Goal: Transaction & Acquisition: Purchase product/service

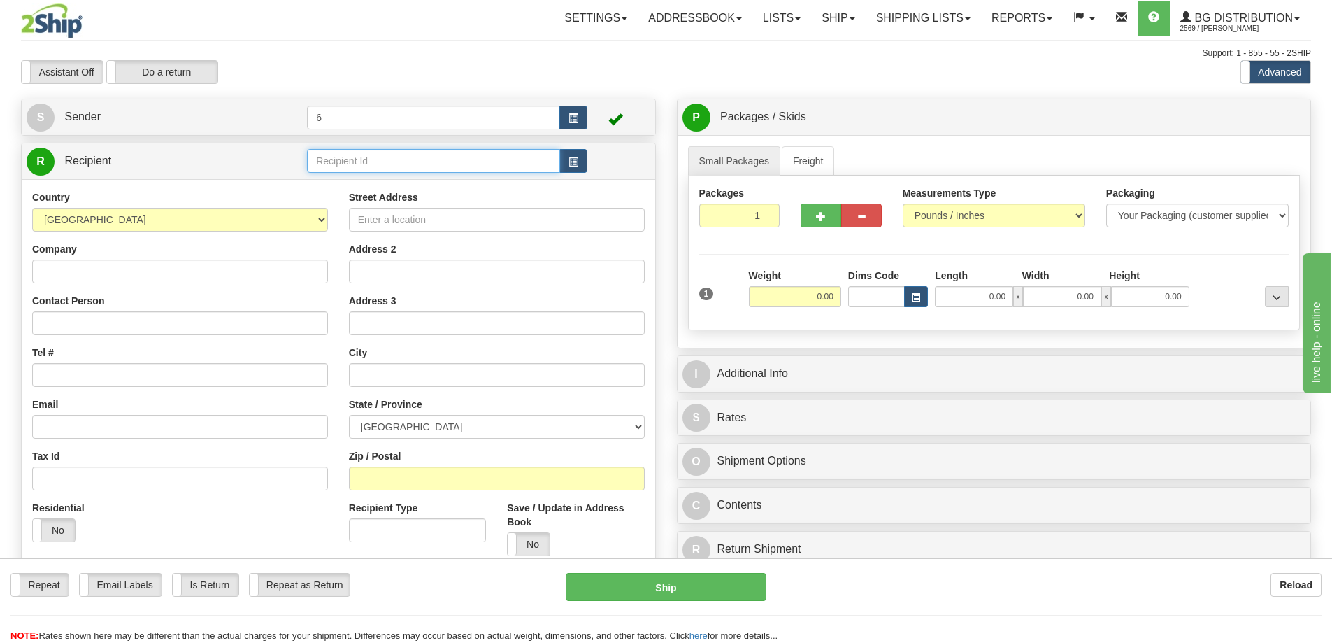
click at [355, 169] on input "text" at bounding box center [433, 161] width 253 height 24
click at [380, 183] on div "41015" at bounding box center [431, 184] width 240 height 15
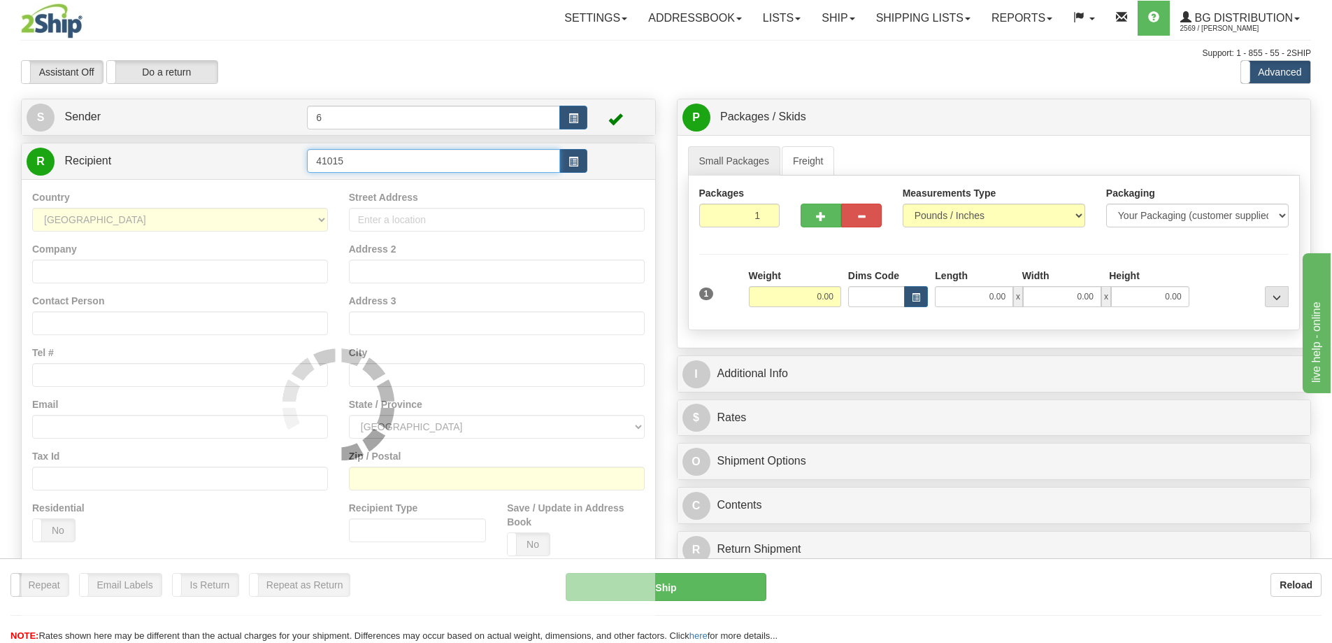
type input "41015"
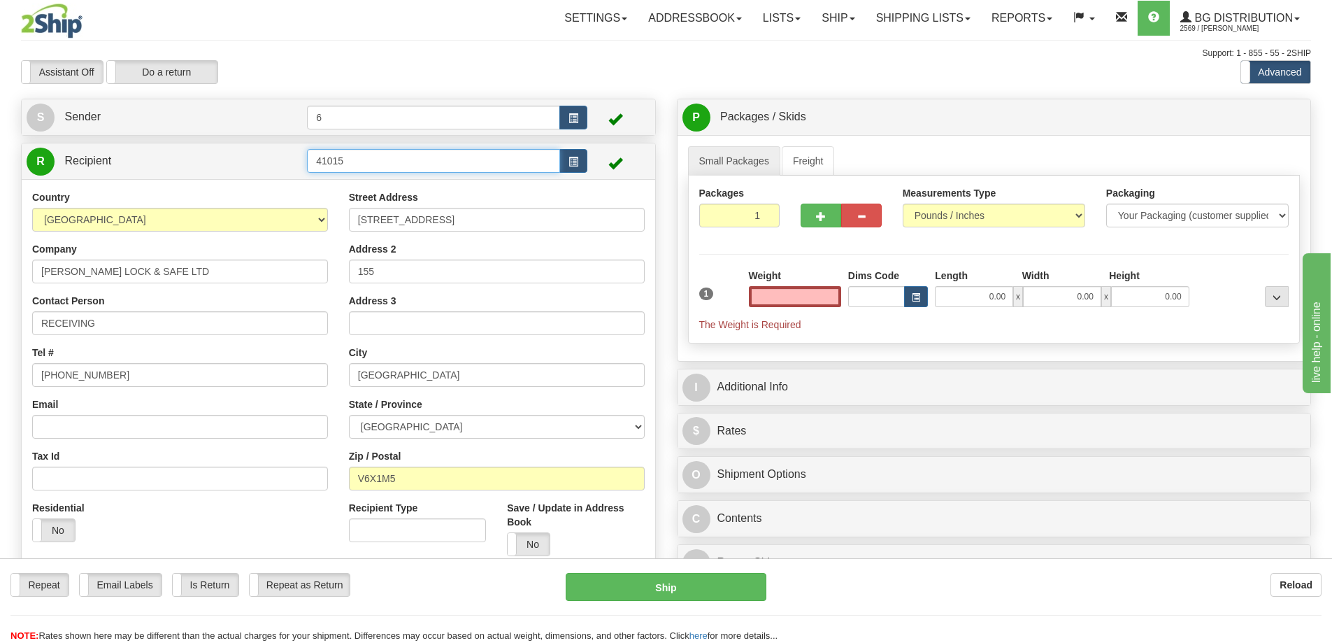
type input "0.00"
click at [410, 154] on input "41015" at bounding box center [433, 161] width 253 height 24
click at [399, 185] on div "41015 - GANDERSON" at bounding box center [431, 184] width 240 height 15
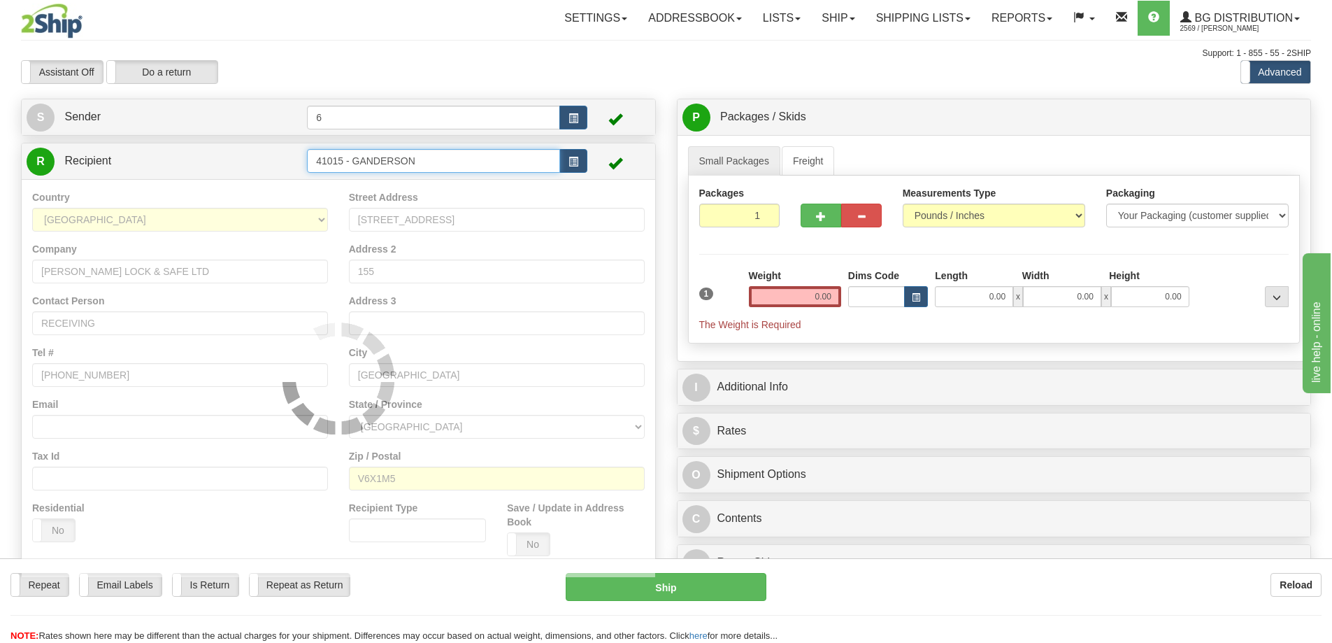
type input "41015 - GANDERSON"
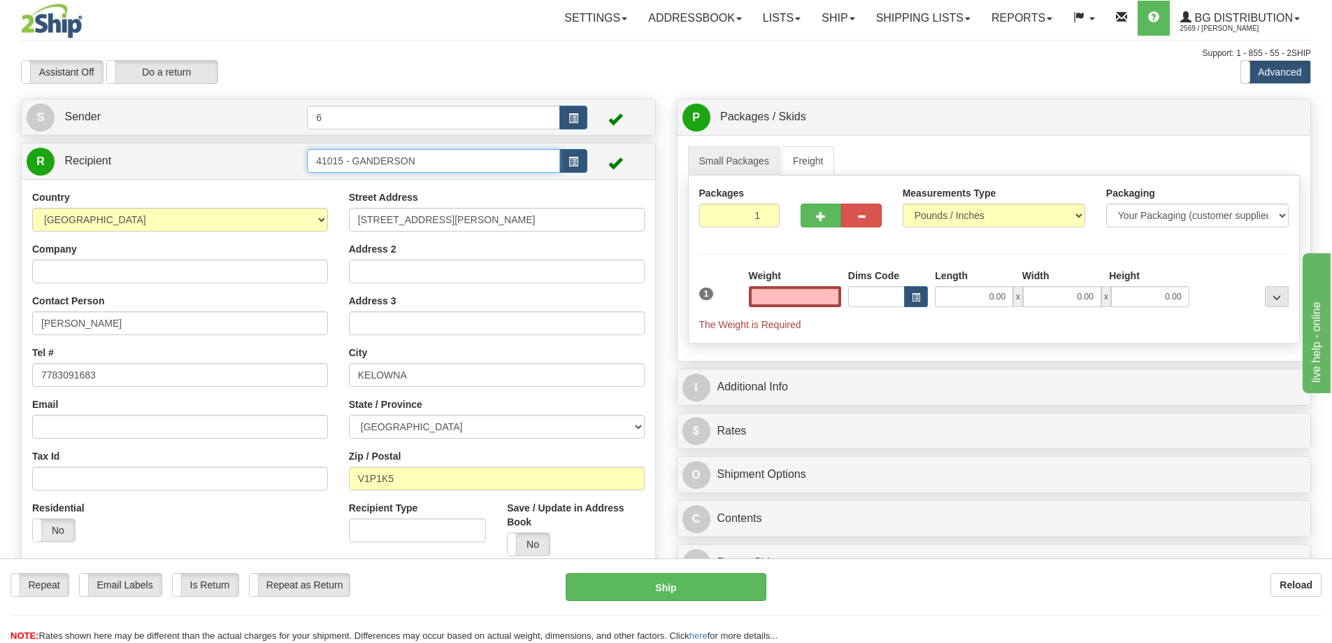
type input "0.00"
drag, startPoint x: 431, startPoint y: 161, endPoint x: 349, endPoint y: 161, distance: 82.5
click at [349, 161] on input "41015 - GANDERSON" at bounding box center [433, 161] width 253 height 24
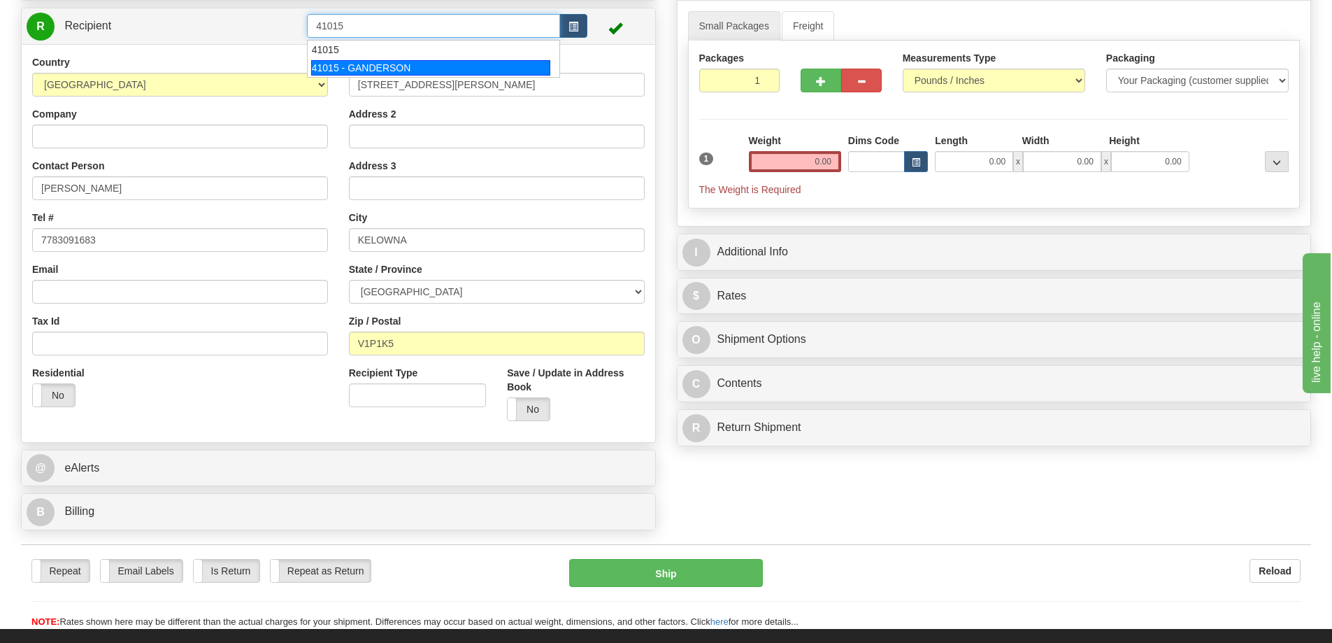
scroll to position [140, 0]
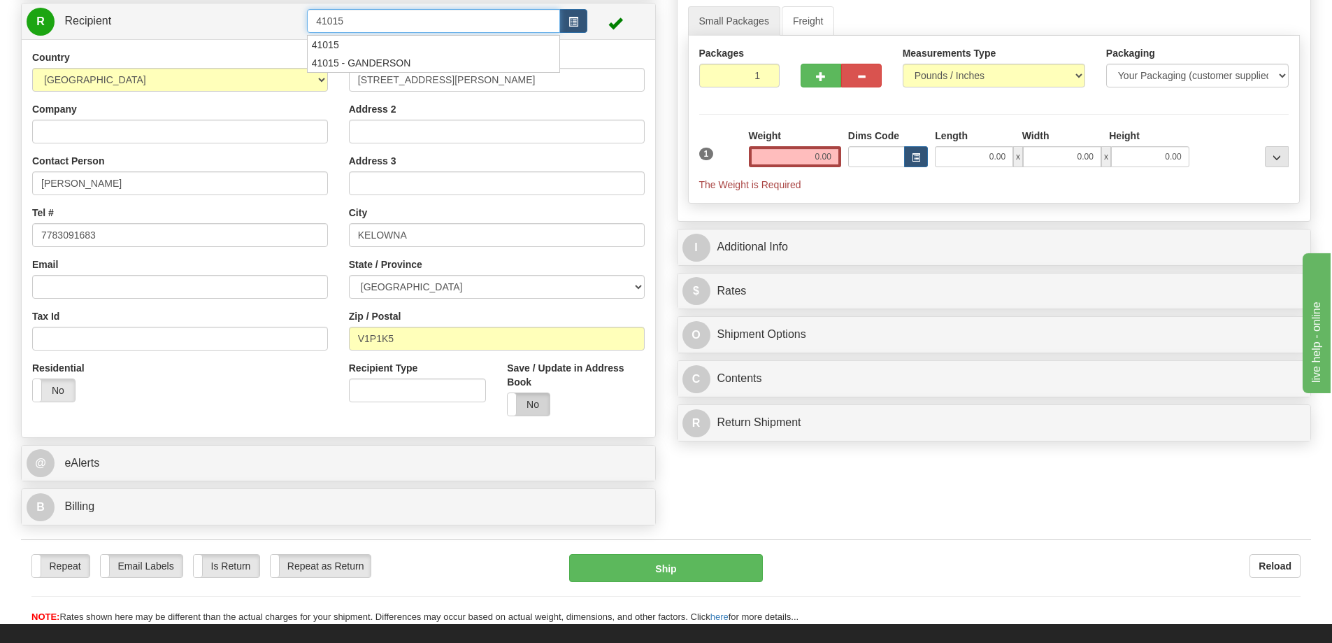
type input "41015"
click at [529, 406] on div "Country AFGHANISTAN ALAND ISLANDS ALBANIA ALGERIA AMERICAN SAMOA ANDORRA ANGOLA…" at bounding box center [339, 238] width 634 height 398
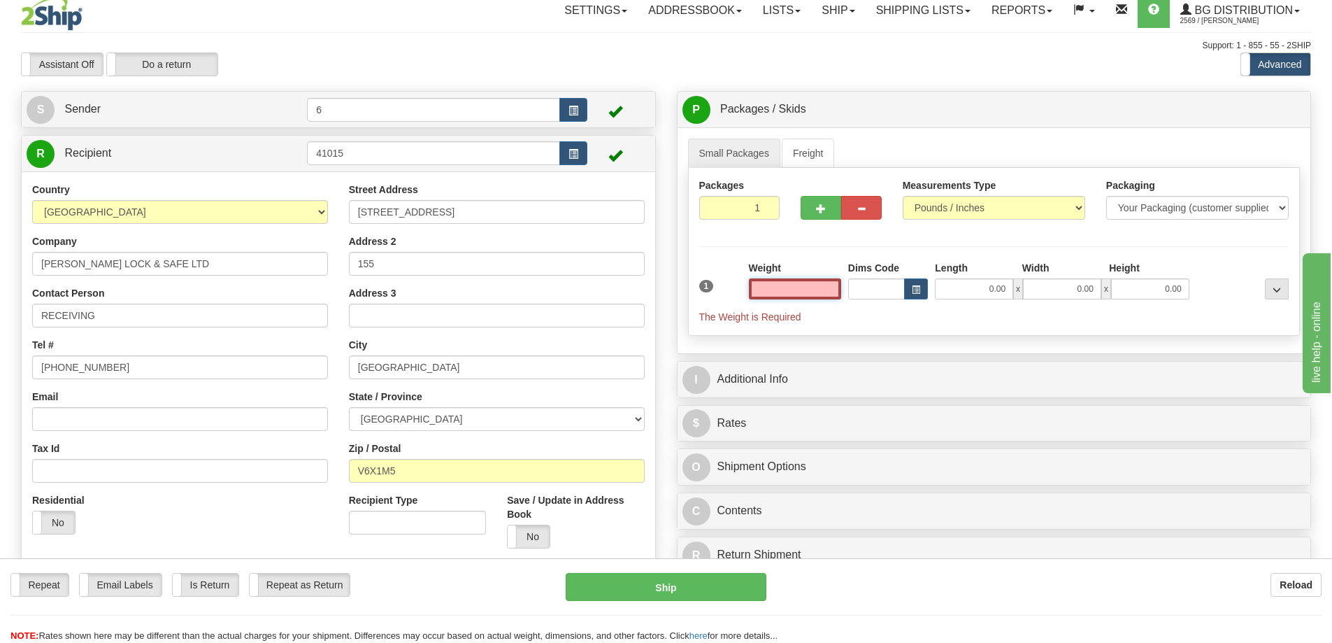
scroll to position [0, 0]
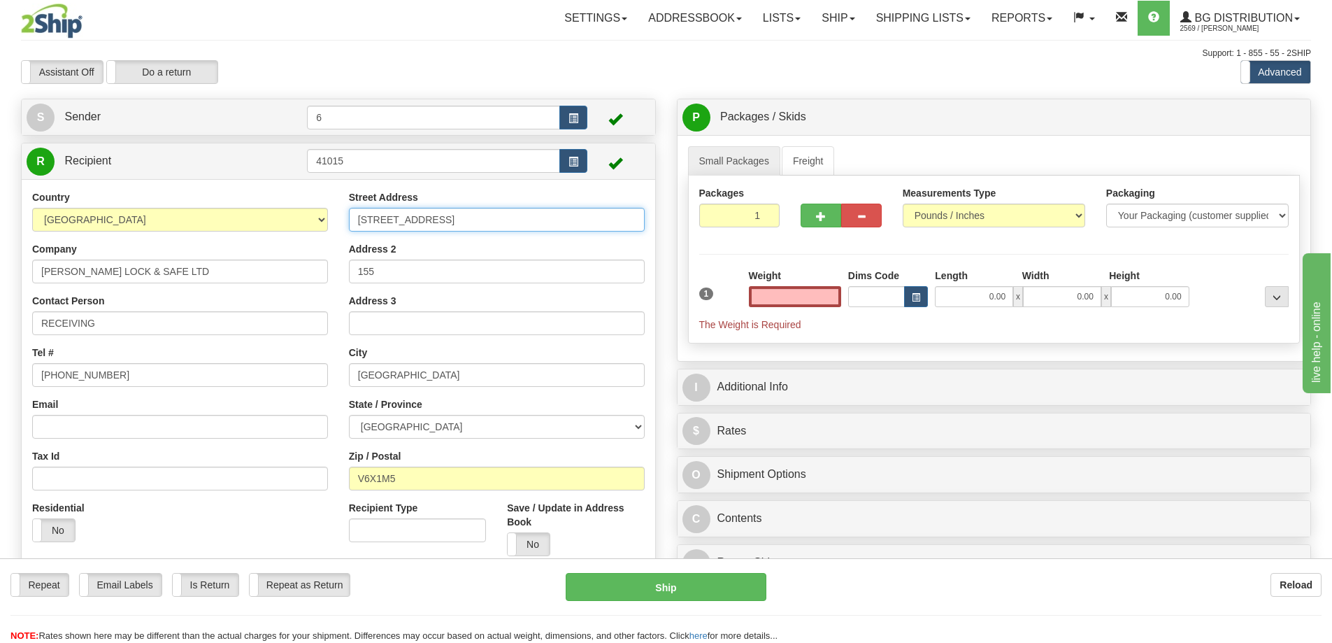
type input "0.00"
drag, startPoint x: 479, startPoint y: 229, endPoint x: 217, endPoint y: 203, distance: 263.6
click at [217, 203] on div "Country AFGHANISTAN ALAND ISLANDS ALBANIA ALGERIA AMERICAN SAMOA ANDORRA ANGOLA…" at bounding box center [339, 378] width 634 height 376
type input "109"
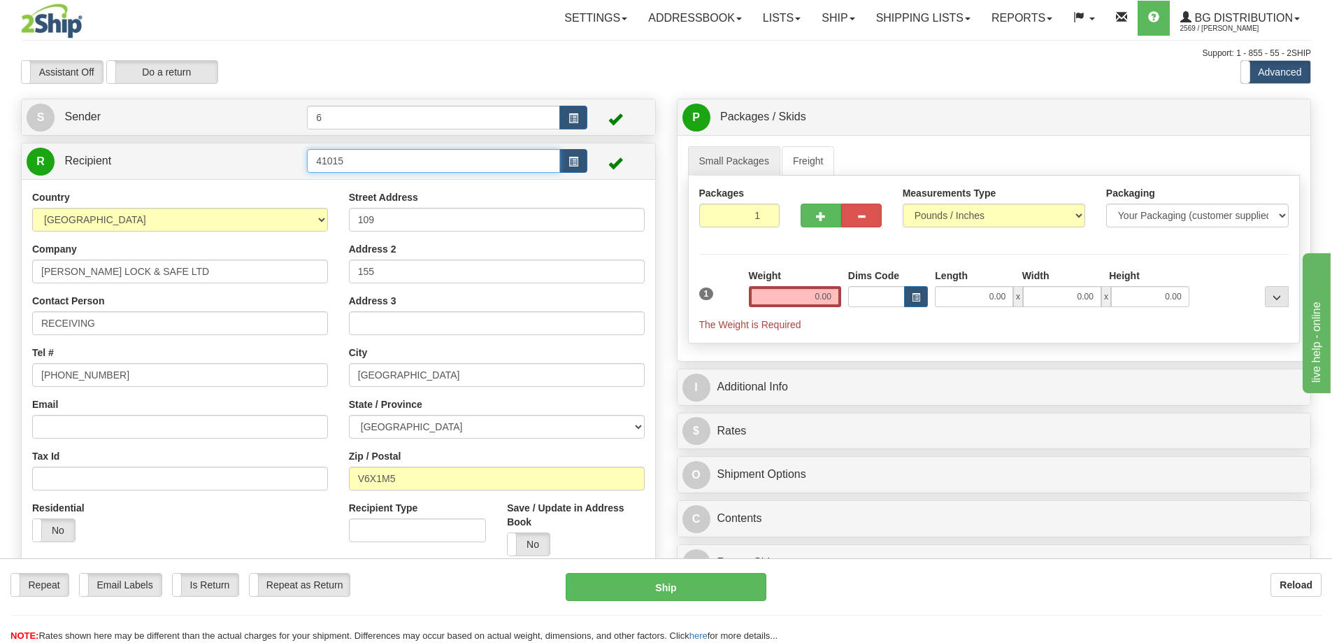
click at [431, 162] on input "41015" at bounding box center [433, 161] width 253 height 24
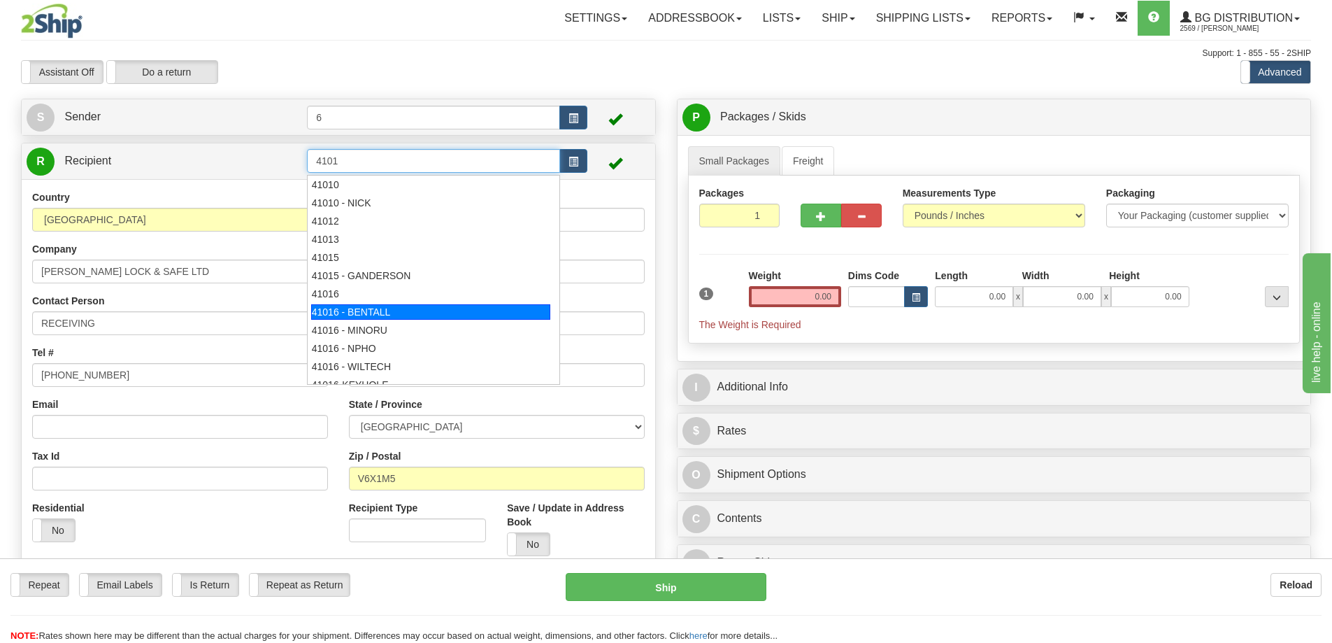
click at [372, 315] on div "41016 - BENTALL" at bounding box center [431, 311] width 240 height 15
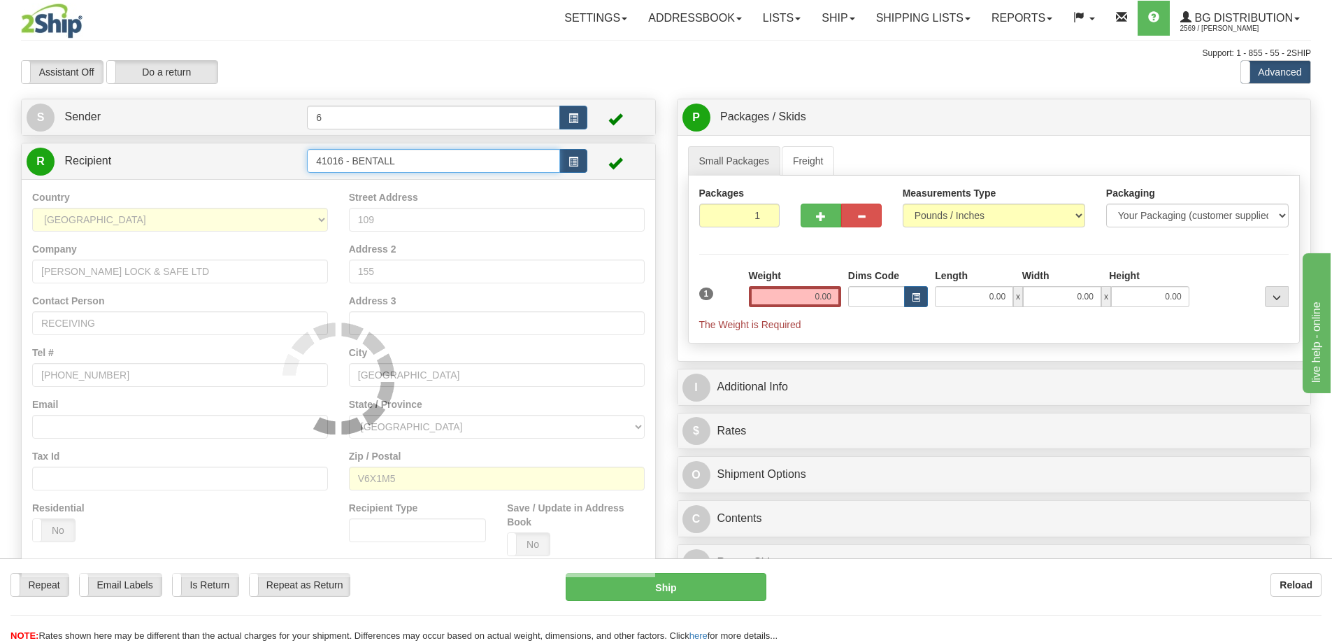
type input "41016 - BENTALL"
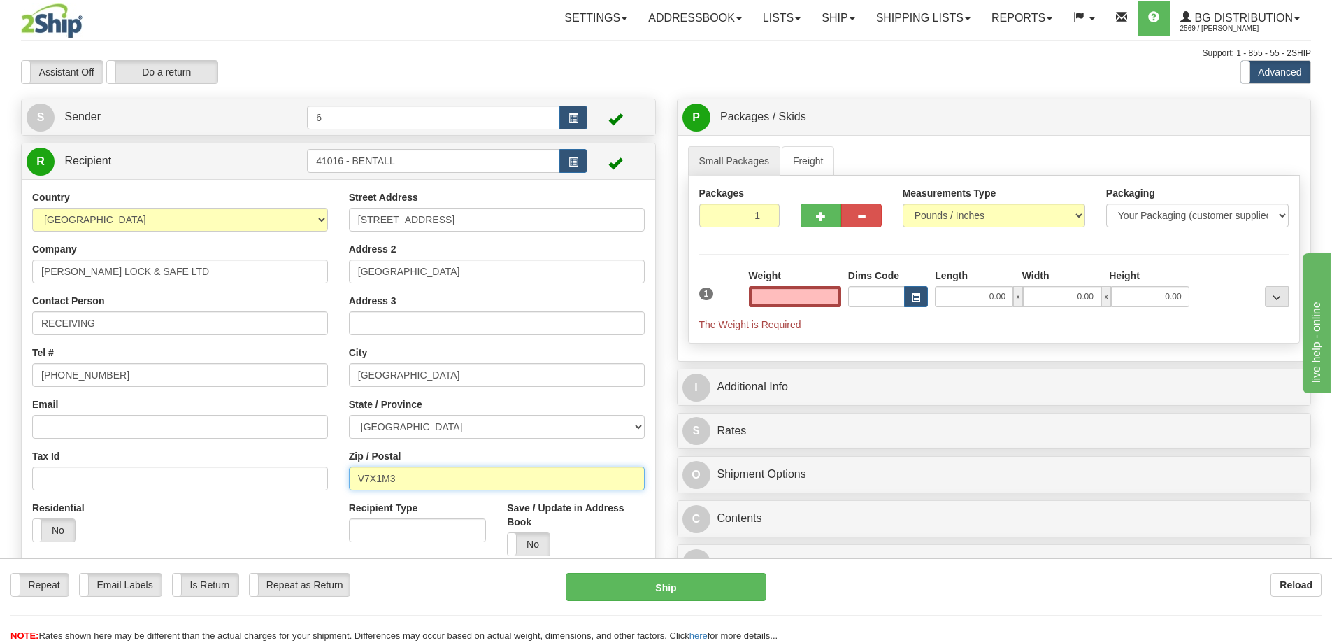
type input "0.00"
click at [435, 483] on input "V7X1M3" at bounding box center [497, 478] width 296 height 24
type input "V7X1M5"
click at [814, 294] on input "0.00" at bounding box center [795, 296] width 92 height 21
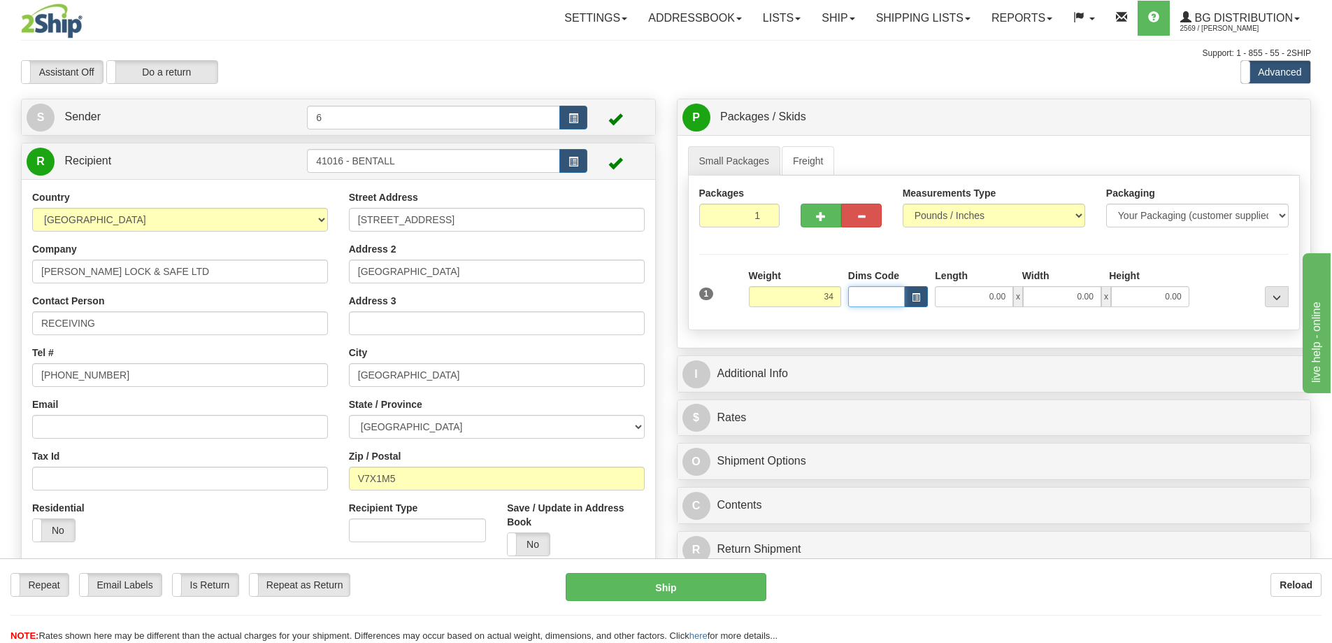
type input "34.00"
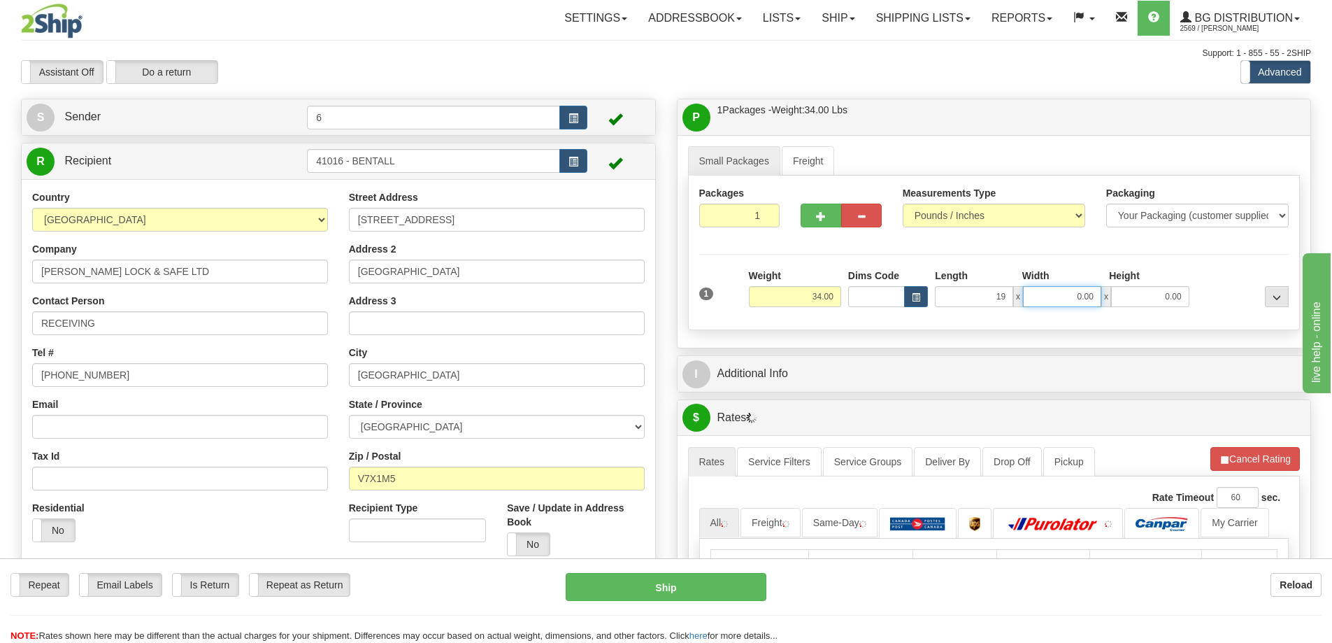
type input "19.00"
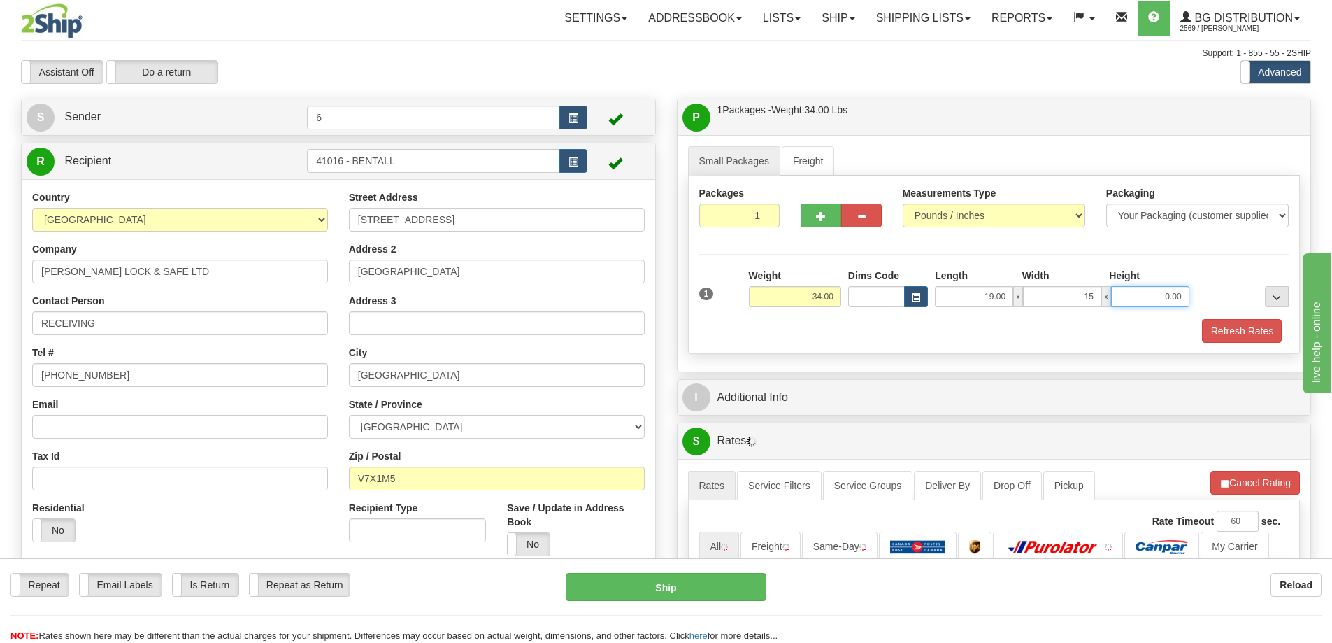
type input "15.00"
type input "9.00"
click at [824, 225] on button "button" at bounding box center [821, 215] width 41 height 24
radio input "true"
type input "2"
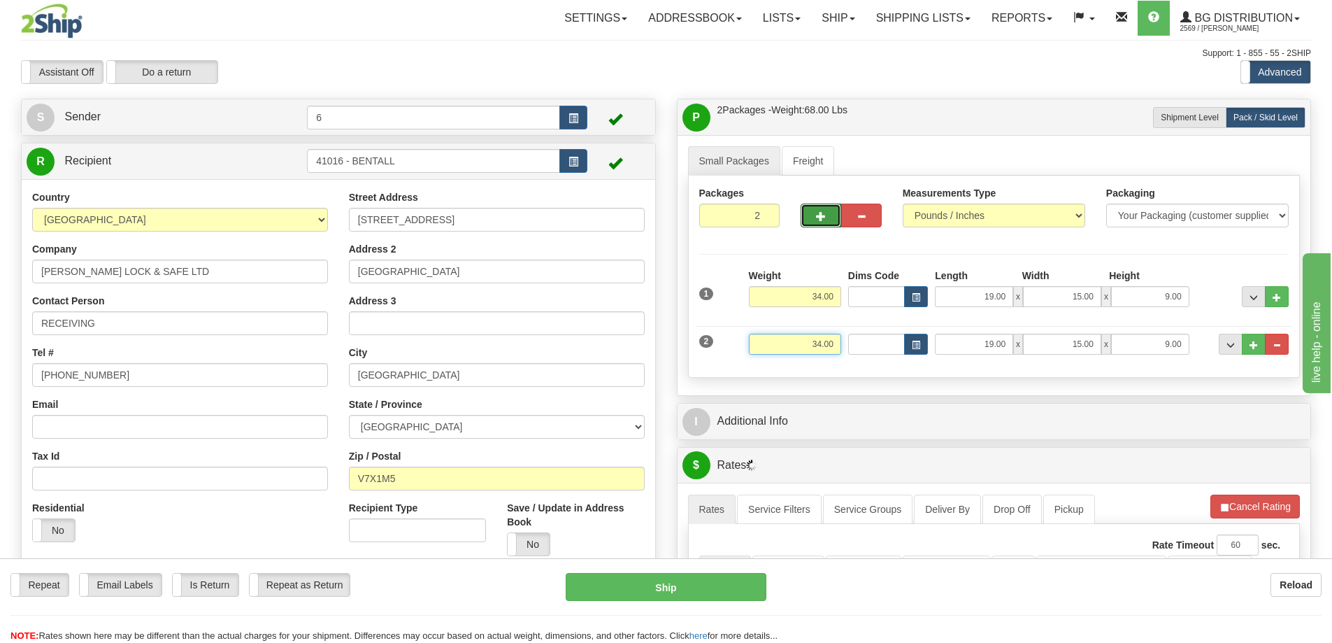
click at [834, 342] on input "34.00" at bounding box center [795, 344] width 92 height 21
type input "24.00"
type input "17.00"
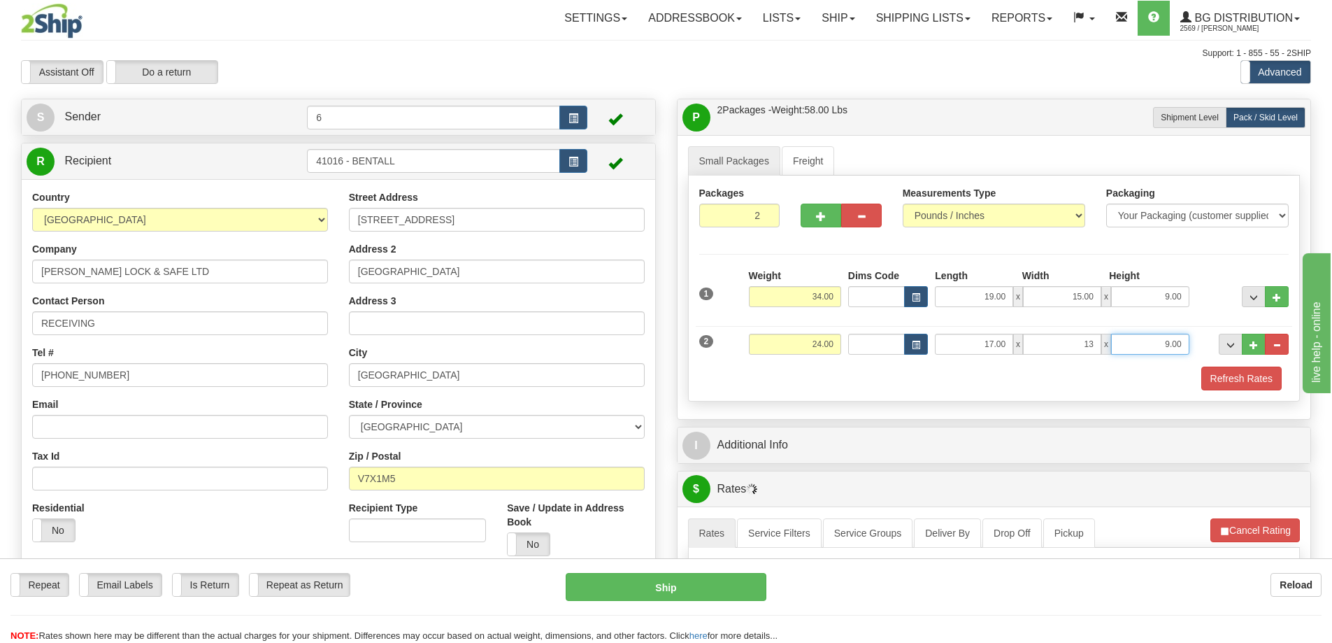
type input "13.00"
type input "9.00"
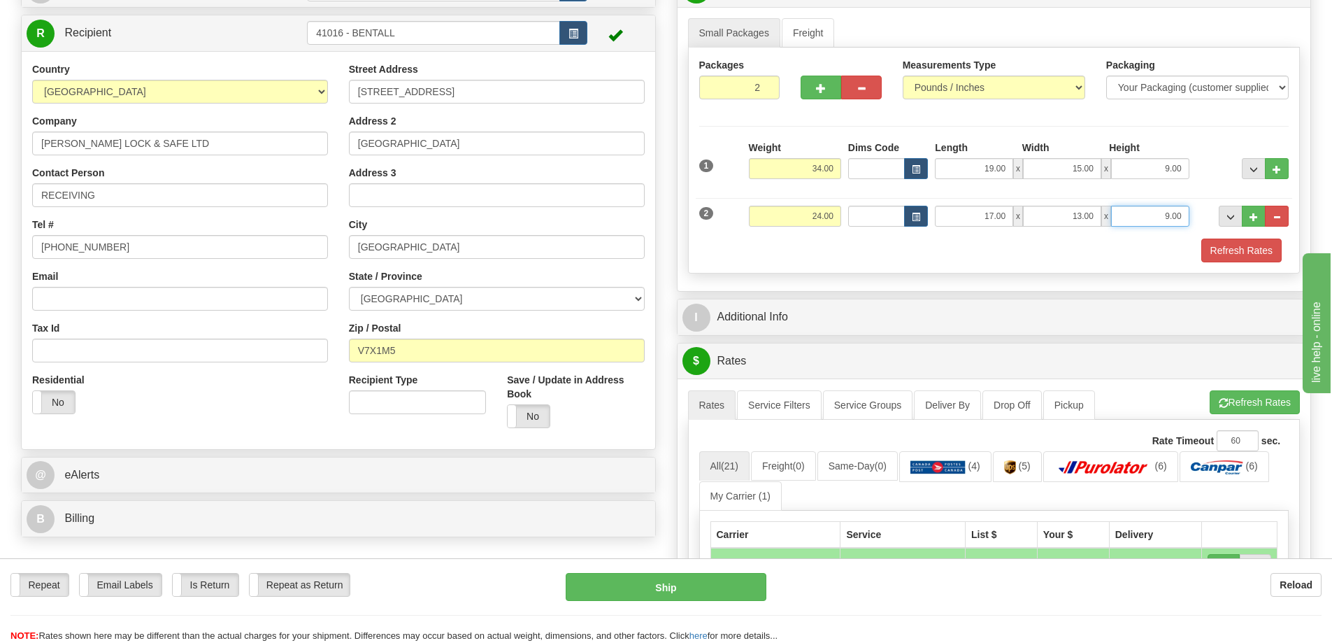
scroll to position [140, 0]
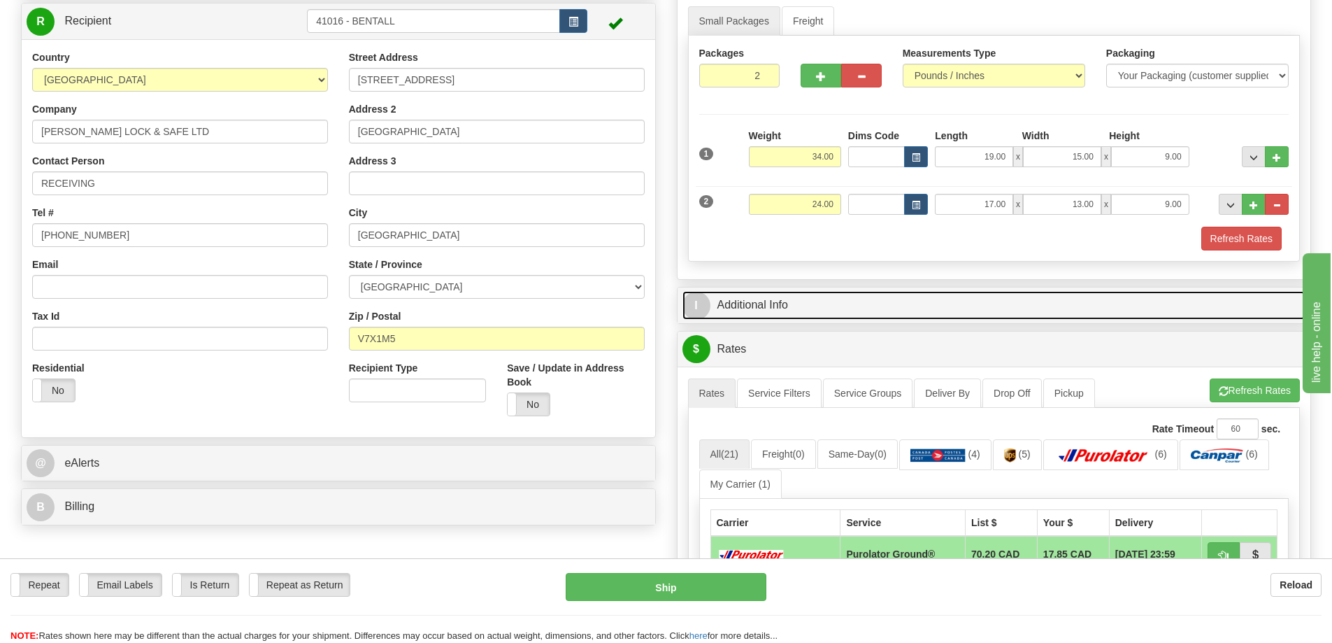
click at [790, 309] on link "I Additional Info" at bounding box center [994, 305] width 624 height 29
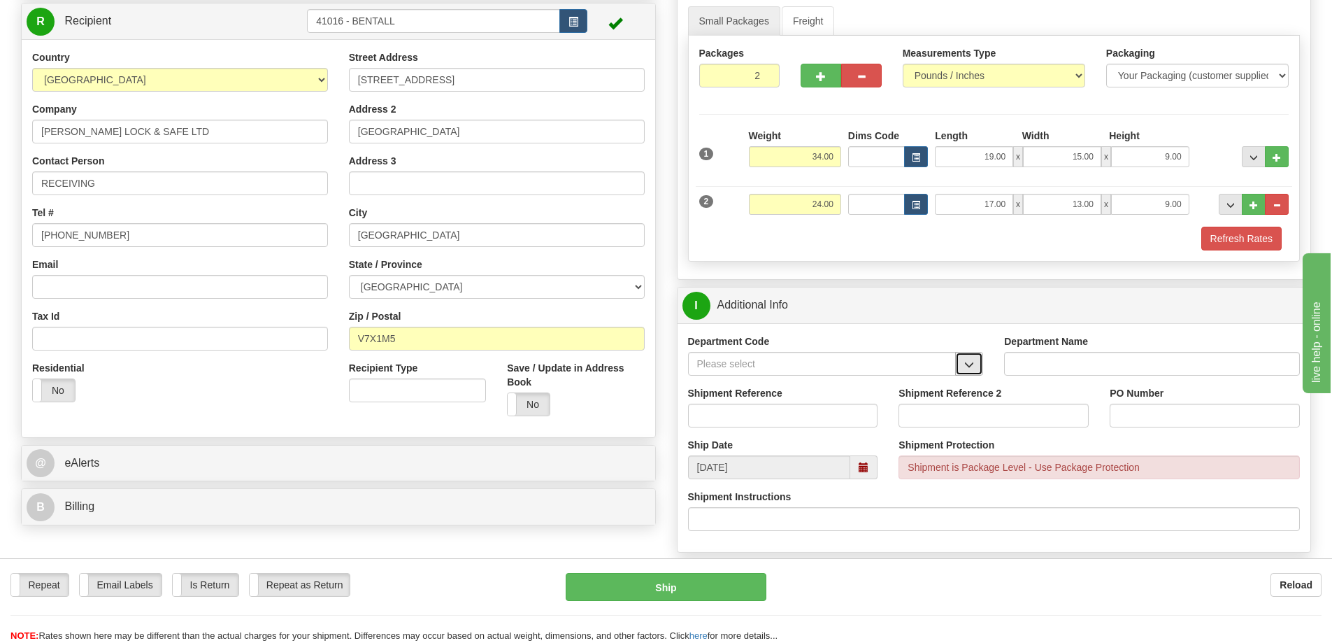
click at [969, 367] on span "button" at bounding box center [969, 364] width 10 height 9
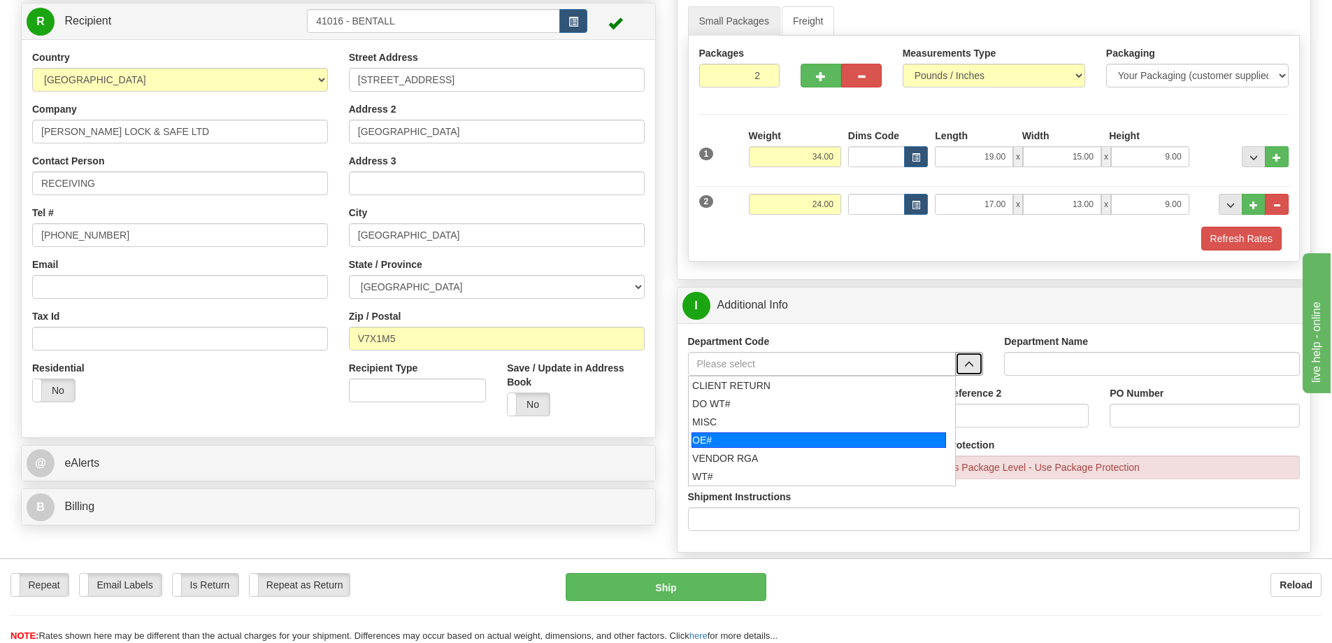
click at [789, 432] on li "OE#" at bounding box center [822, 440] width 267 height 18
type input "OE#"
type input "ORDERS"
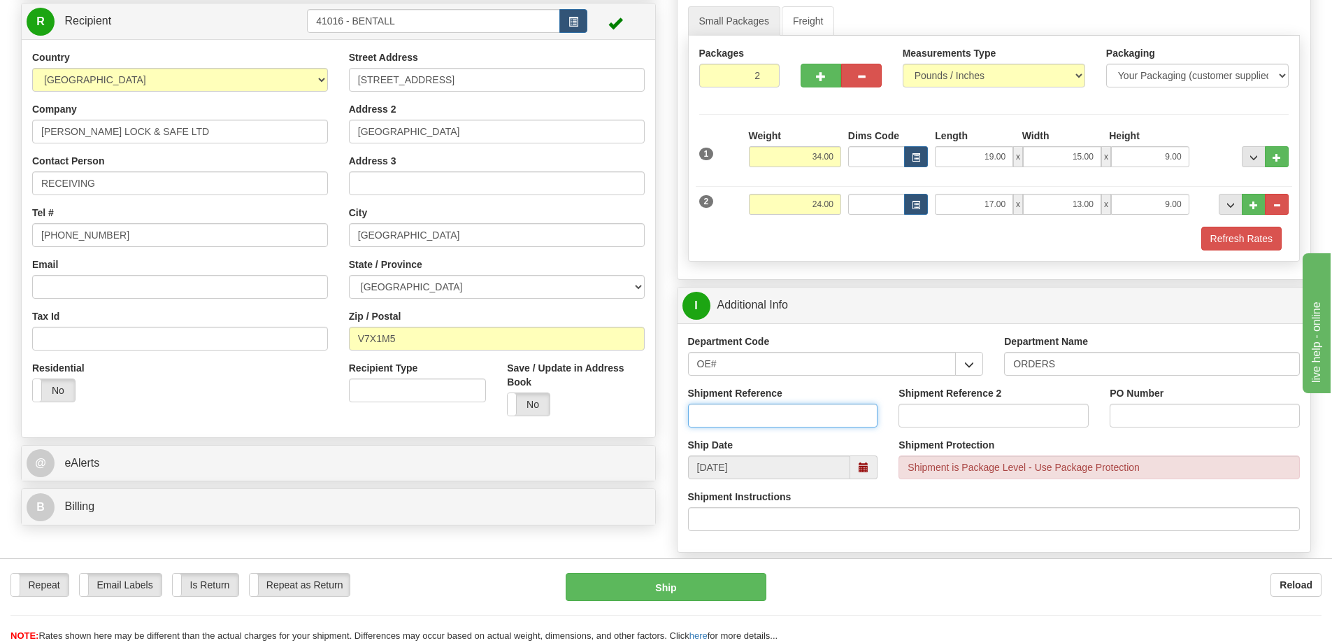
click at [831, 424] on input "Shipment Reference" at bounding box center [783, 415] width 190 height 24
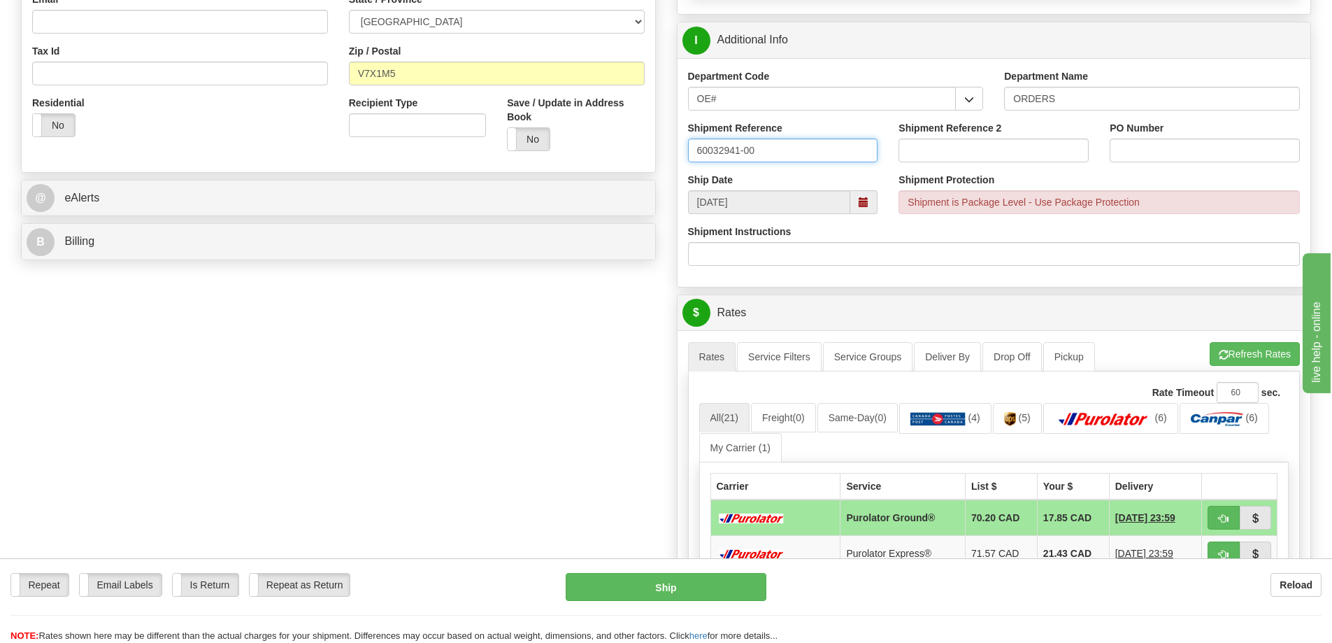
scroll to position [420, 0]
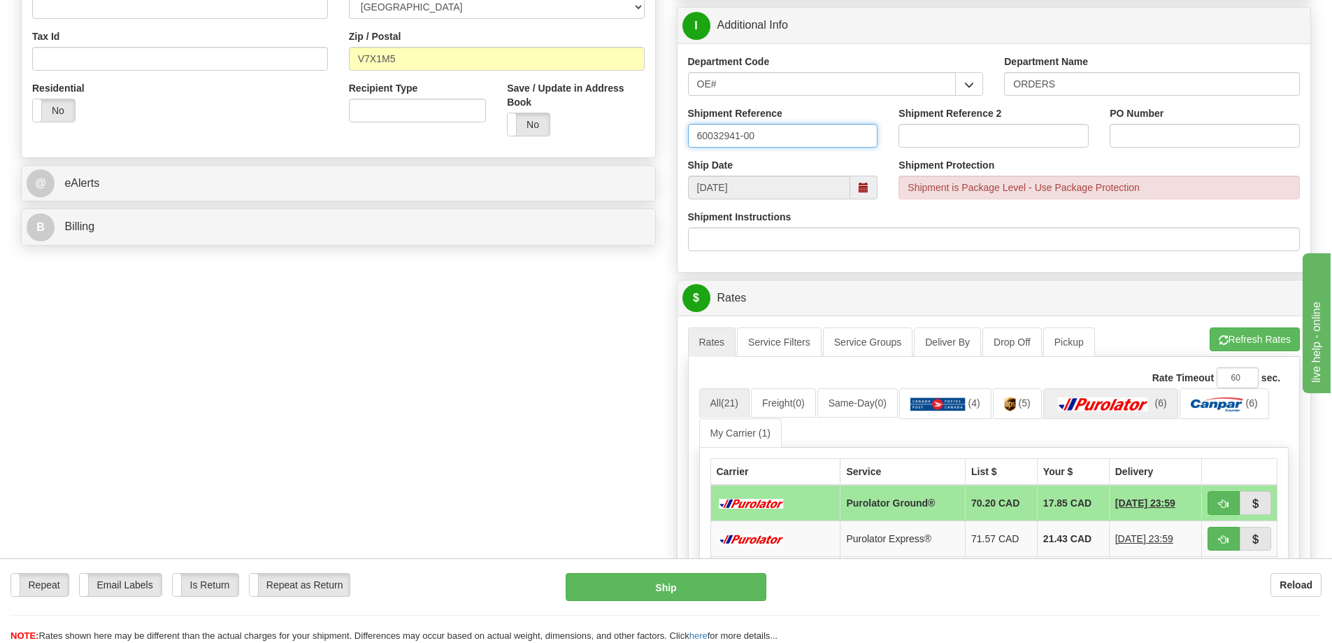
type input "60032941-00"
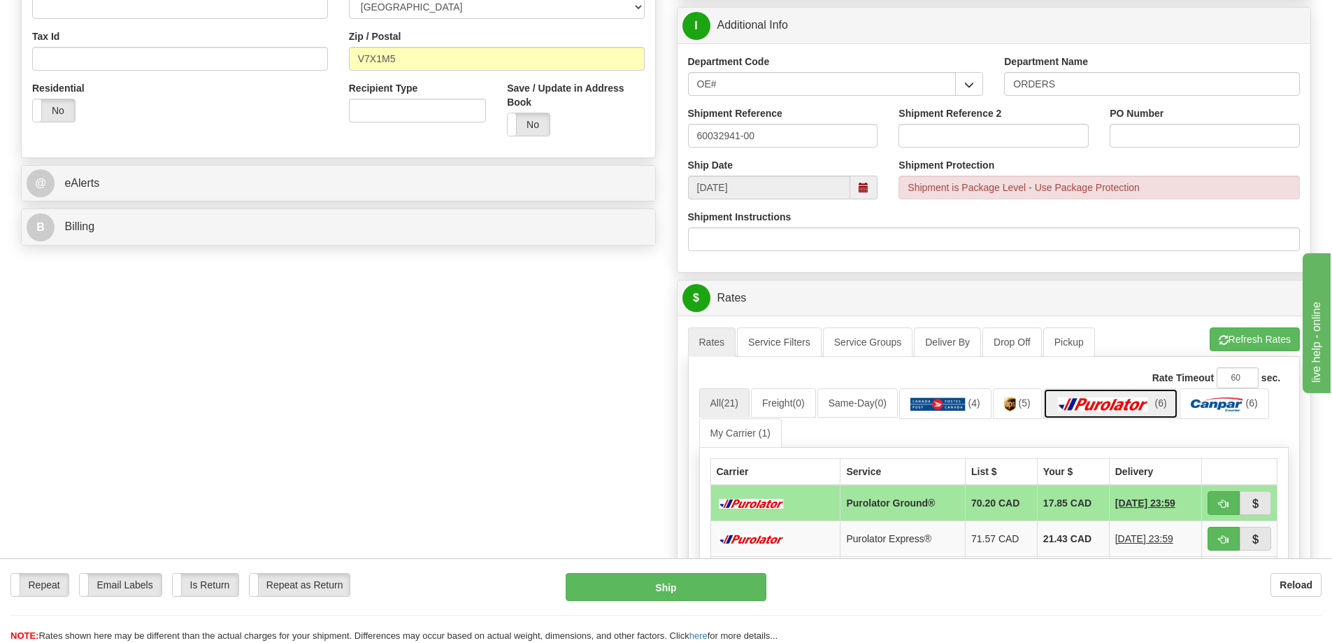
click at [1122, 394] on link "(6)" at bounding box center [1110, 403] width 135 height 30
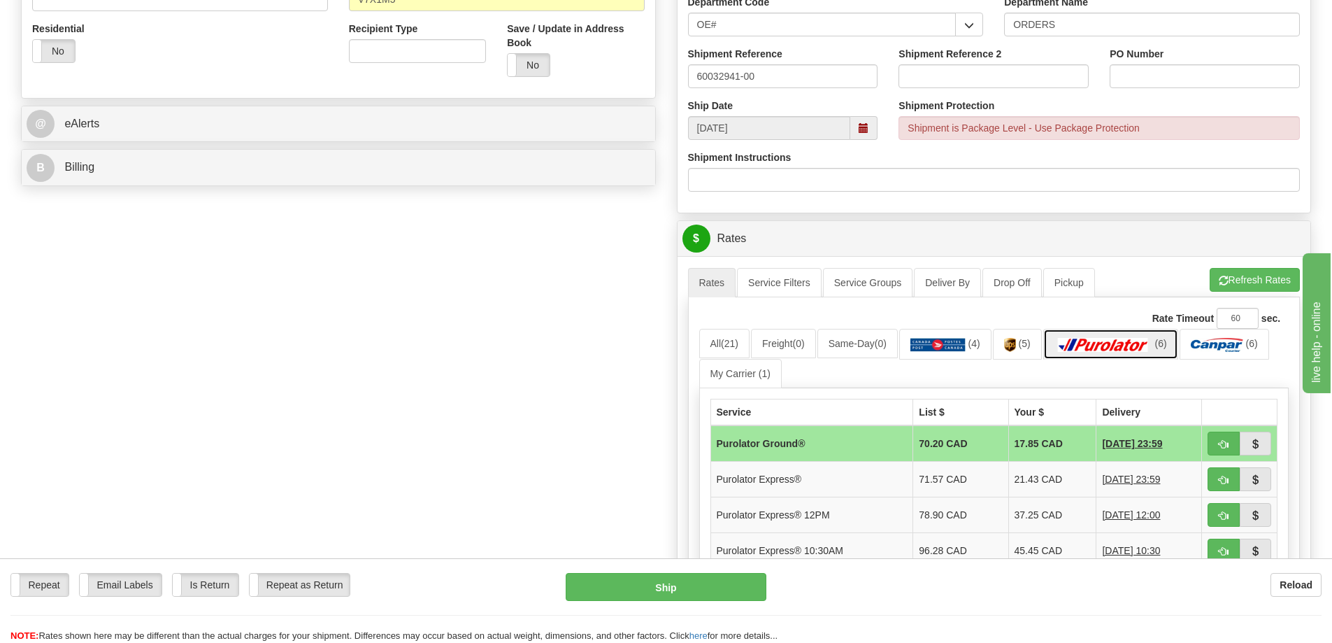
scroll to position [559, 0]
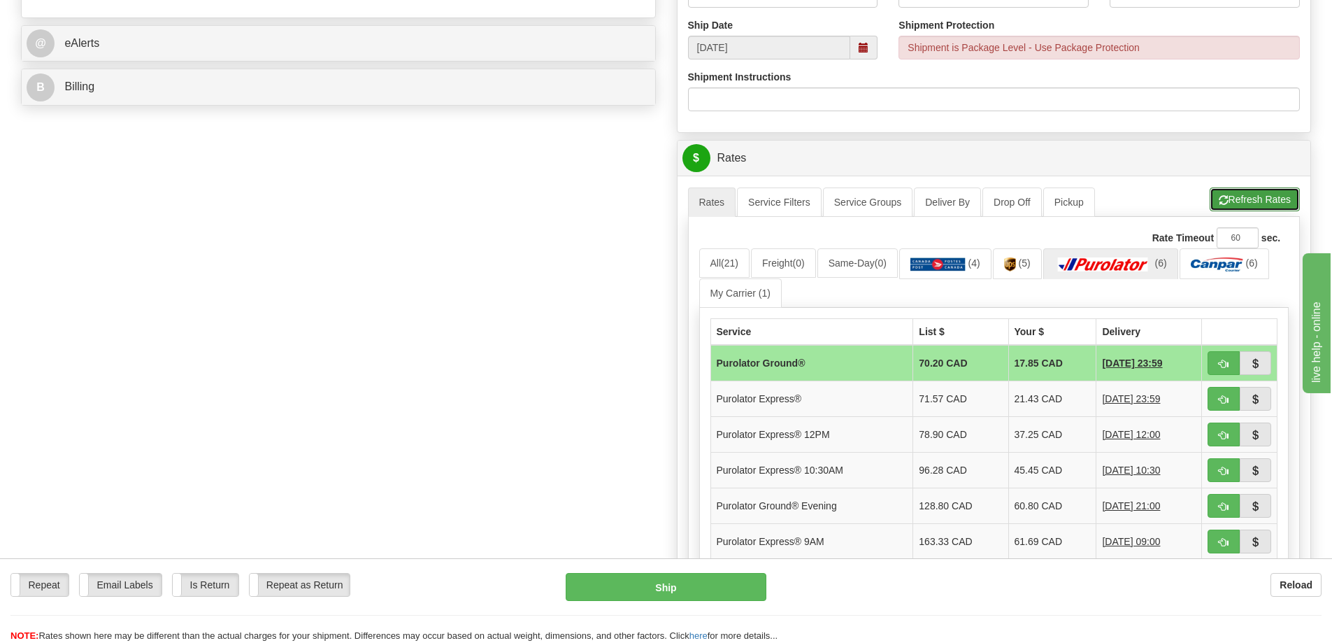
click at [1222, 200] on span "button" at bounding box center [1224, 200] width 10 height 9
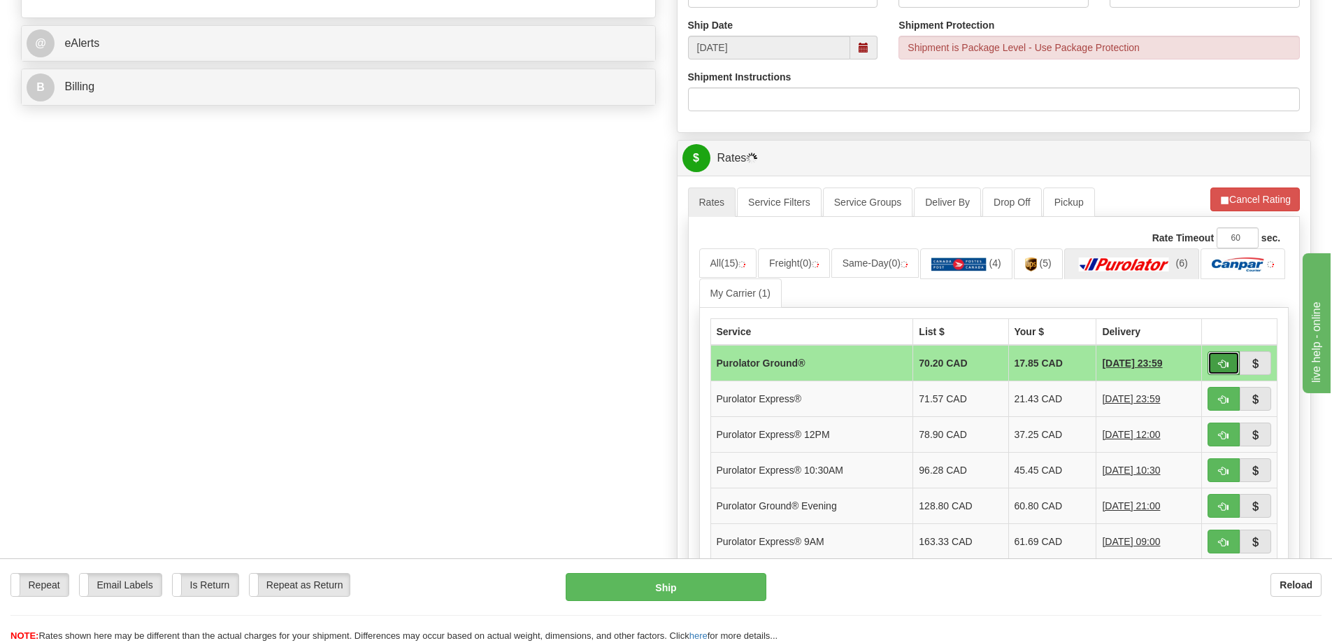
click at [1222, 362] on span "button" at bounding box center [1224, 363] width 10 height 9
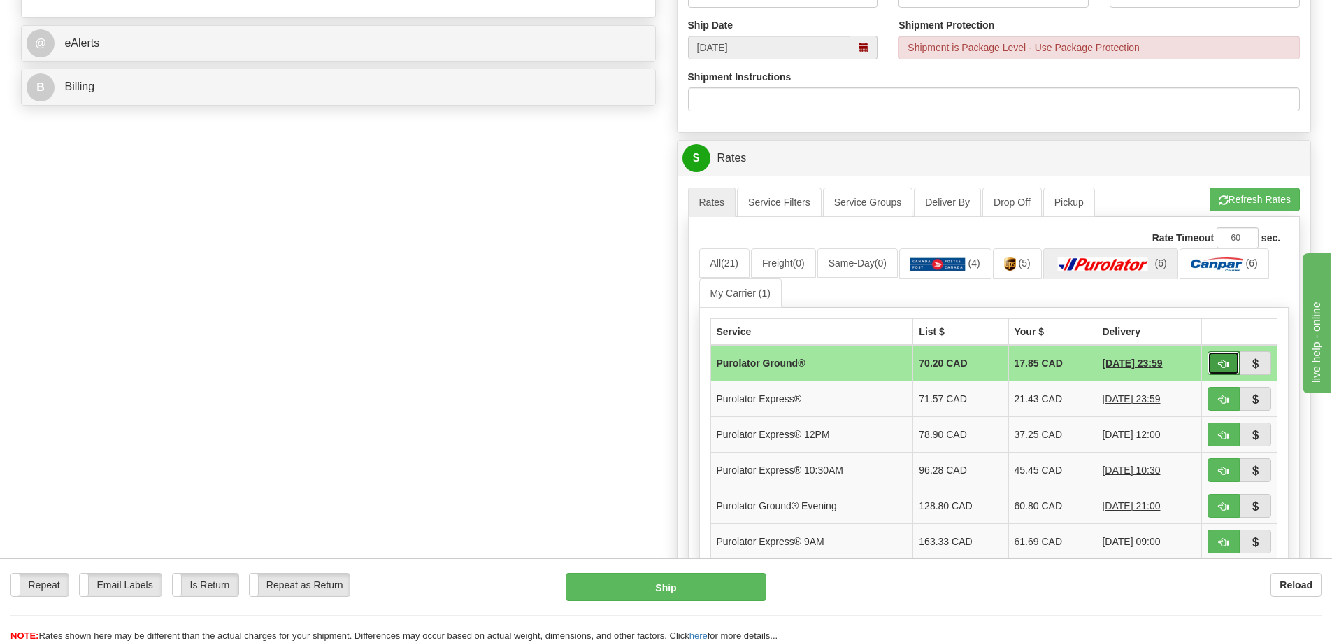
click at [1231, 362] on button "button" at bounding box center [1224, 363] width 32 height 24
type input "260"
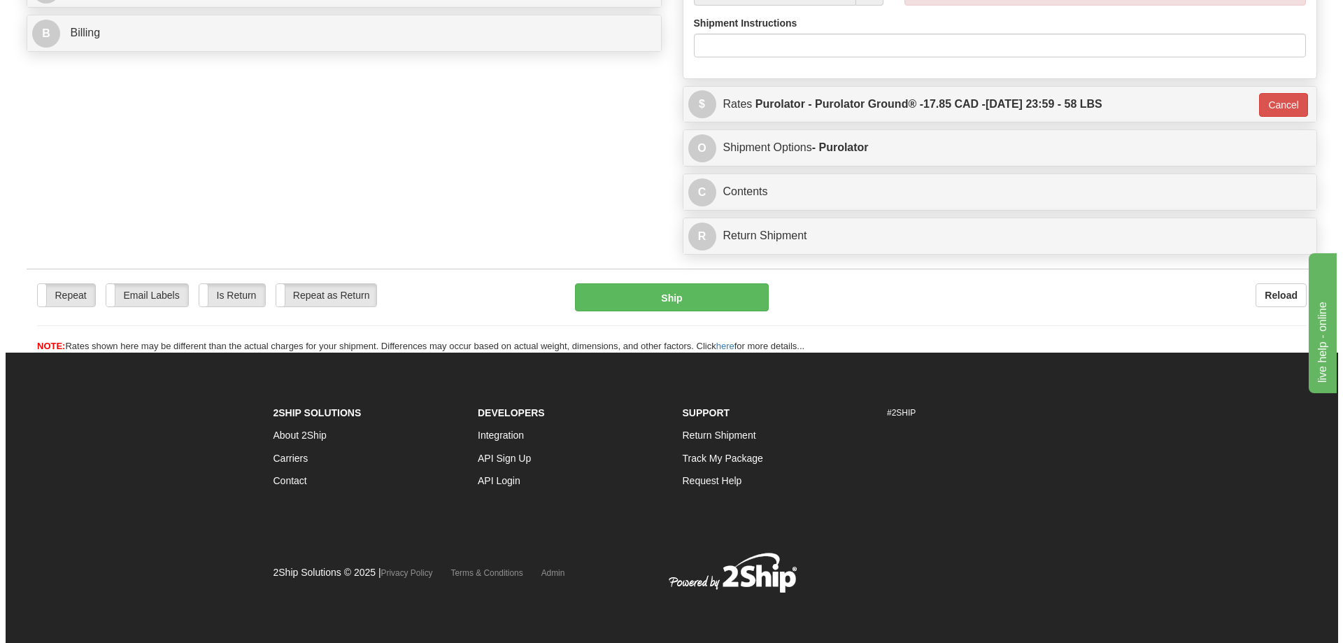
scroll to position [657, 0]
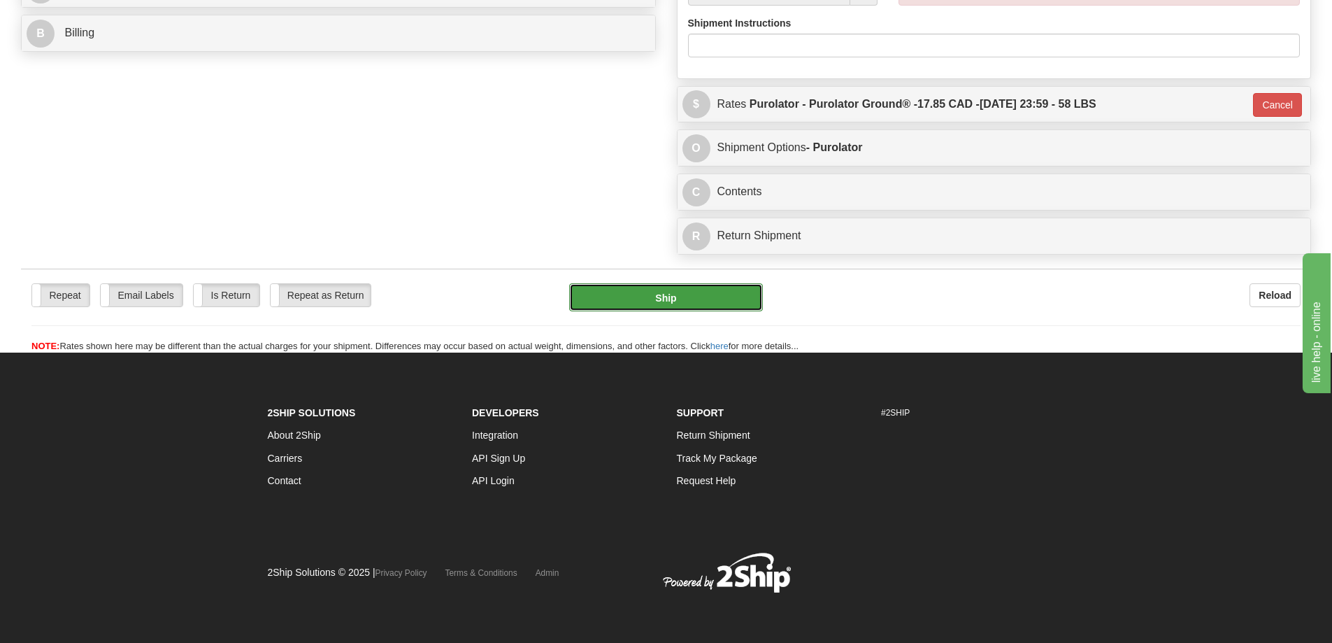
click at [678, 283] on button "Ship" at bounding box center [666, 297] width 194 height 28
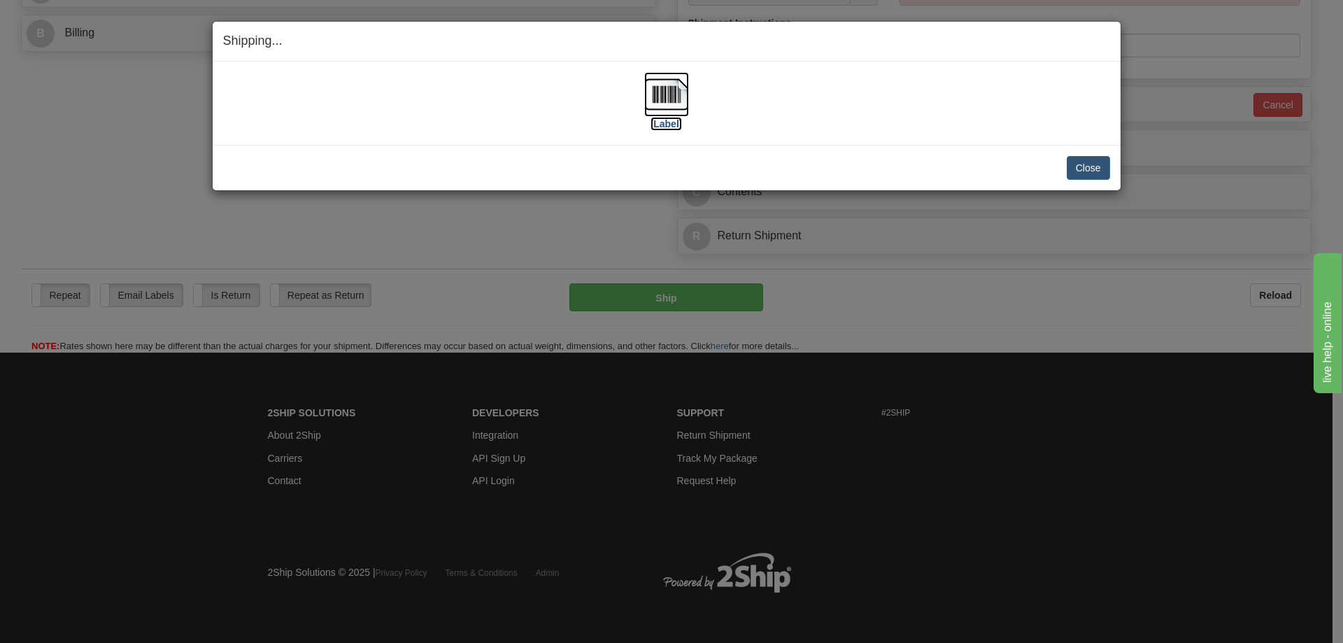
click at [670, 88] on img at bounding box center [666, 94] width 45 height 45
click at [1074, 157] on button "Close" at bounding box center [1087, 168] width 43 height 24
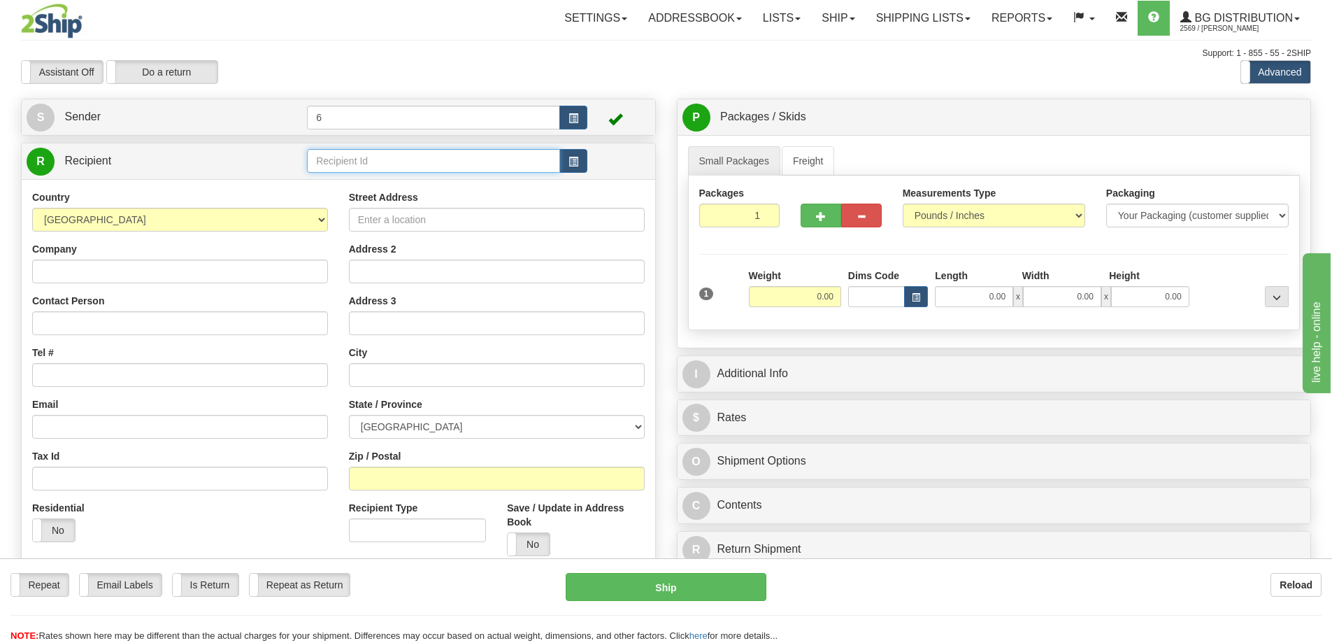
click at [389, 157] on input "text" at bounding box center [433, 161] width 253 height 24
click at [362, 185] on div "41012" at bounding box center [431, 184] width 240 height 15
type input "41012"
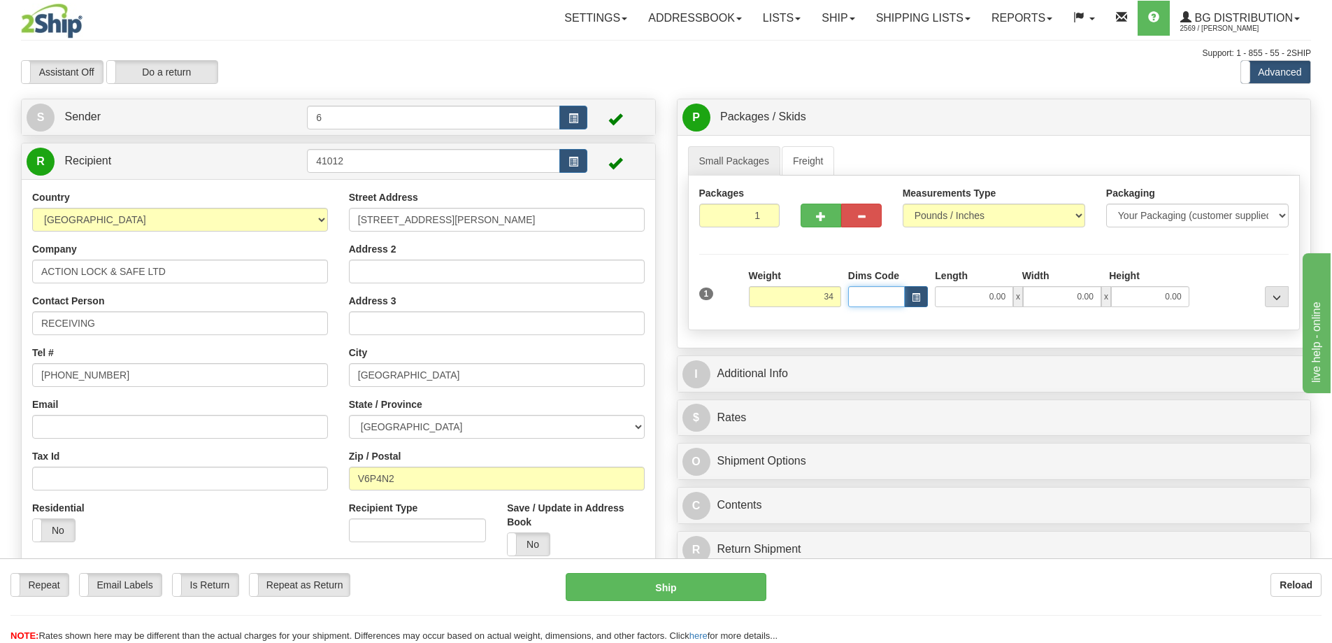
type input "34.00"
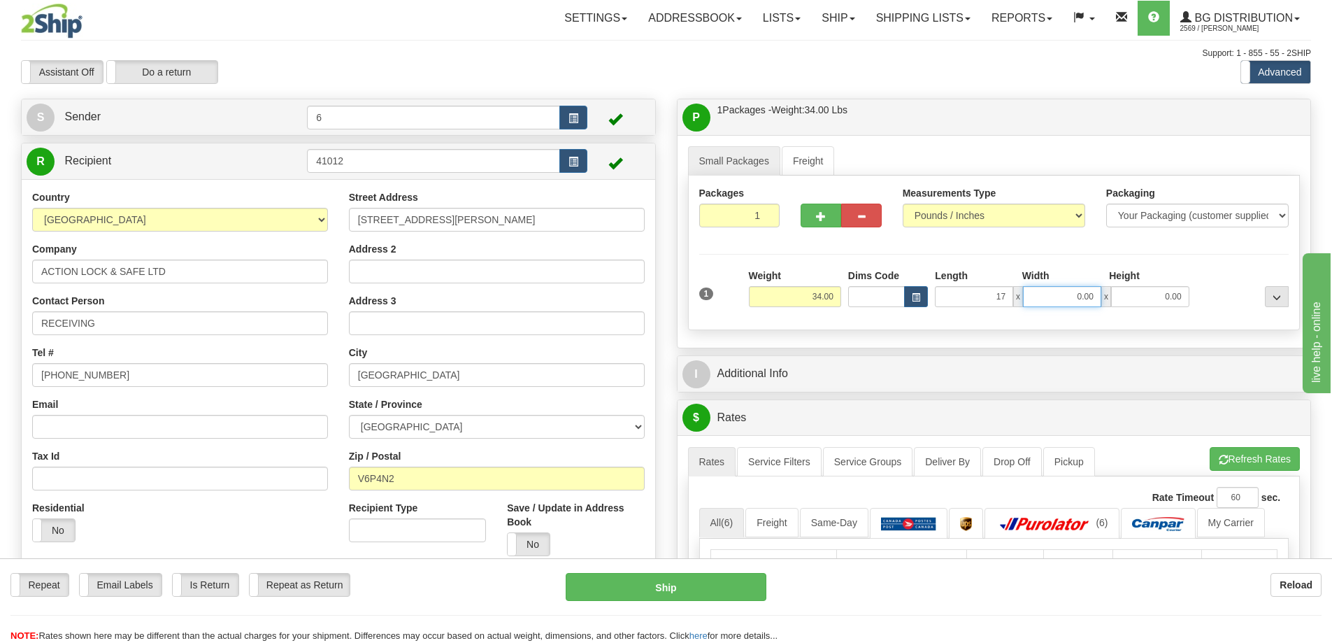
type input "17.00"
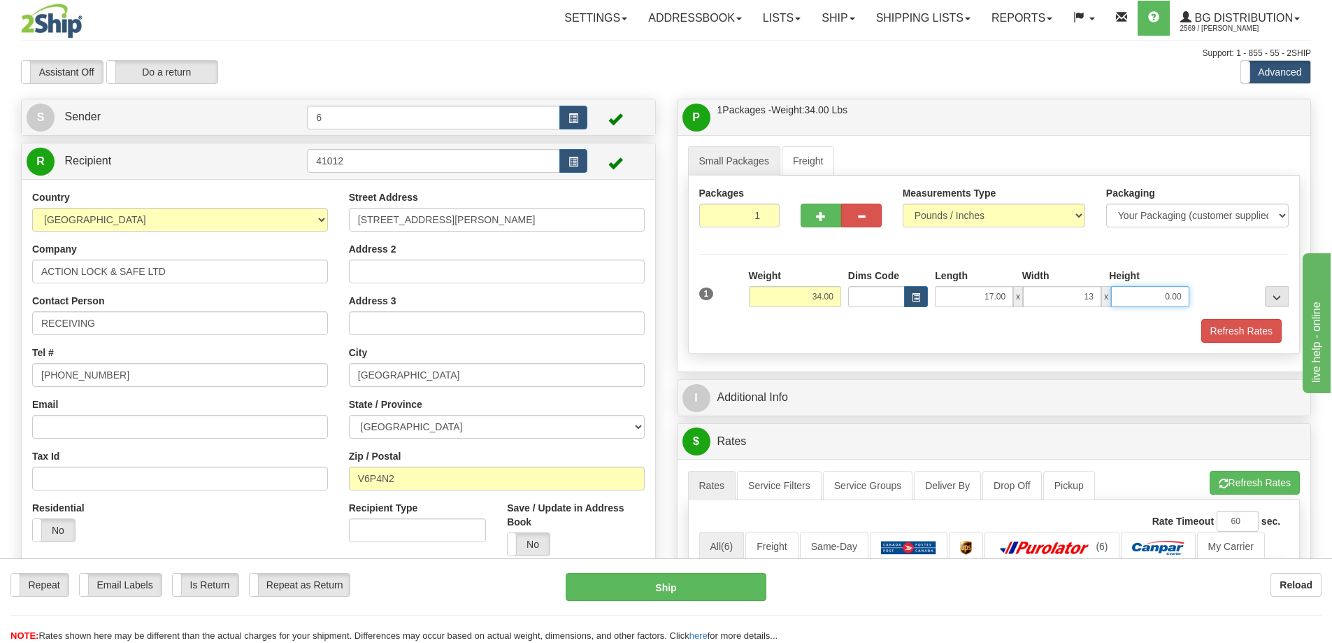
type input "13.00"
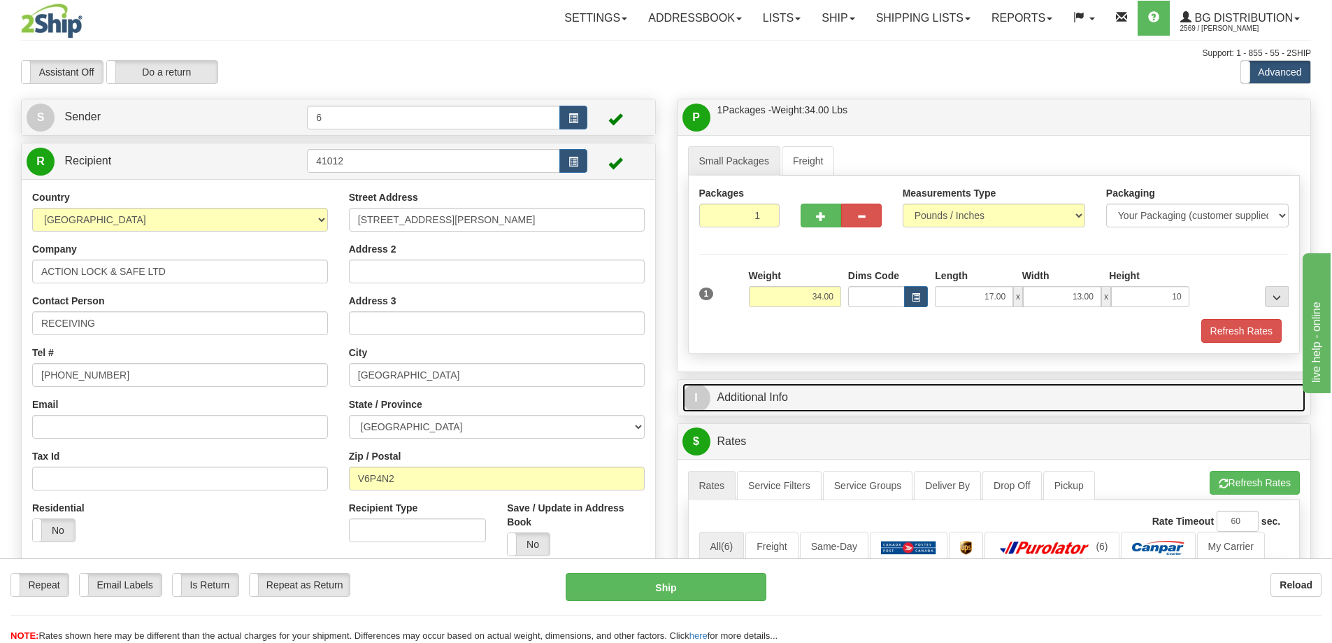
type input "10.00"
click at [993, 387] on link "I Additional Info" at bounding box center [994, 397] width 624 height 29
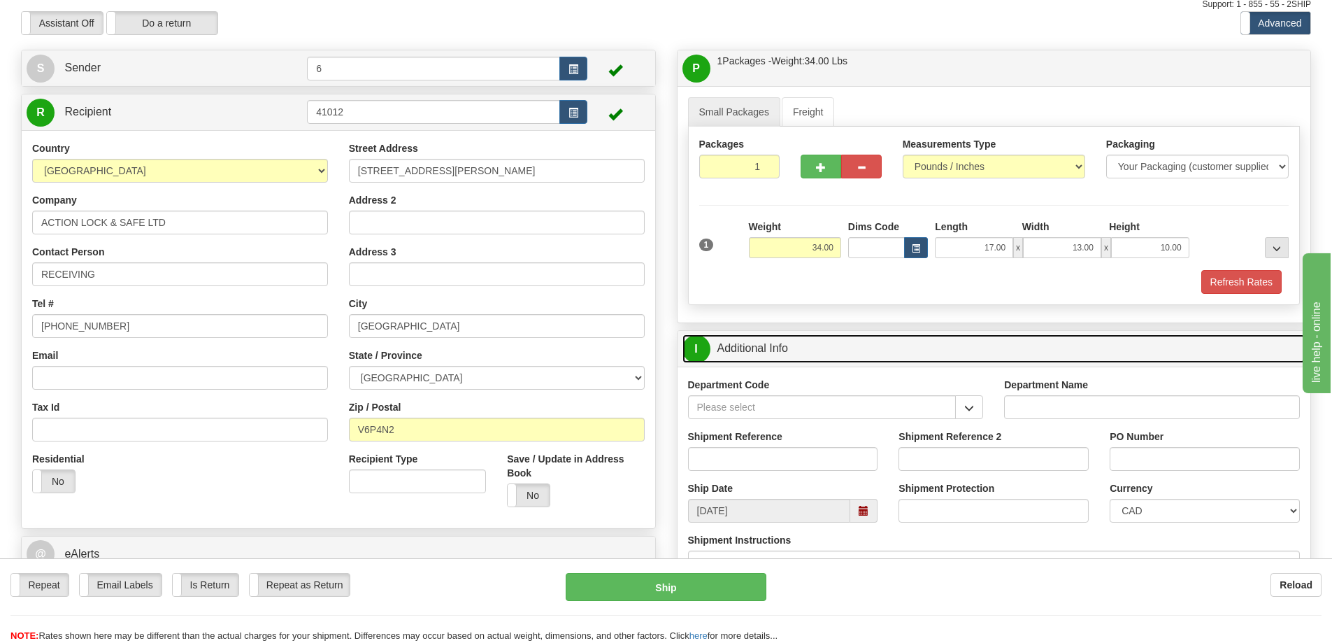
scroll to position [70, 0]
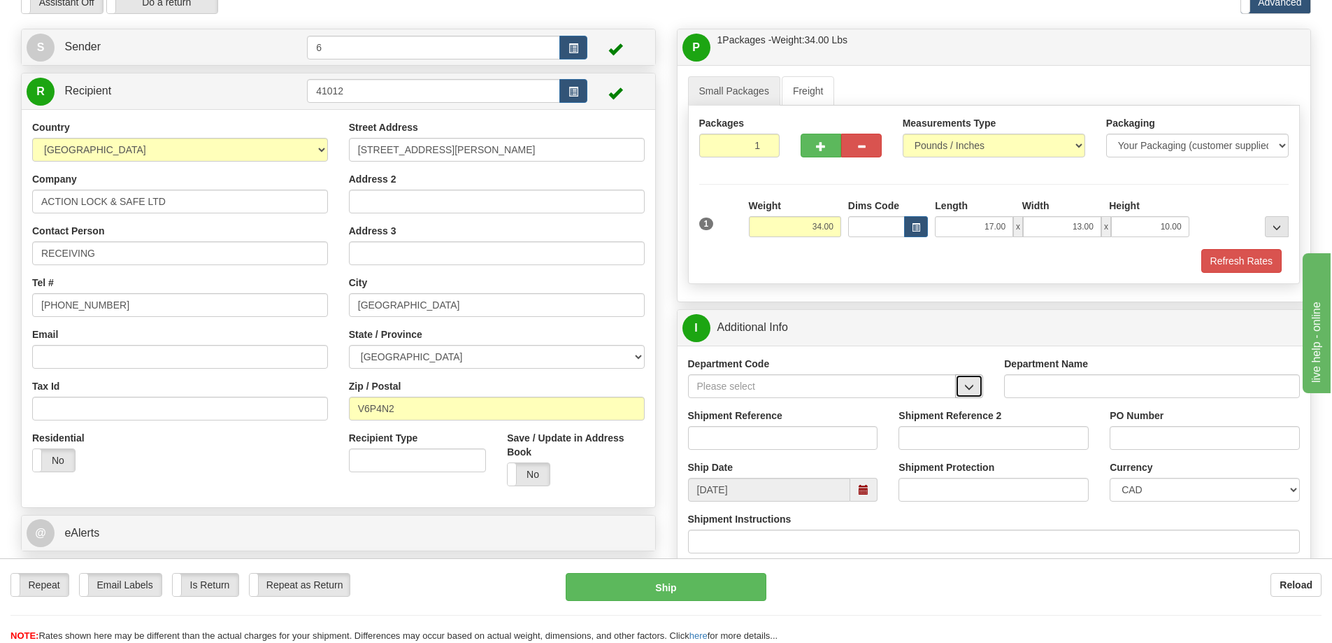
click at [973, 396] on button "button" at bounding box center [969, 386] width 28 height 24
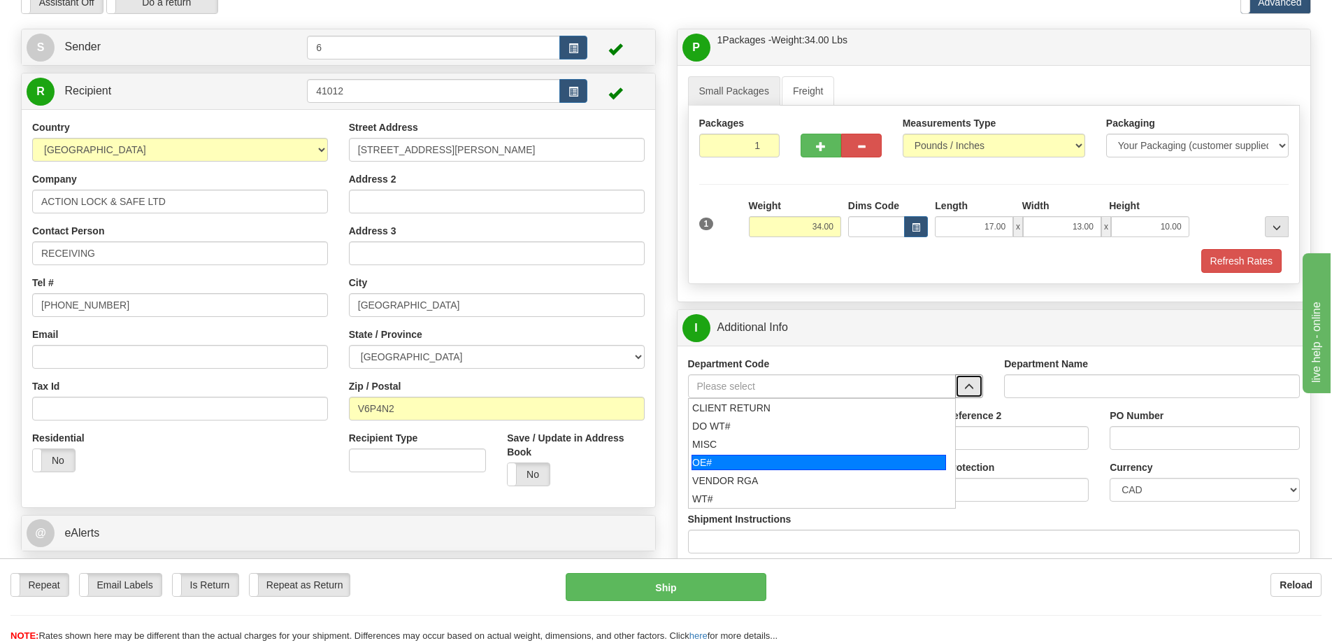
click at [838, 462] on div "OE#" at bounding box center [819, 462] width 255 height 15
type input "OE#"
type input "ORDERS"
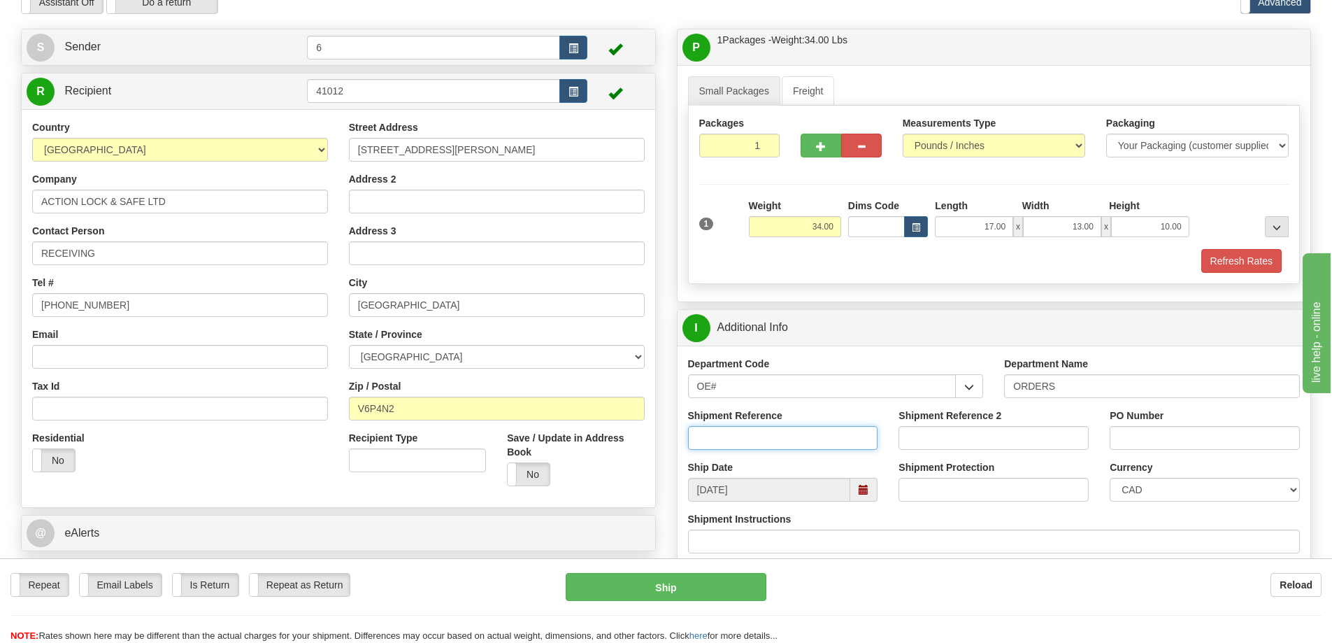
click at [753, 442] on input "Shipment Reference" at bounding box center [783, 438] width 190 height 24
type input "60032960 60032954"
click at [1183, 437] on input "PO Number" at bounding box center [1205, 438] width 190 height 24
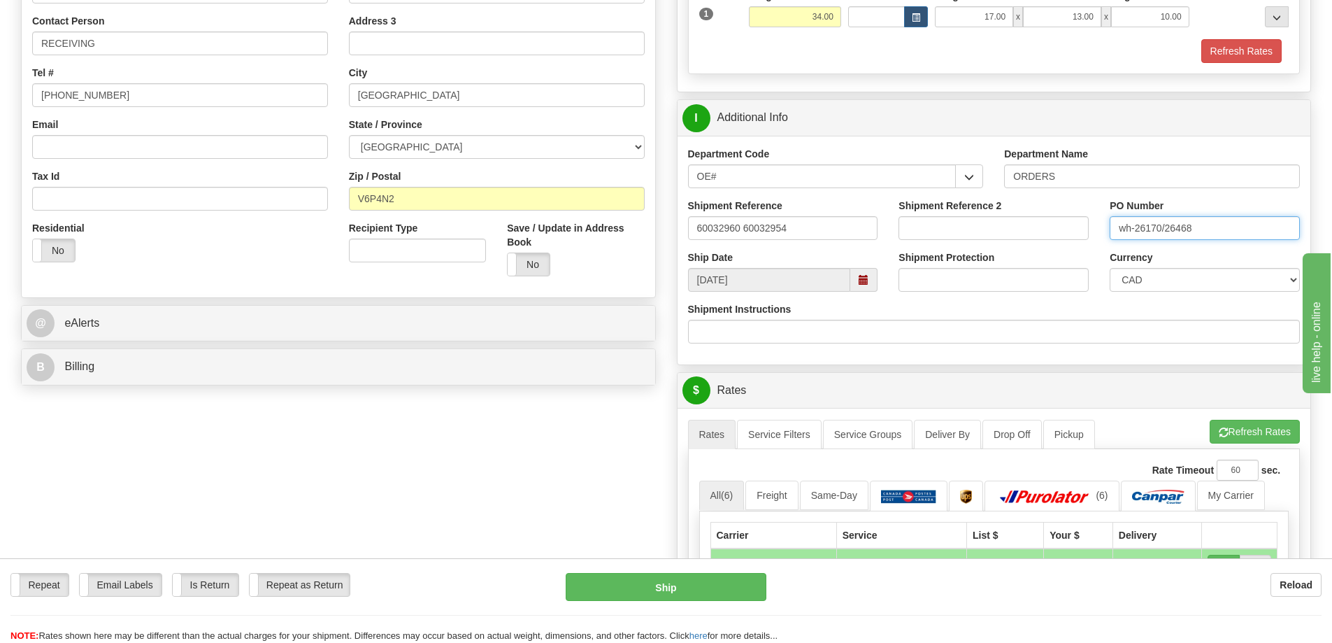
scroll to position [489, 0]
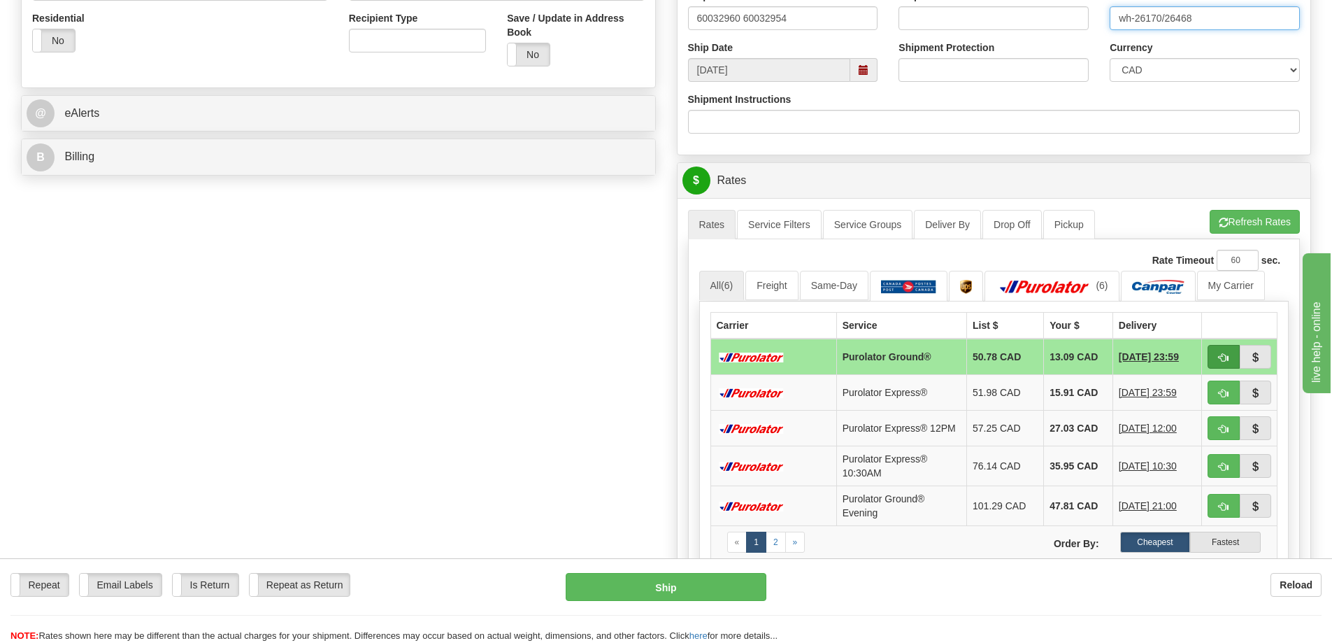
type input "wh-26170/26468"
click at [1221, 352] on button "button" at bounding box center [1224, 357] width 32 height 24
type input "260"
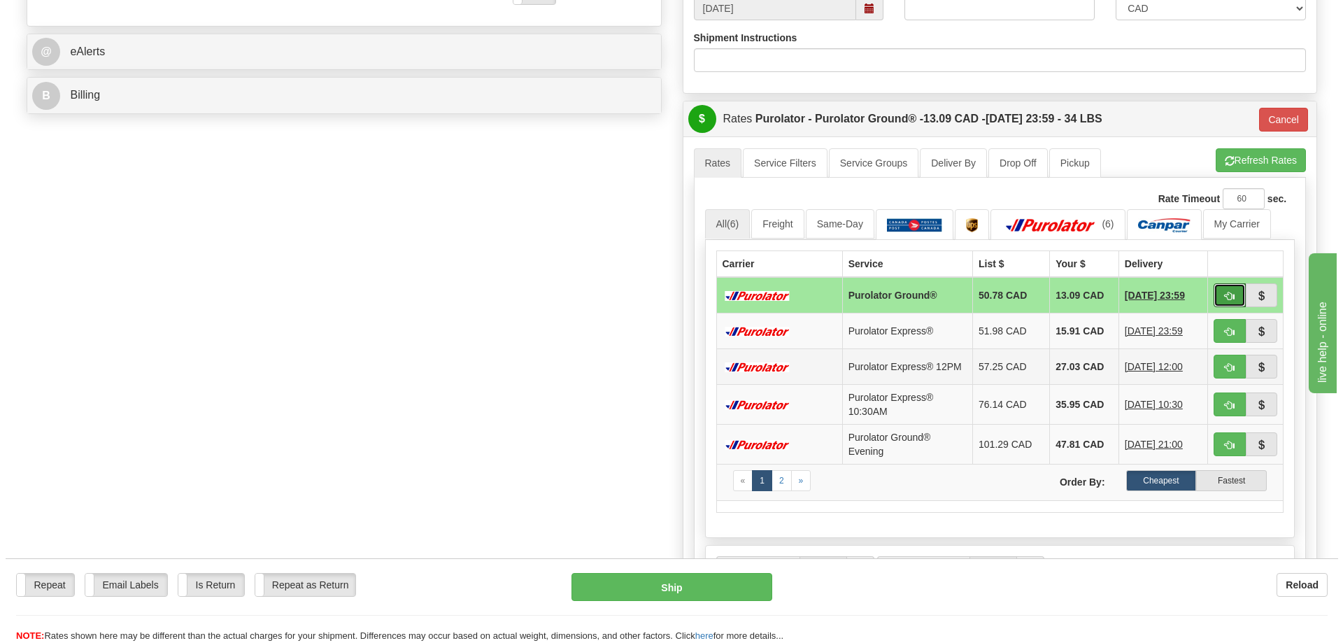
scroll to position [559, 0]
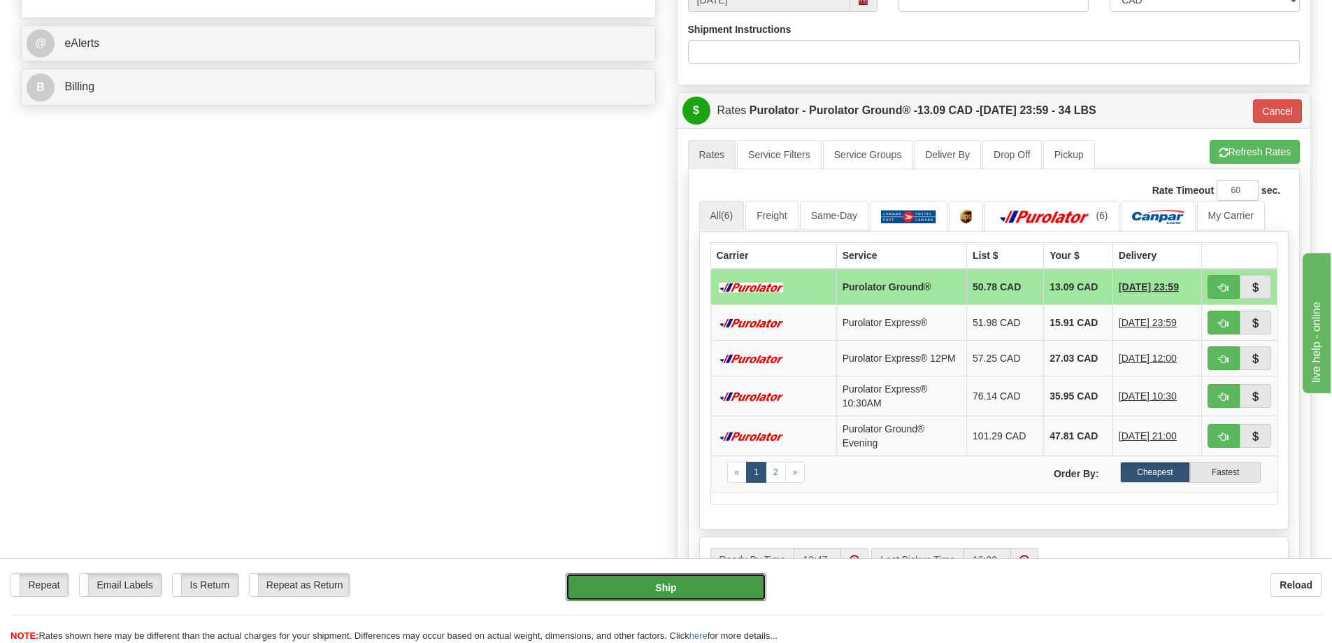
click at [730, 585] on button "Ship" at bounding box center [666, 587] width 201 height 28
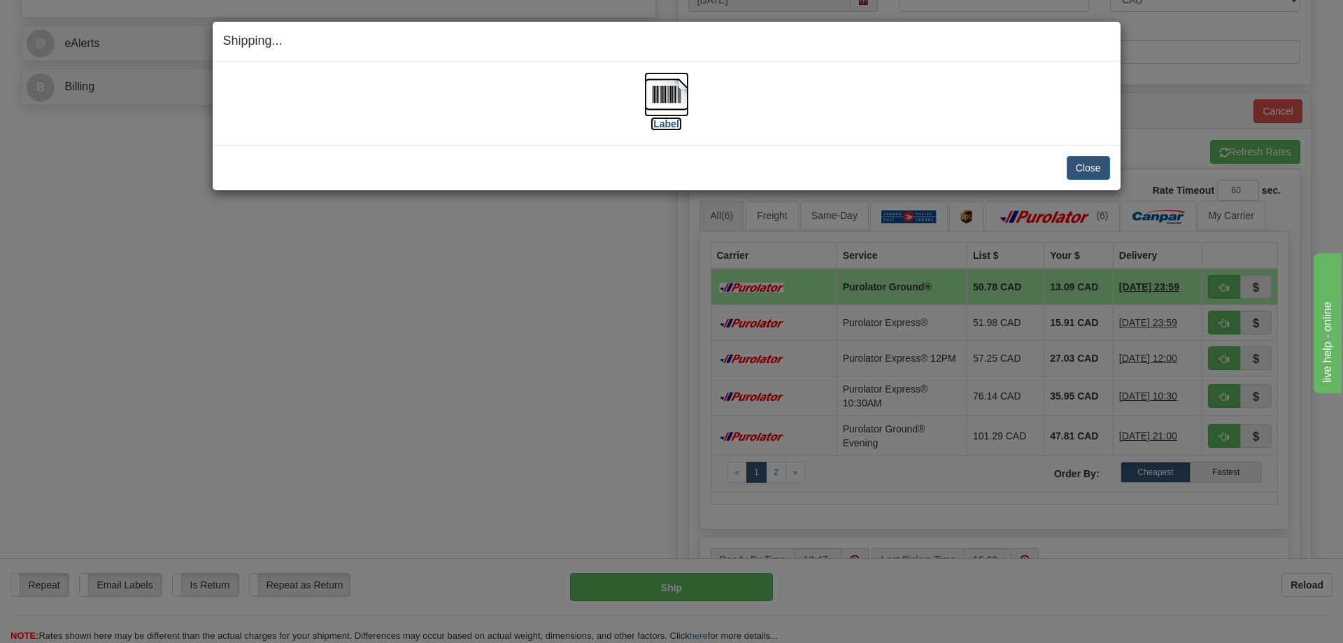
click at [657, 86] on img at bounding box center [666, 94] width 45 height 45
click at [1080, 164] on button "Close" at bounding box center [1087, 168] width 43 height 24
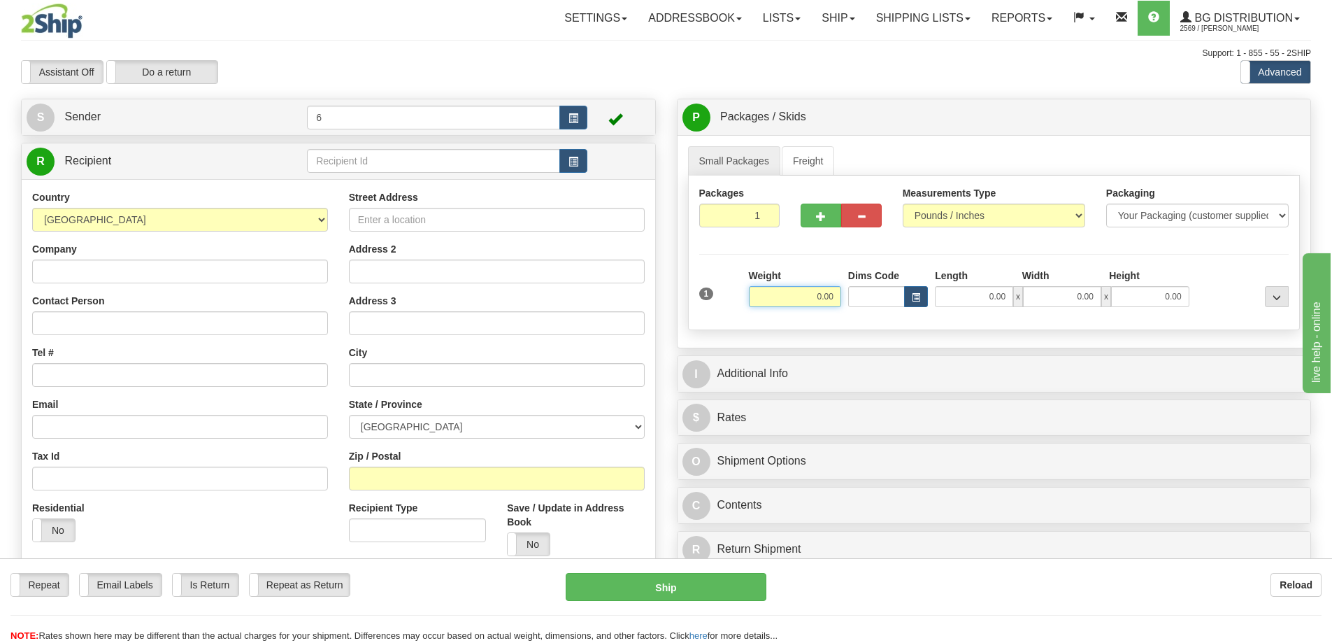
click at [829, 306] on input "0.00" at bounding box center [795, 296] width 92 height 21
type input "21.00"
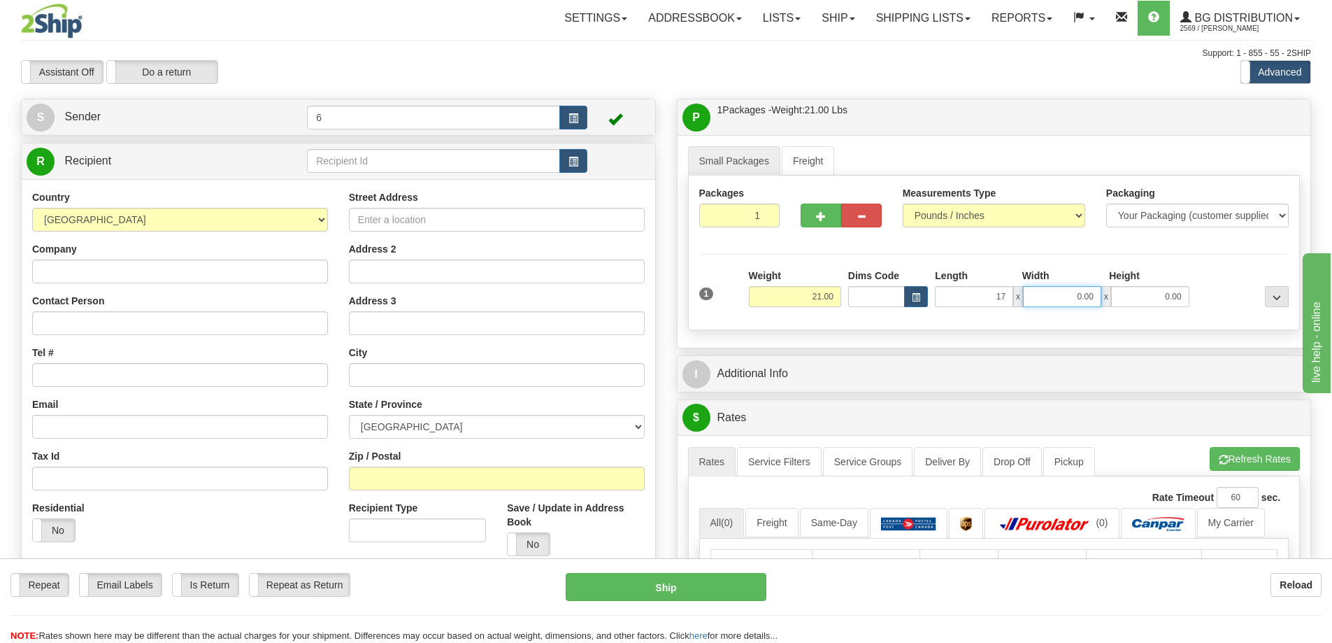
type input "17.00"
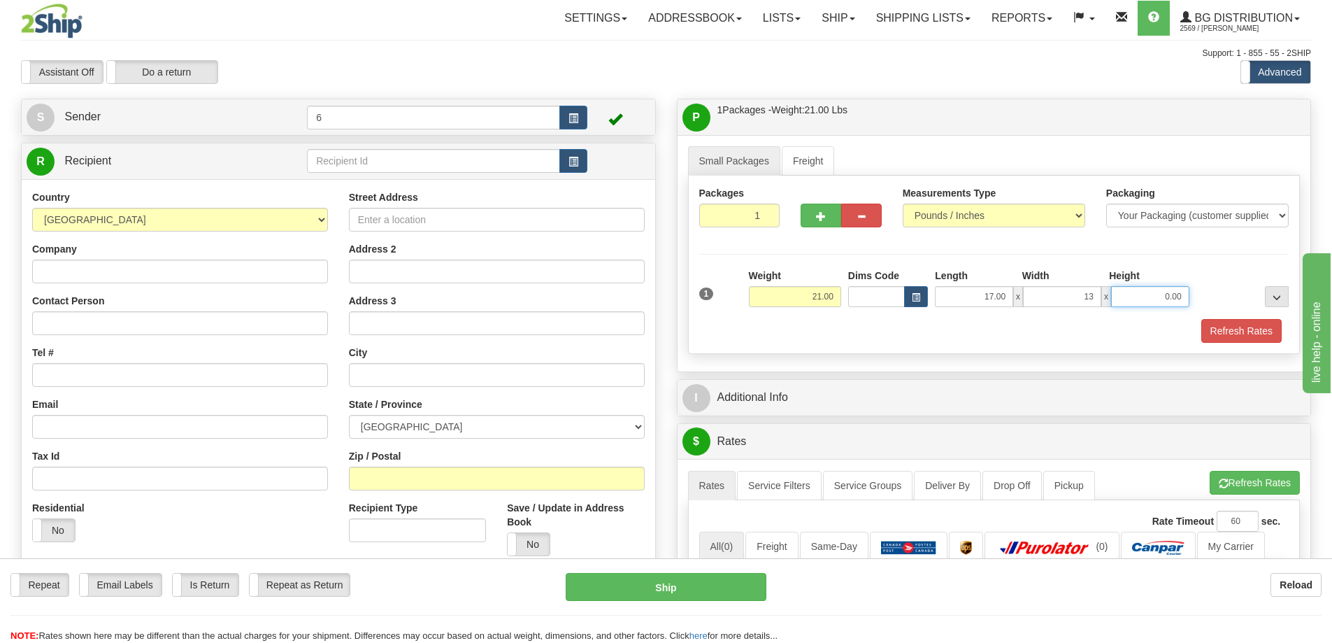
type input "13.00"
type input "11.00"
click at [808, 217] on button "button" at bounding box center [821, 215] width 41 height 24
radio input "true"
type input "2"
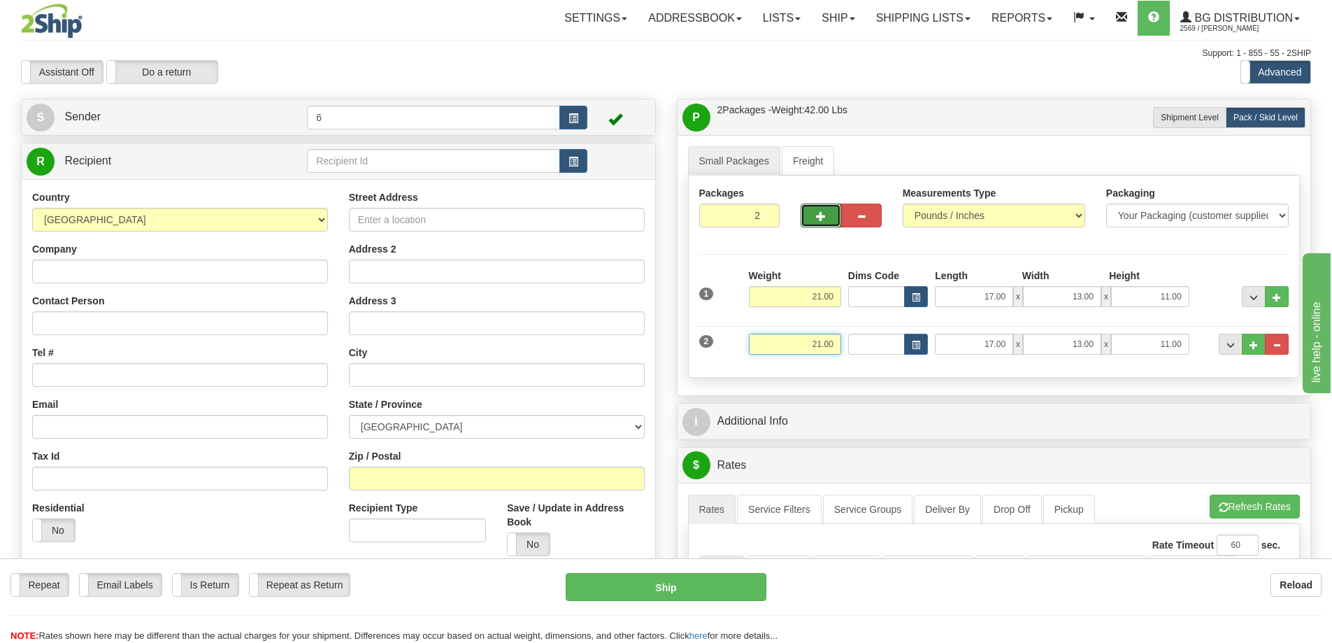
click at [821, 339] on input "21.00" at bounding box center [795, 344] width 92 height 21
type input "35.00"
type input "19.00"
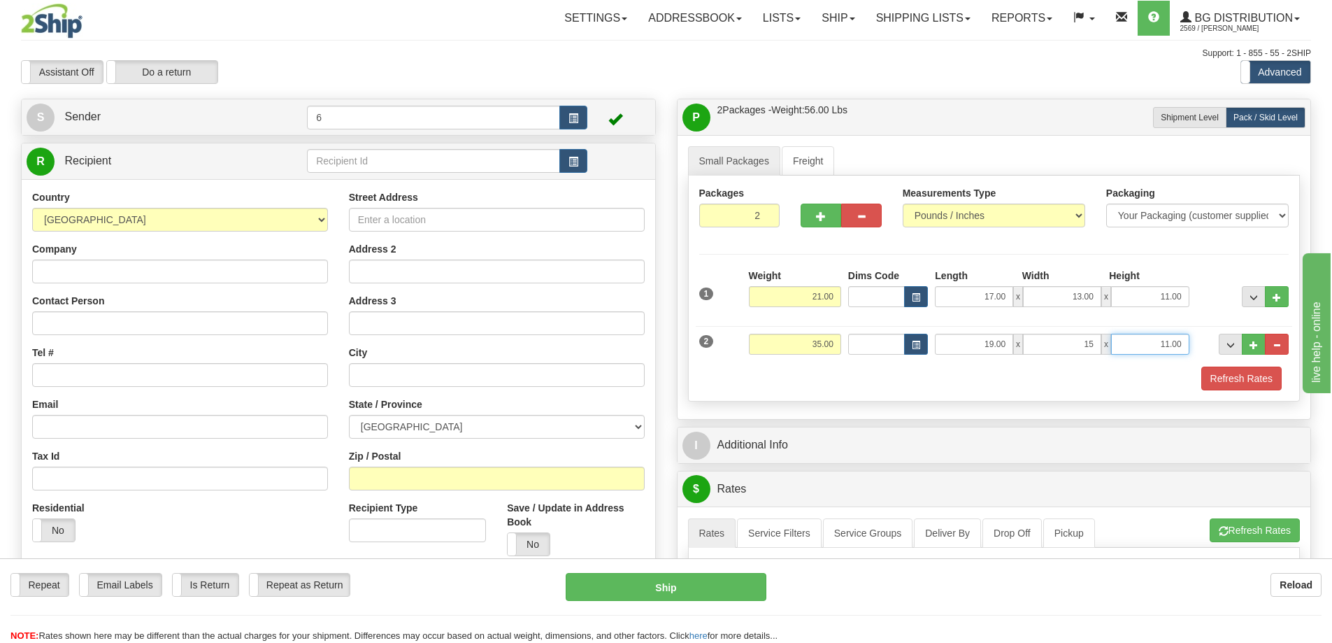
type input "15.00"
type input "13.00"
click at [817, 348] on input "35.00" at bounding box center [795, 344] width 92 height 21
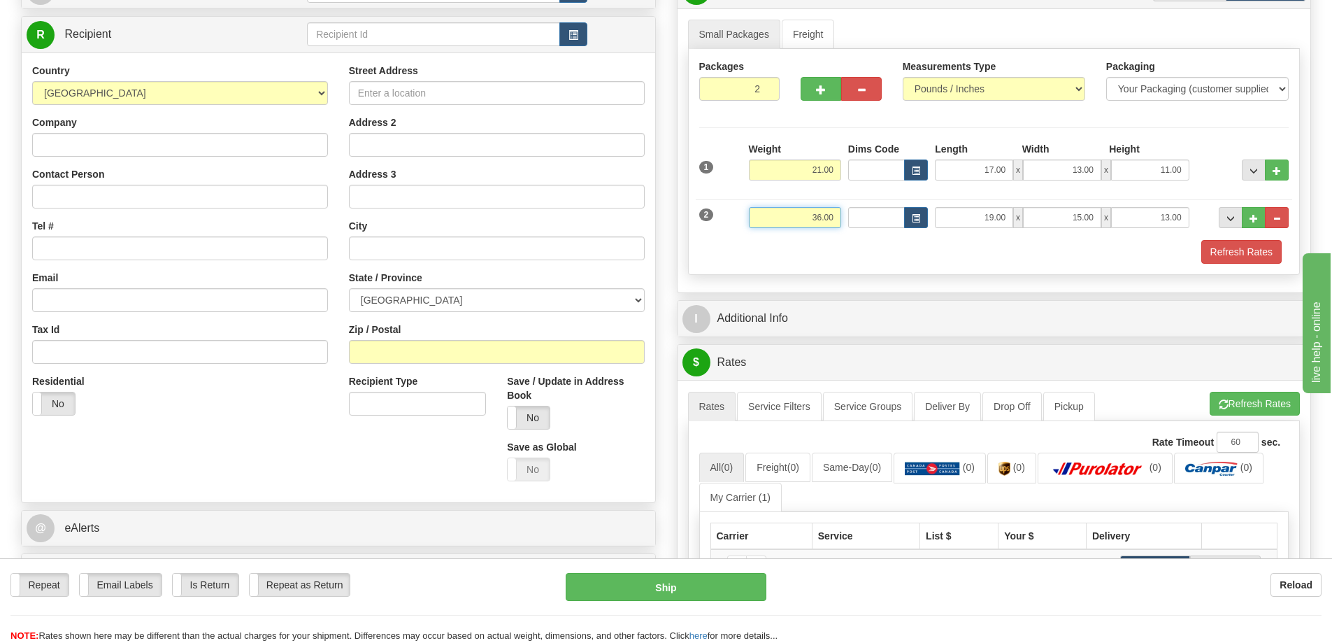
scroll to position [140, 0]
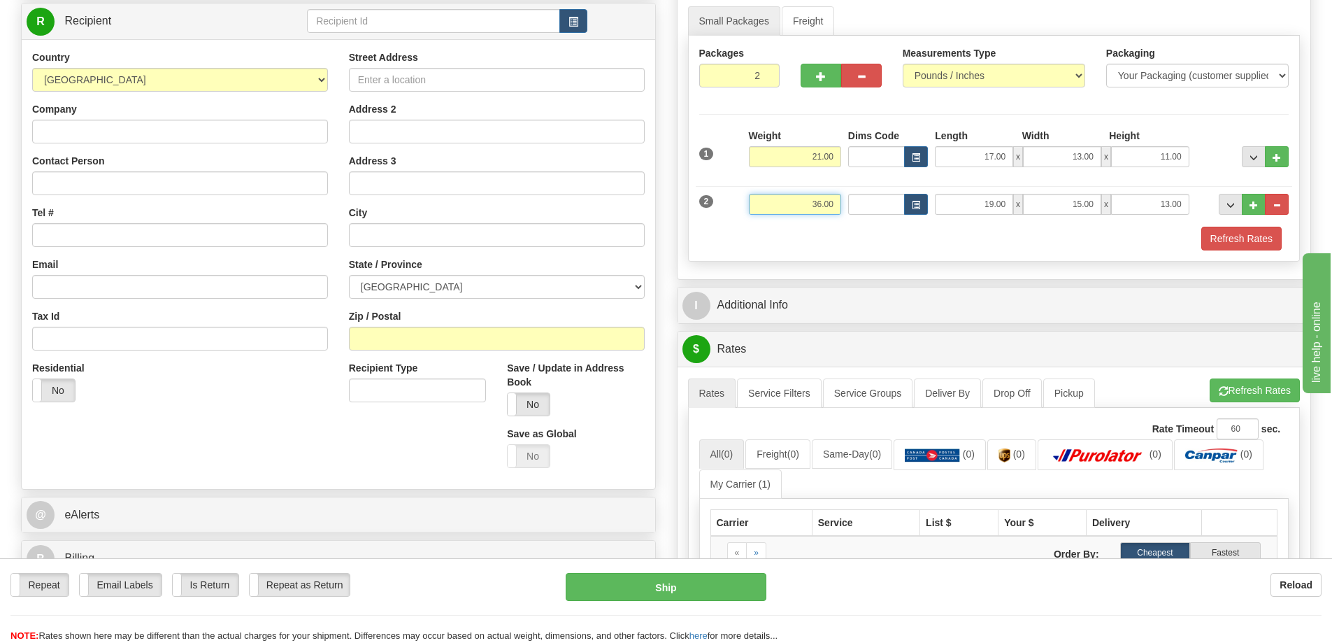
type input "36.00"
click at [367, 19] on input "text" at bounding box center [433, 21] width 253 height 24
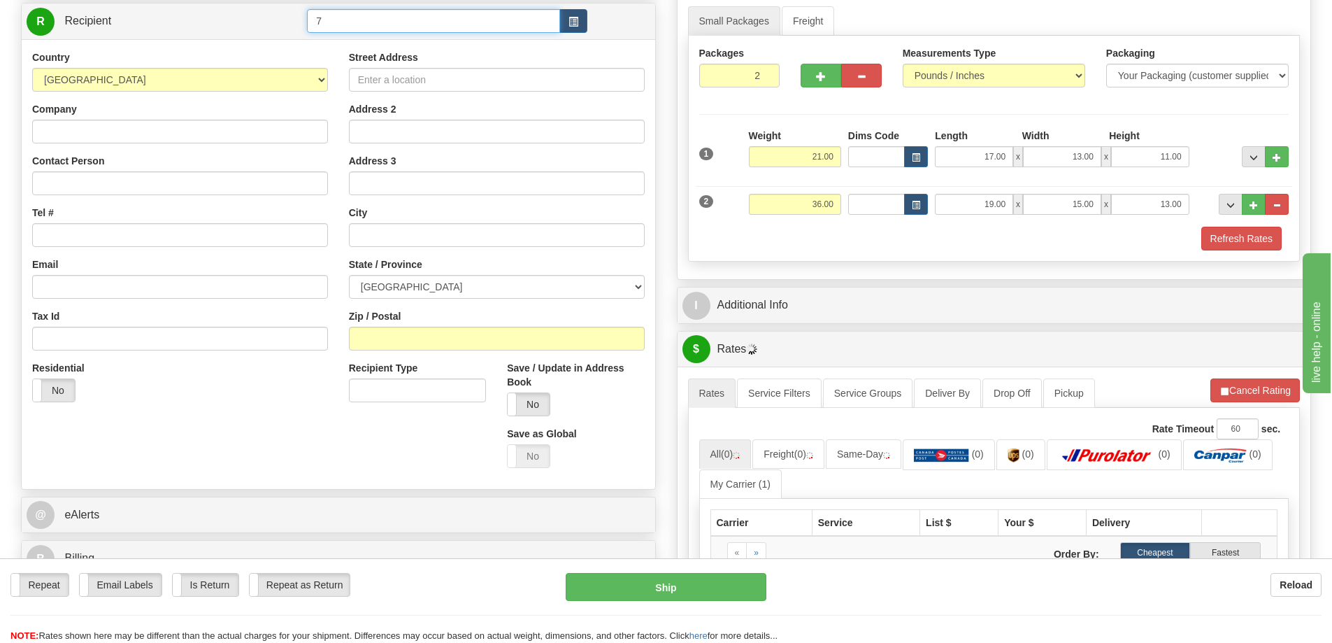
type input "7"
click button "Delete" at bounding box center [0, 0] width 0 height 0
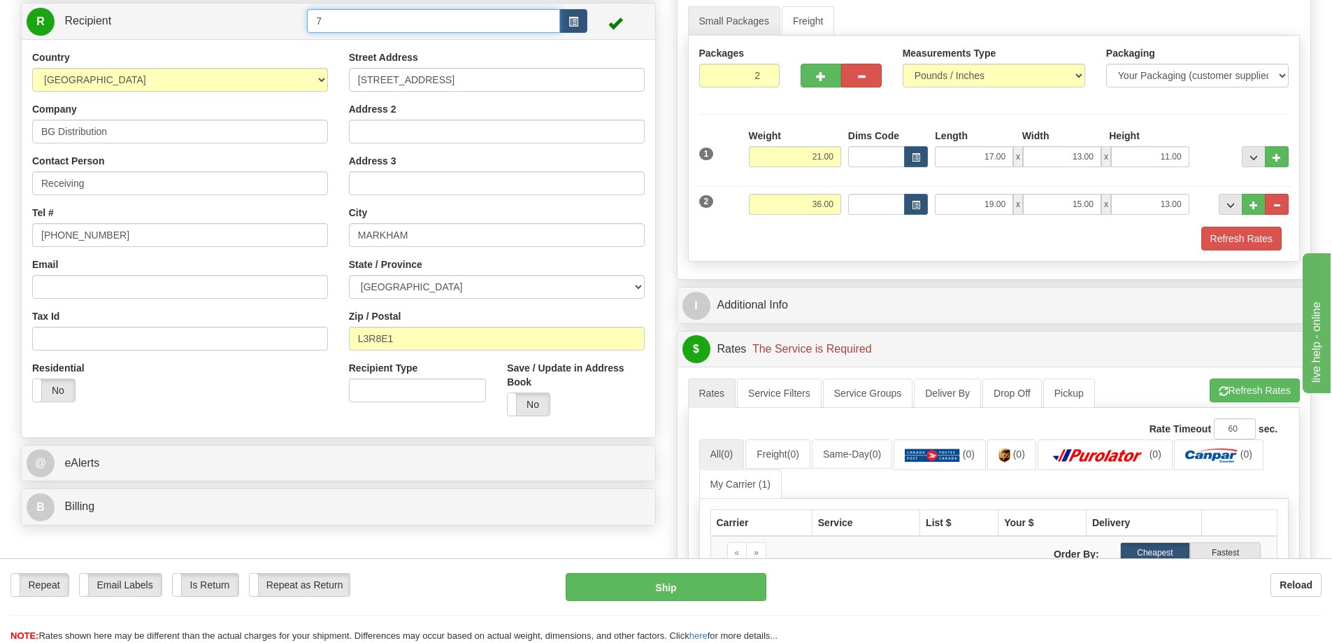
click at [364, 20] on input "7" at bounding box center [433, 21] width 253 height 24
type input "8"
click button "Delete" at bounding box center [0, 0] width 0 height 0
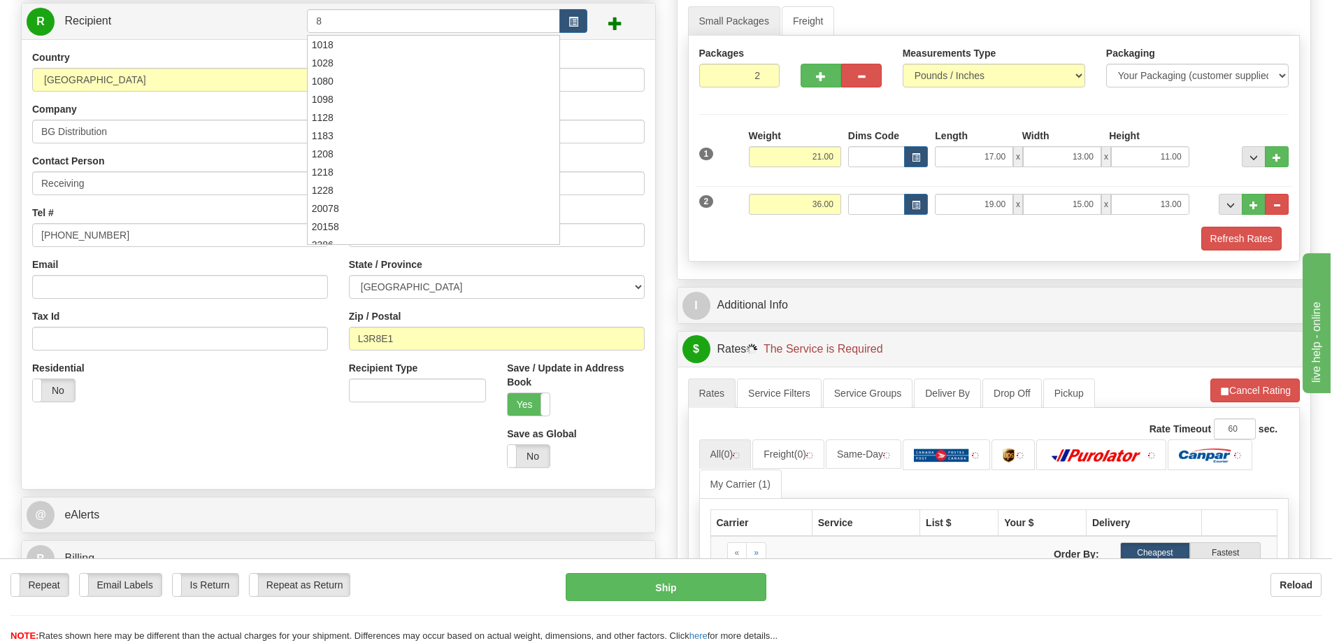
click at [234, 41] on div "Country AFGHANISTAN ALAND ISLANDS ALBANIA ALGERIA AMERICAN SAMOA ANDORRA ANGOLA…" at bounding box center [339, 264] width 634 height 450
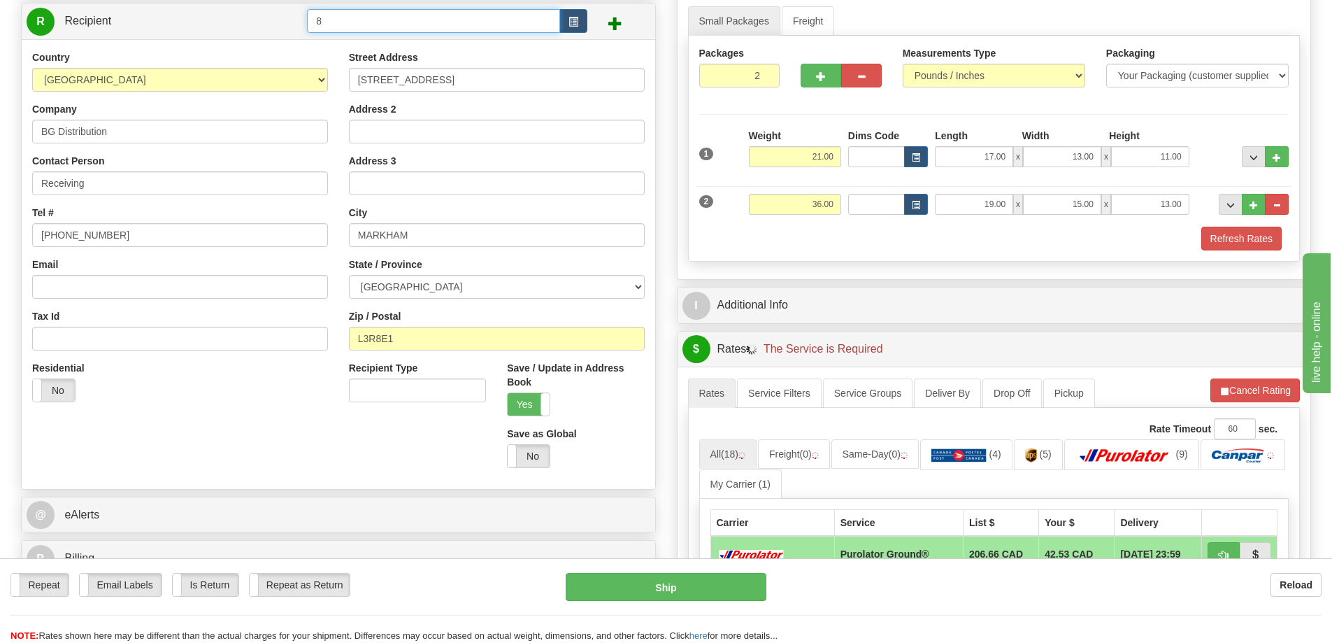
click at [352, 18] on input "8" at bounding box center [433, 21] width 253 height 24
click button "Delete" at bounding box center [0, 0] width 0 height 0
click at [355, 25] on input "8" at bounding box center [433, 21] width 253 height 24
type input "6"
click button "Delete" at bounding box center [0, 0] width 0 height 0
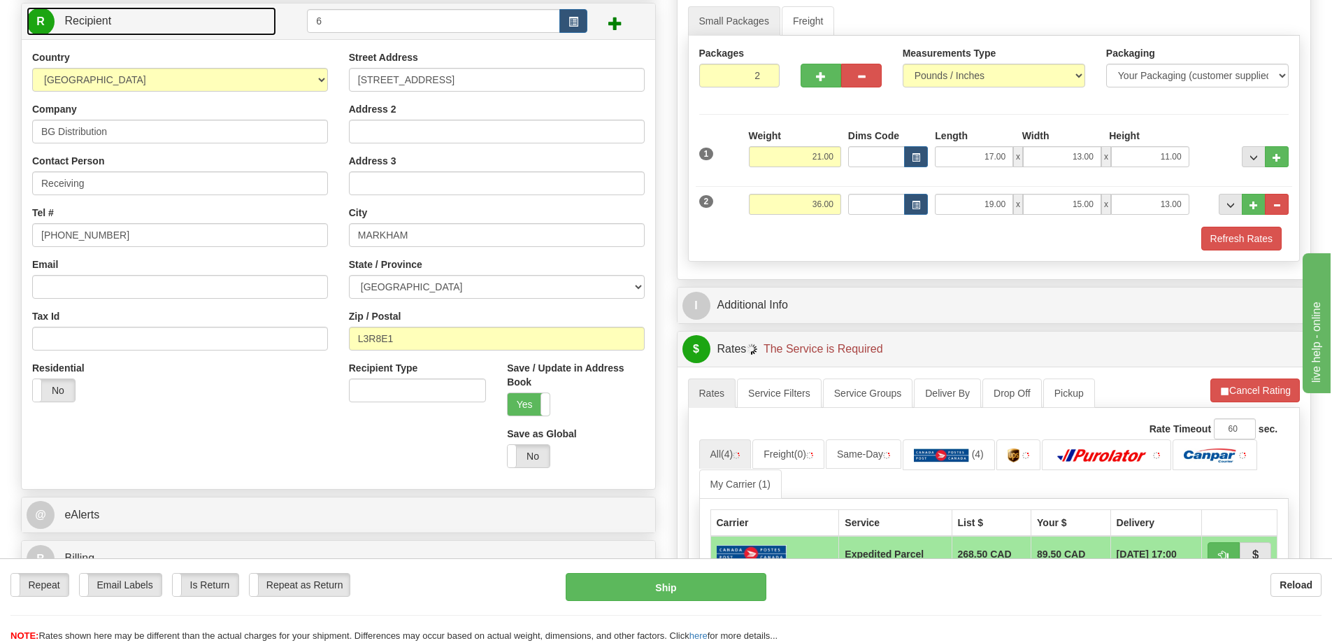
click at [267, 25] on link "R Recipient" at bounding box center [152, 21] width 250 height 29
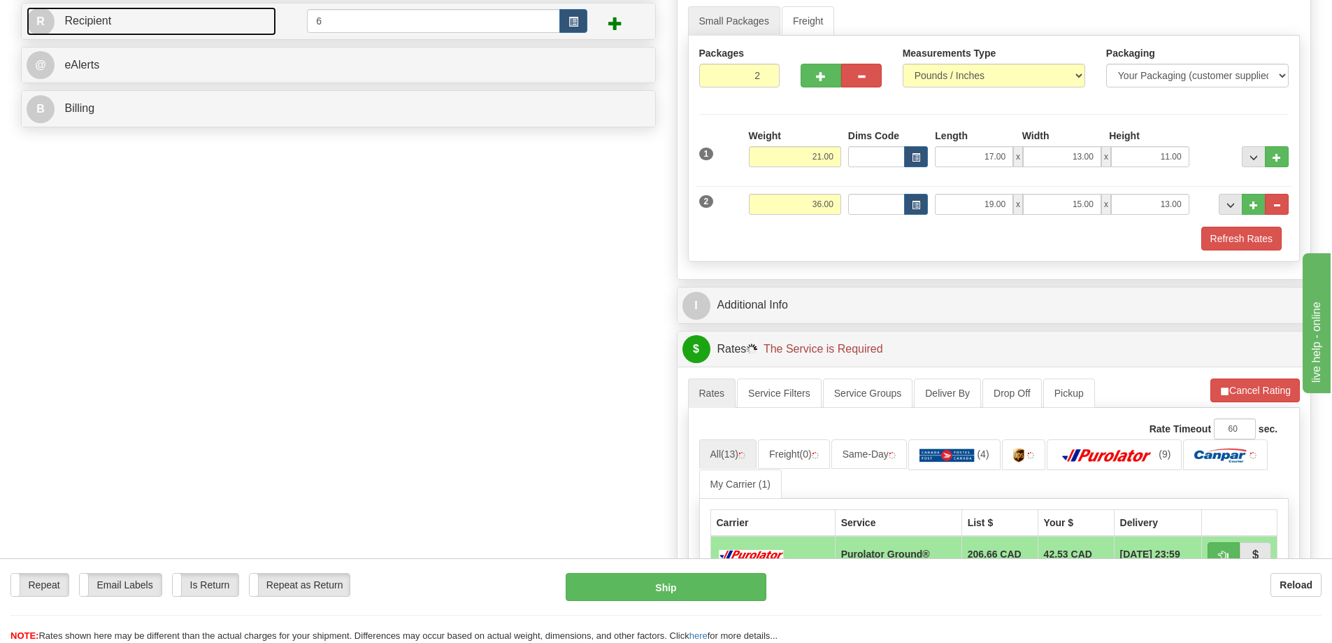
click at [273, 22] on link "R Recipient" at bounding box center [152, 21] width 250 height 29
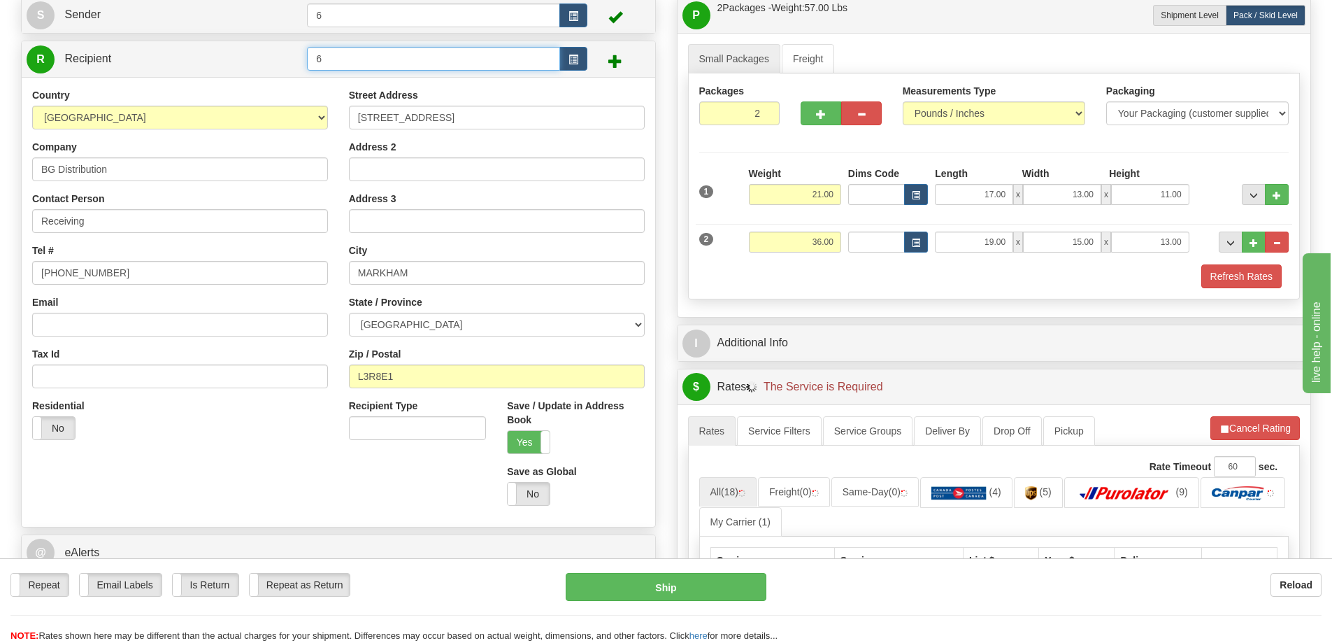
drag, startPoint x: 388, startPoint y: 26, endPoint x: 302, endPoint y: 8, distance: 87.8
click at [302, 8] on div "Create a label for the return Create Pickup Without Label S Sender 6" at bounding box center [338, 309] width 656 height 625
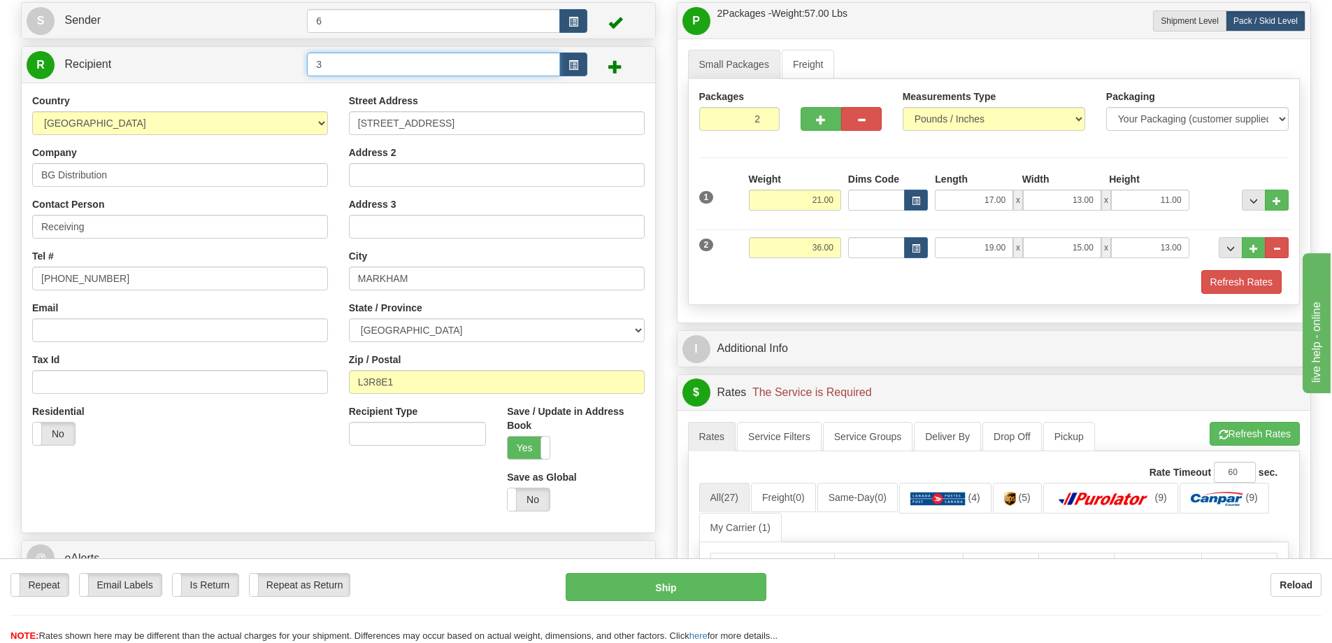
type input "3"
click button "Delete" at bounding box center [0, 0] width 0 height 0
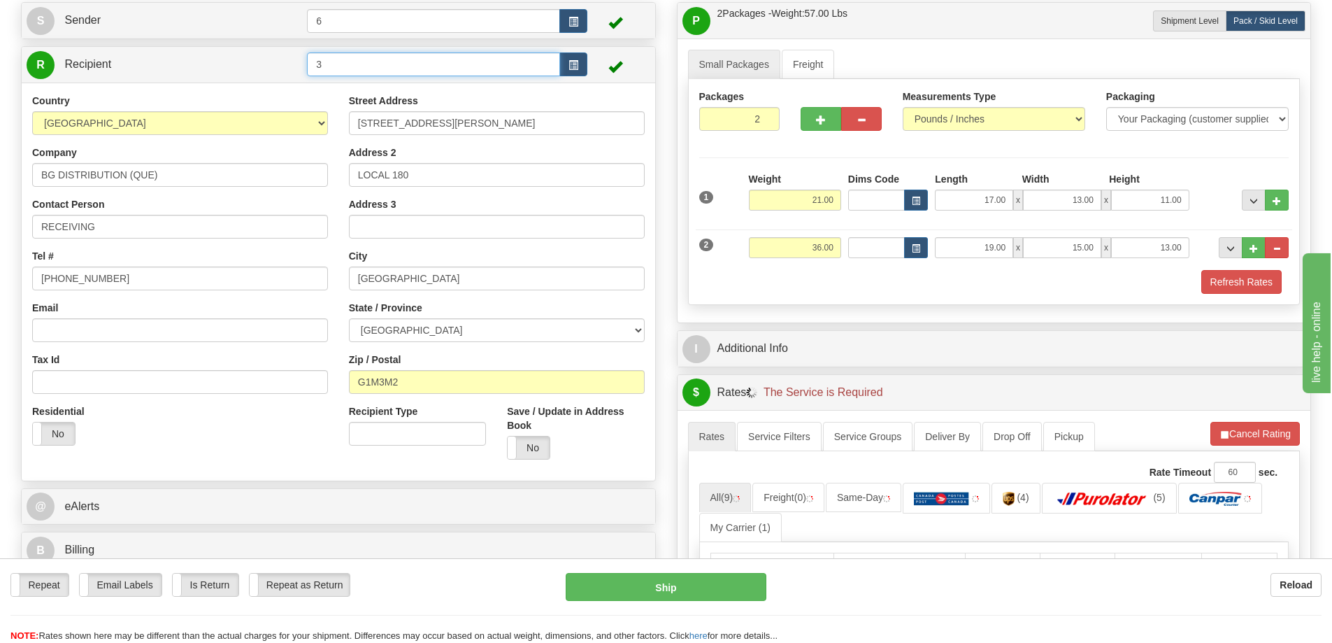
click at [335, 70] on input "3" at bounding box center [433, 64] width 253 height 24
type input "1"
click button "Delete" at bounding box center [0, 0] width 0 height 0
drag, startPoint x: 335, startPoint y: 70, endPoint x: 329, endPoint y: 85, distance: 16.0
click at [330, 83] on div "R Recipient 1" at bounding box center [339, 65] width 634 height 36
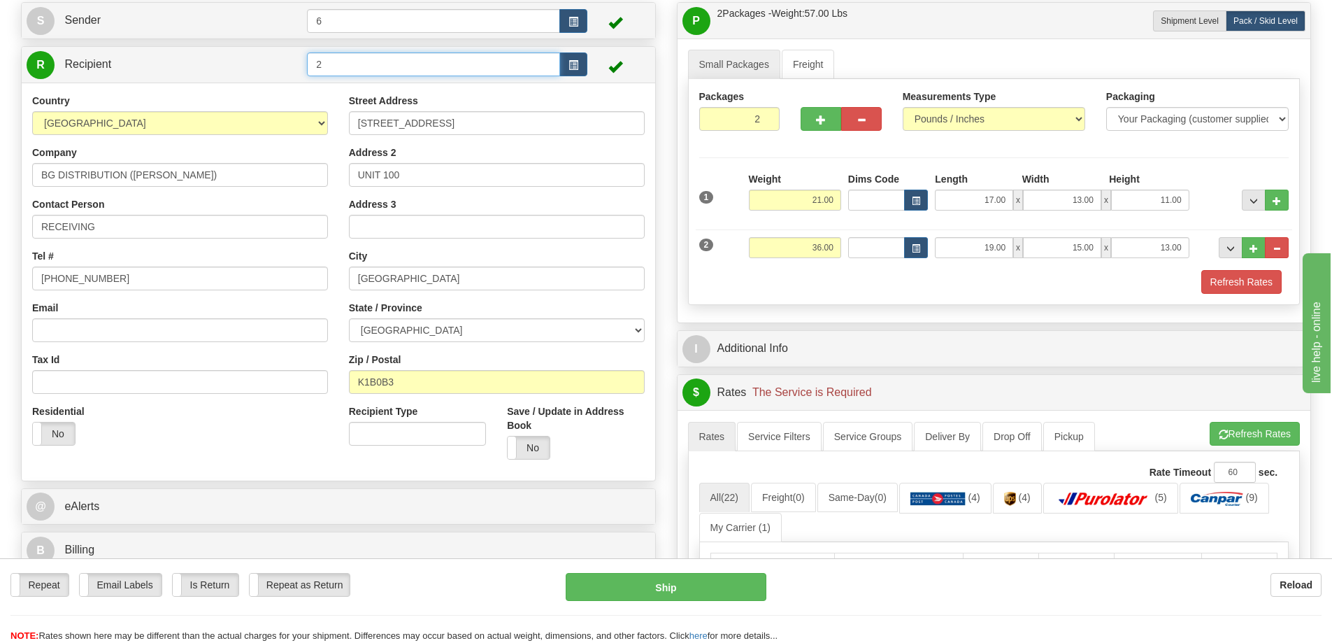
type input "2"
click button "Delete" at bounding box center [0, 0] width 0 height 0
click at [329, 61] on input "2" at bounding box center [433, 64] width 253 height 24
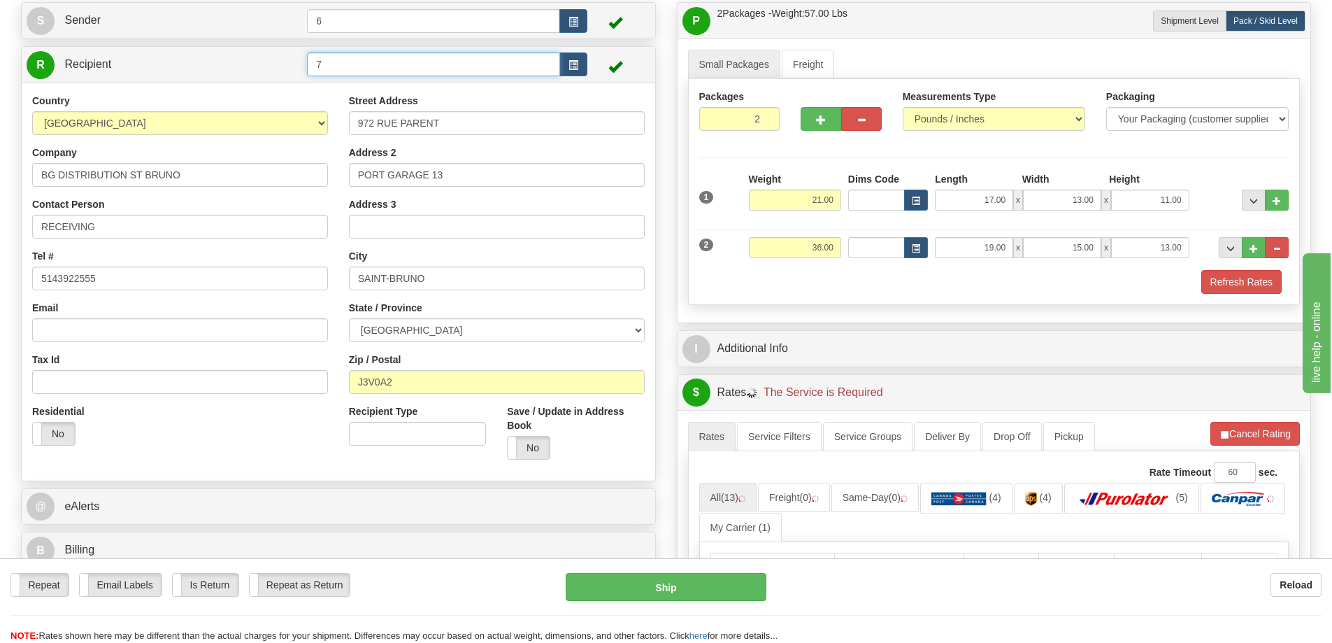
type input "7"
click button "Delete" at bounding box center [0, 0] width 0 height 0
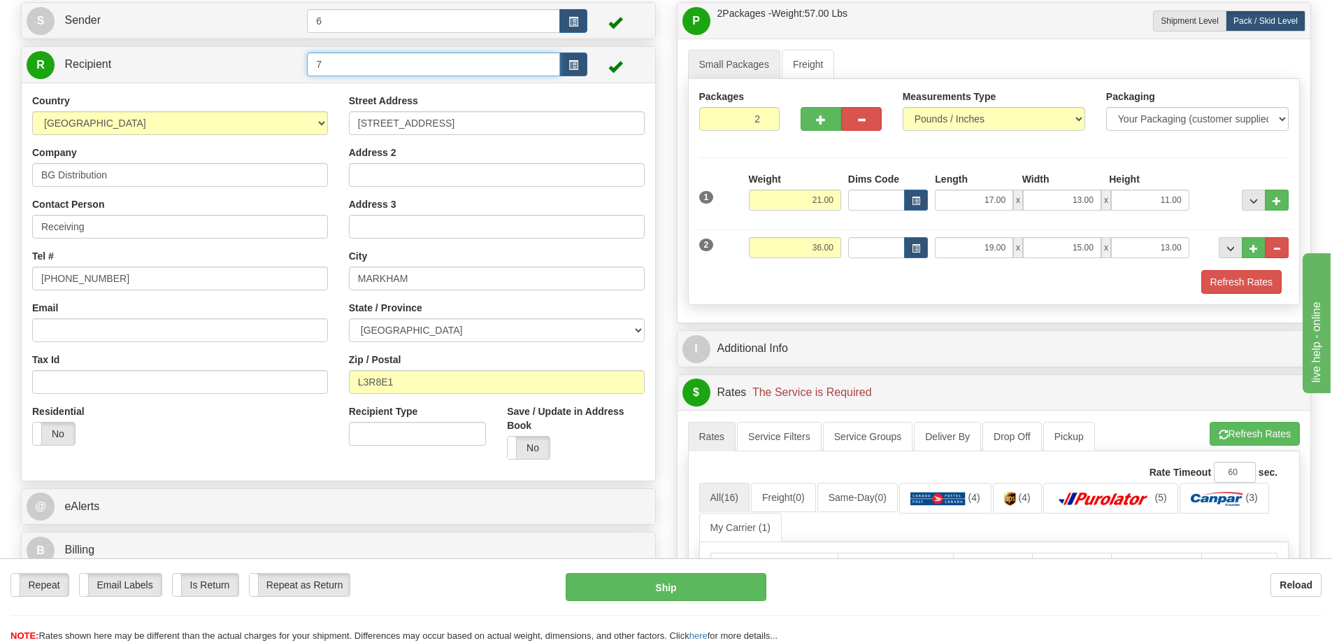
click at [329, 61] on input "7" at bounding box center [433, 64] width 253 height 24
type input "6"
click button "Delete" at bounding box center [0, 0] width 0 height 0
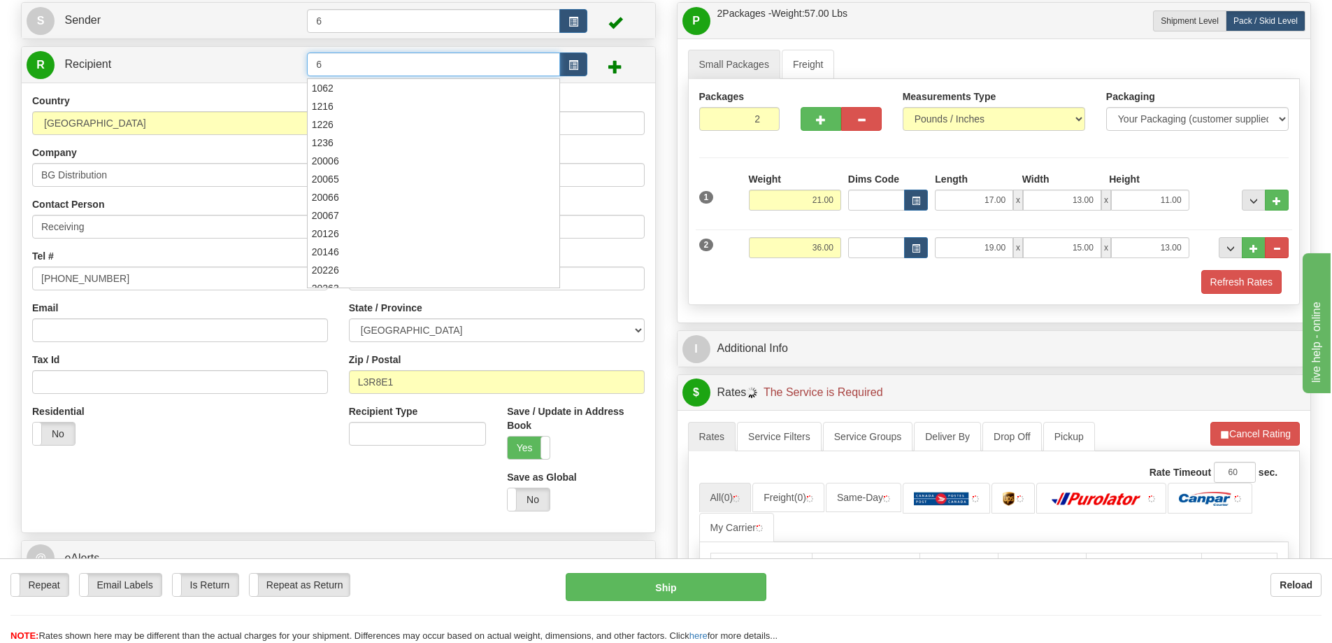
click at [329, 61] on input "6" at bounding box center [433, 64] width 253 height 24
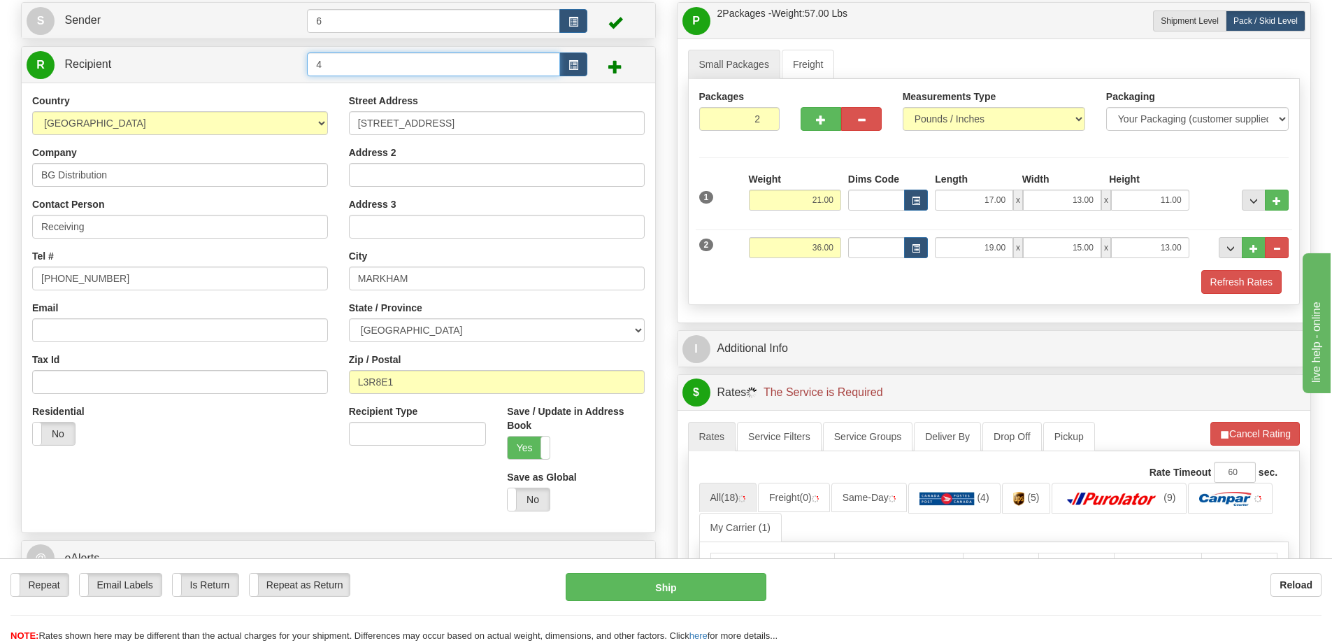
type input "4"
click button "Delete" at bounding box center [0, 0] width 0 height 0
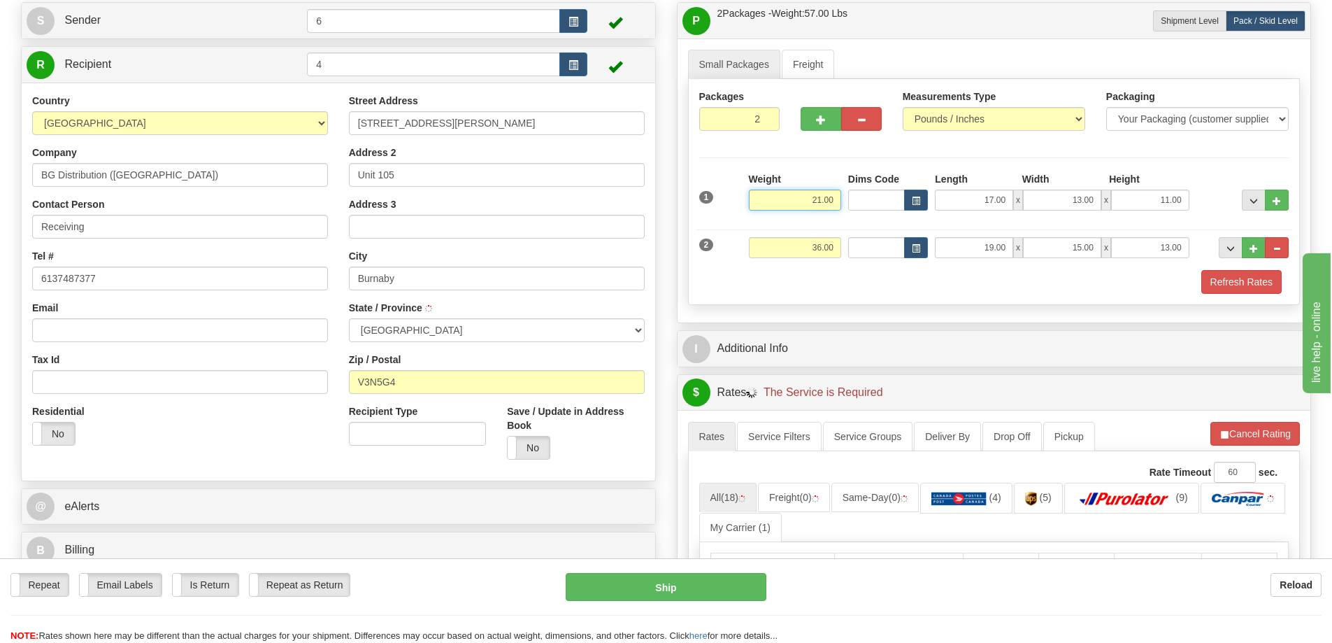
type input "BURNABY"
click at [329, 61] on input "4" at bounding box center [433, 64] width 253 height 24
type input "9"
click button "Delete" at bounding box center [0, 0] width 0 height 0
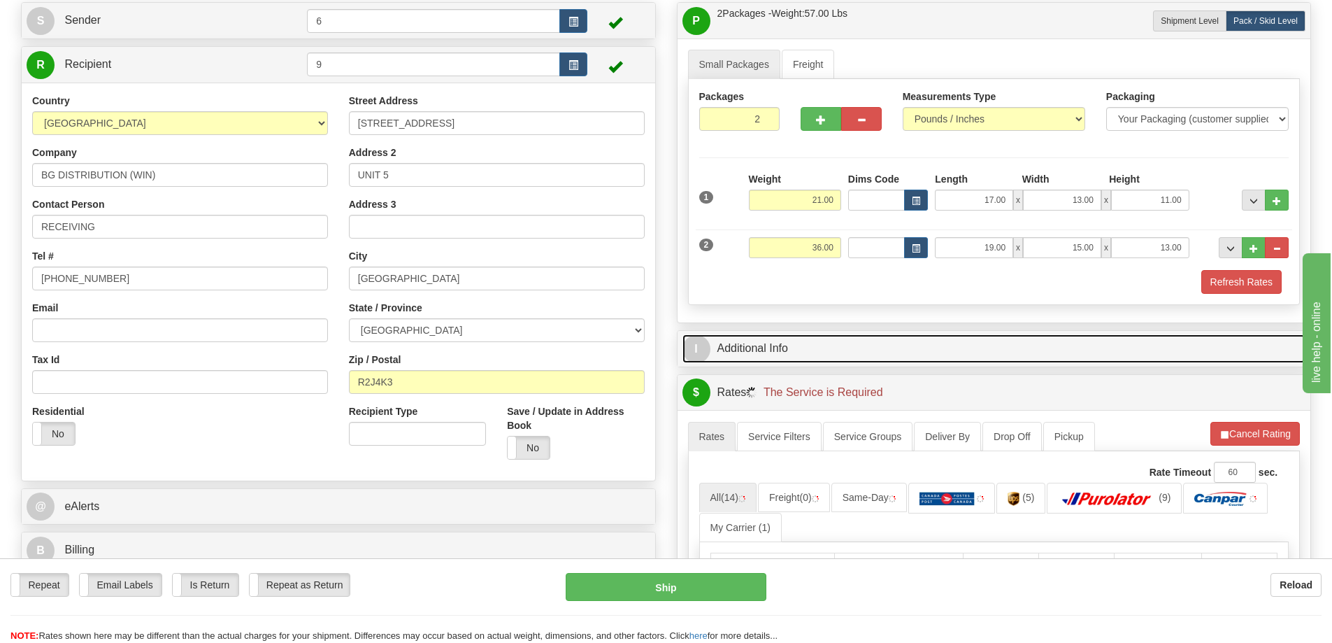
click at [831, 352] on link "I Additional Info" at bounding box center [994, 348] width 624 height 29
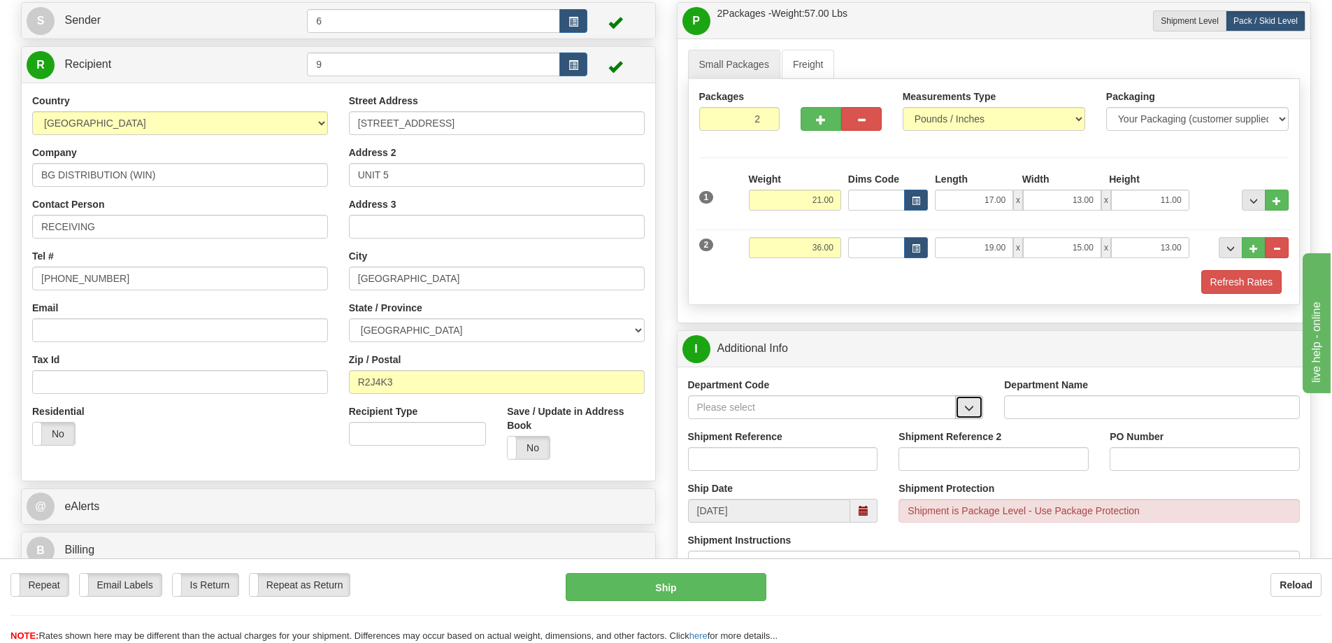
click at [962, 412] on button "button" at bounding box center [969, 407] width 28 height 24
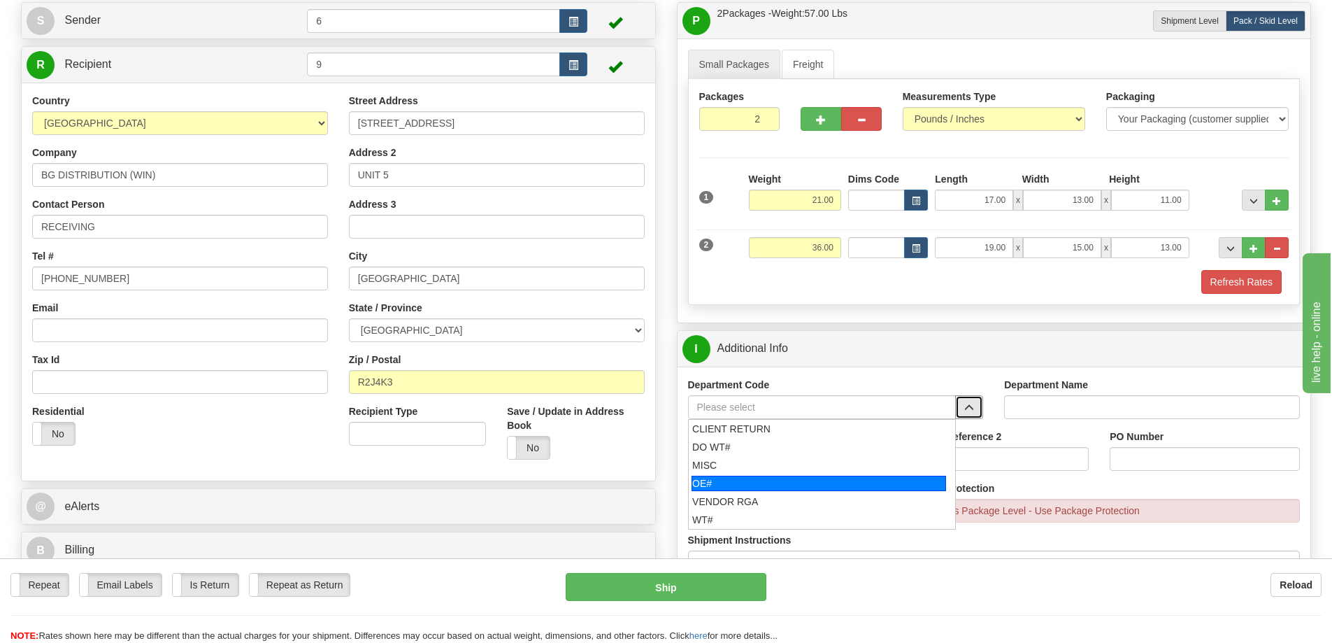
click at [776, 485] on div "OE#" at bounding box center [819, 482] width 255 height 15
type input "OE#"
type input "ORDERS"
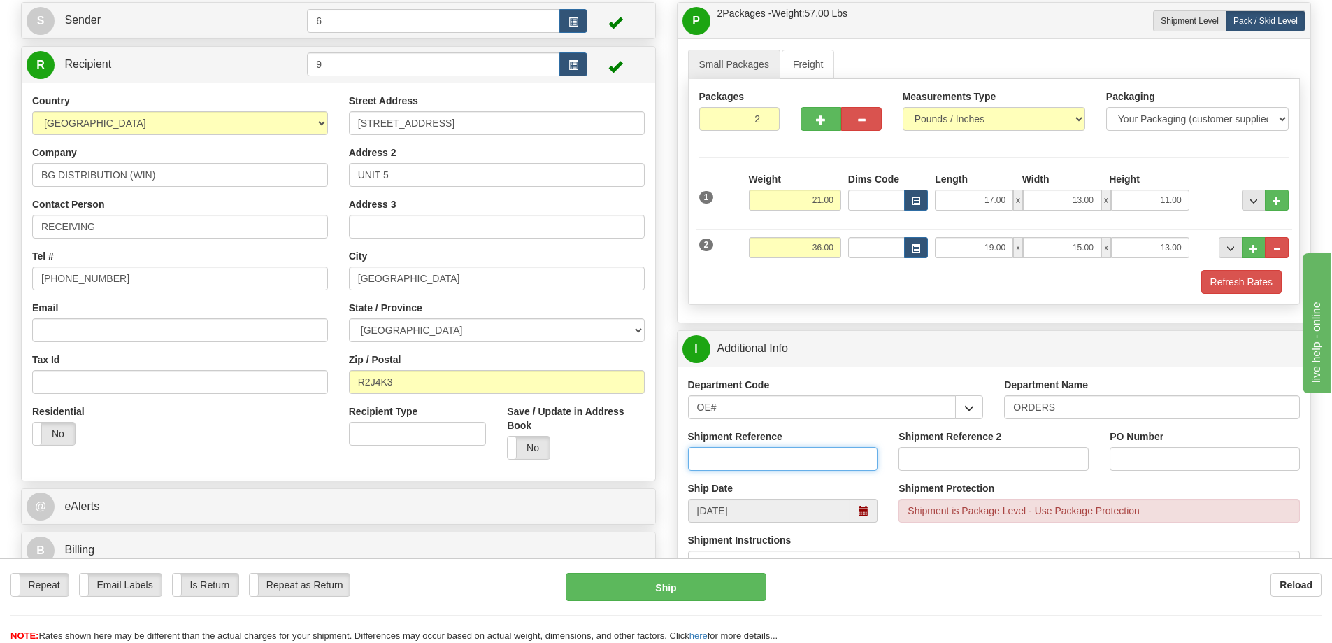
click at [794, 467] on input "Shipment Reference" at bounding box center [783, 459] width 190 height 24
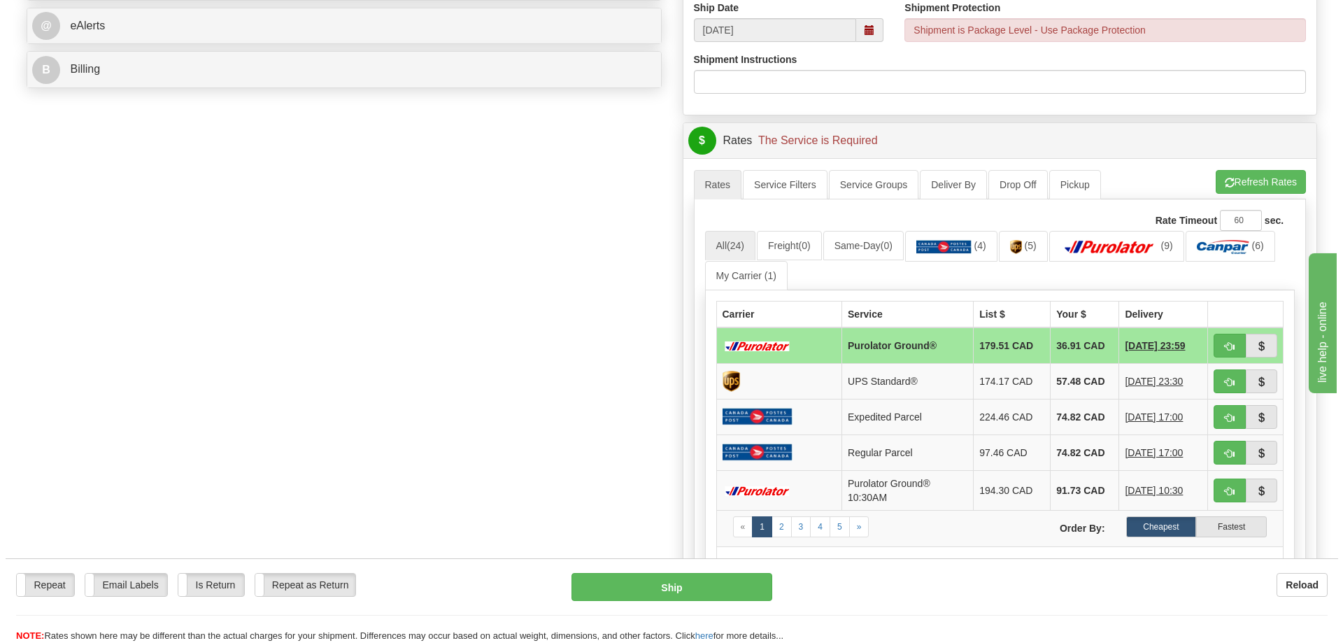
scroll to position [586, 0]
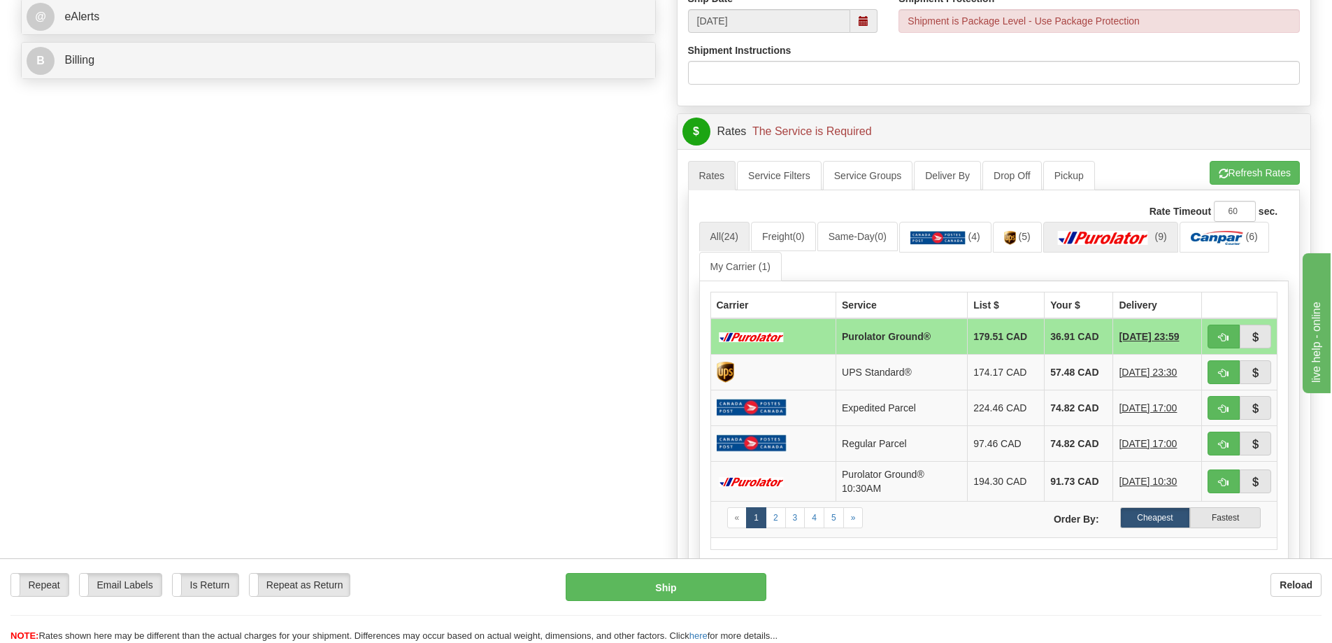
type input "166575-00 166601-00 166672-00"
click at [1129, 238] on img at bounding box center [1103, 238] width 98 height 14
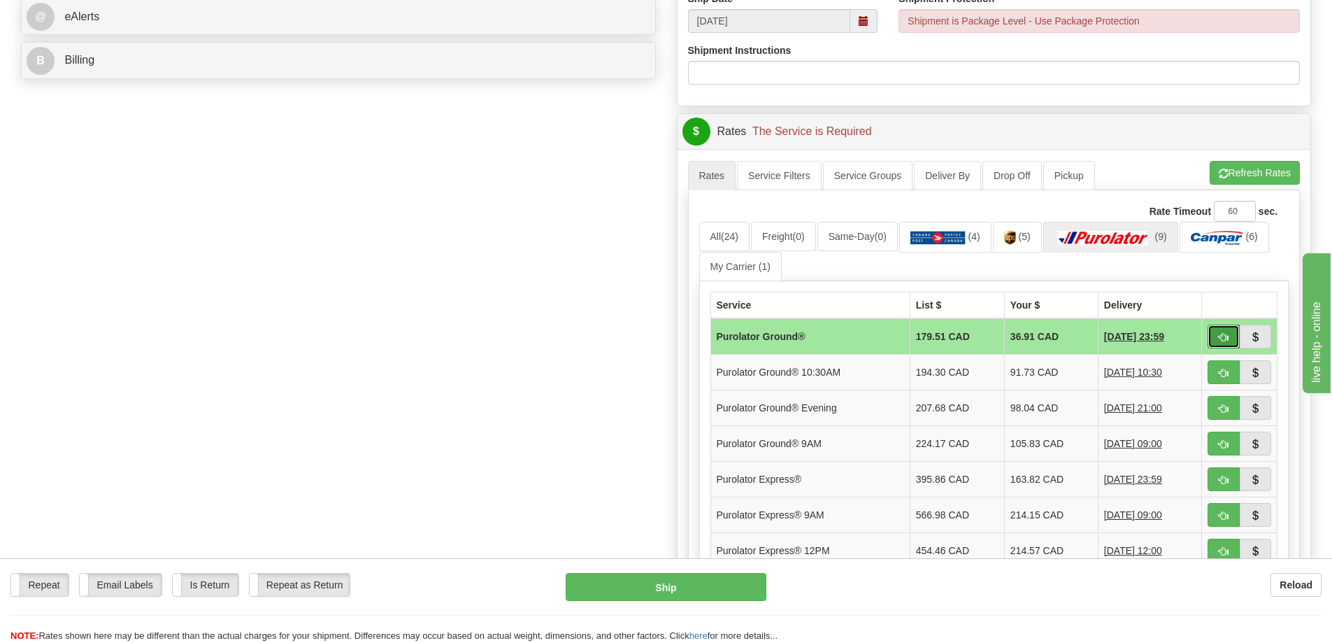
click at [1215, 334] on button "button" at bounding box center [1224, 336] width 32 height 24
type input "260"
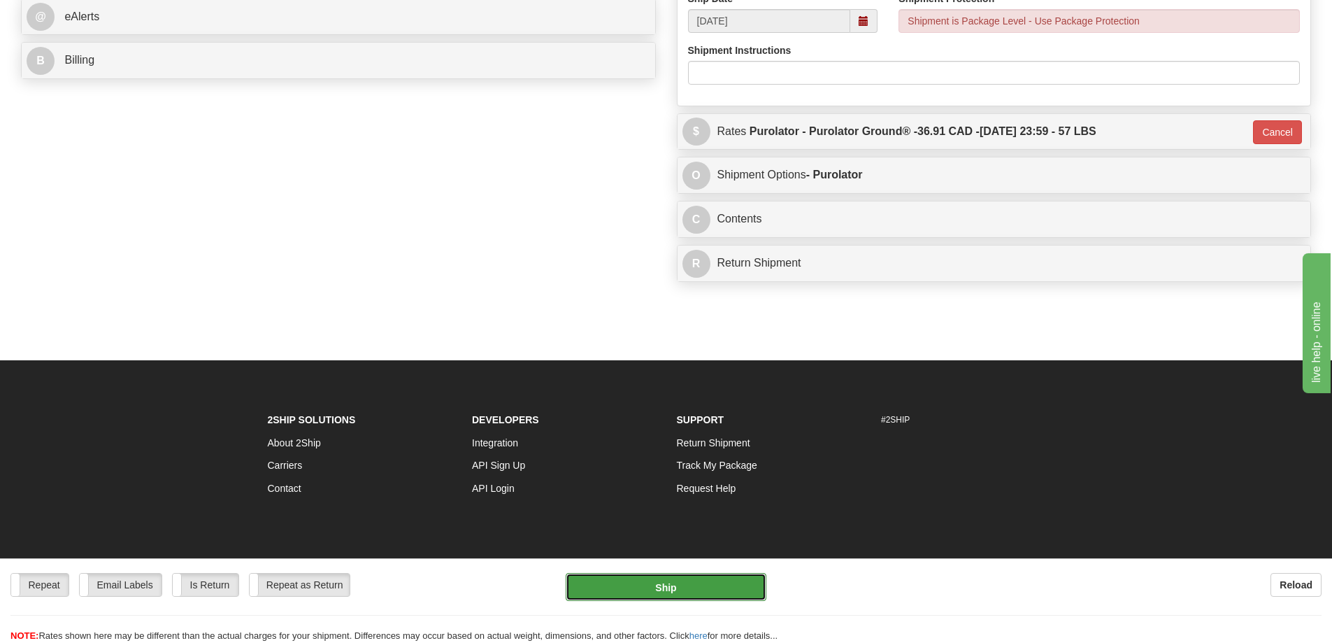
click at [607, 580] on button "Ship" at bounding box center [666, 587] width 201 height 28
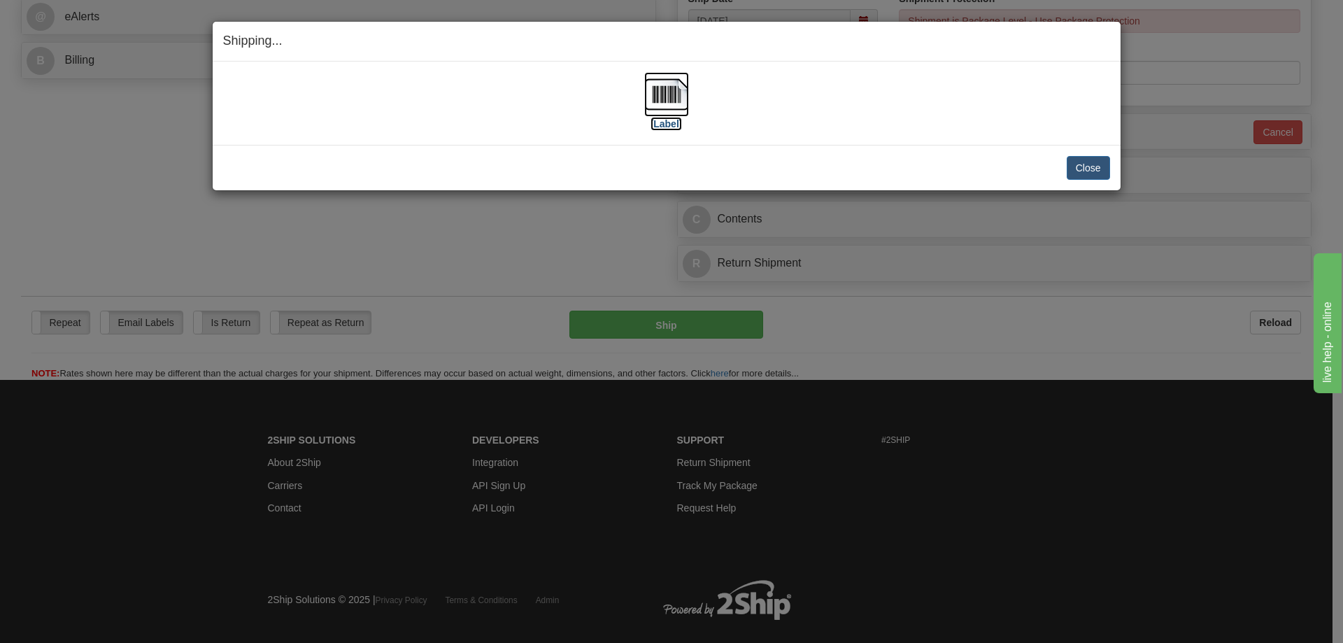
click at [656, 96] on img at bounding box center [666, 94] width 45 height 45
click at [1087, 164] on button "Close" at bounding box center [1087, 168] width 43 height 24
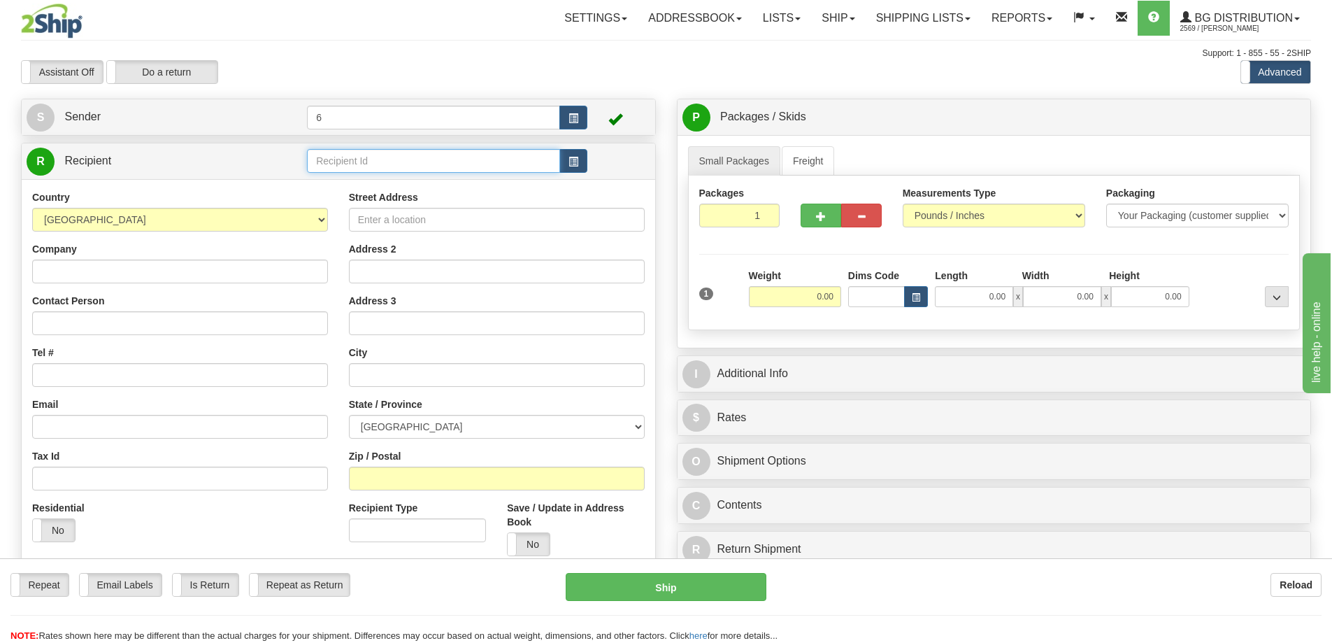
drag, startPoint x: 403, startPoint y: 159, endPoint x: 411, endPoint y: 153, distance: 10.5
click at [405, 159] on input "text" at bounding box center [433, 161] width 253 height 24
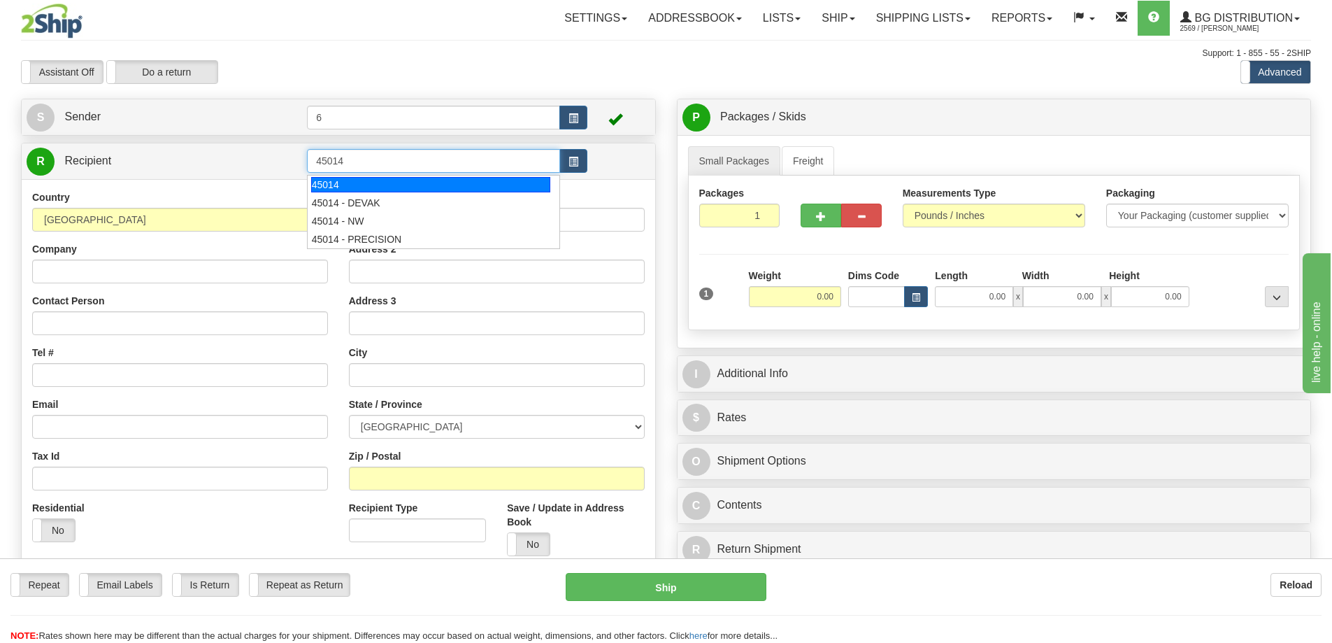
click at [408, 180] on div "45014" at bounding box center [431, 184] width 240 height 15
type input "45014"
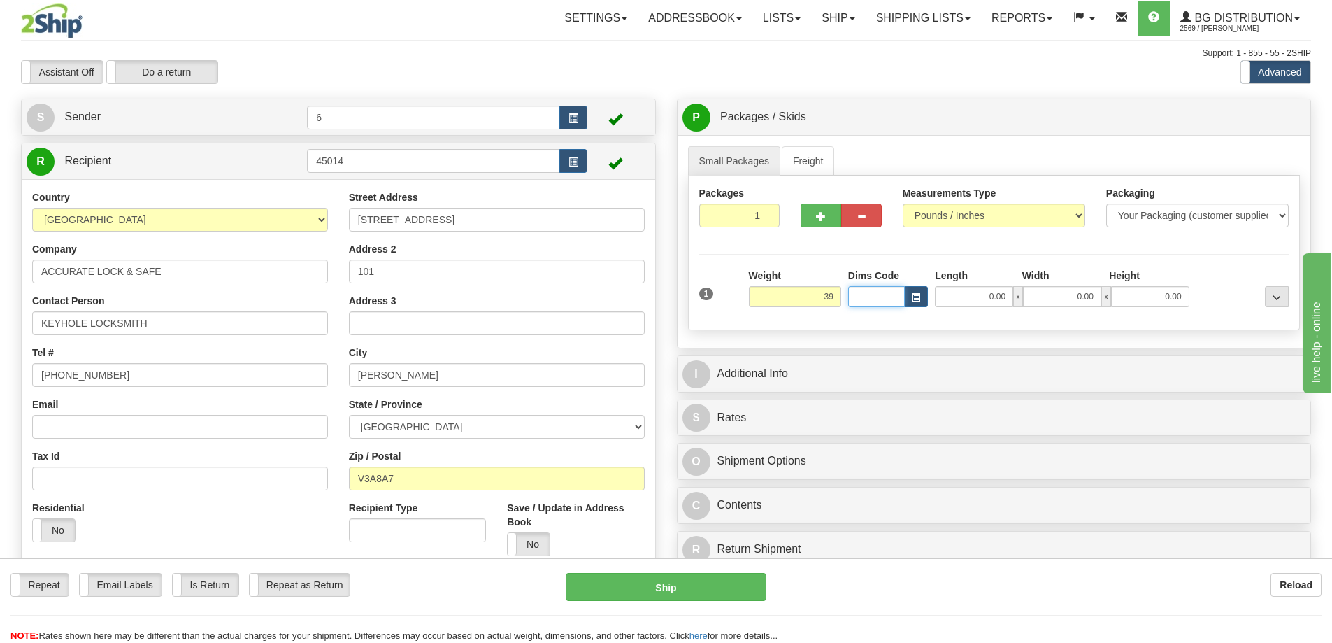
type input "39.00"
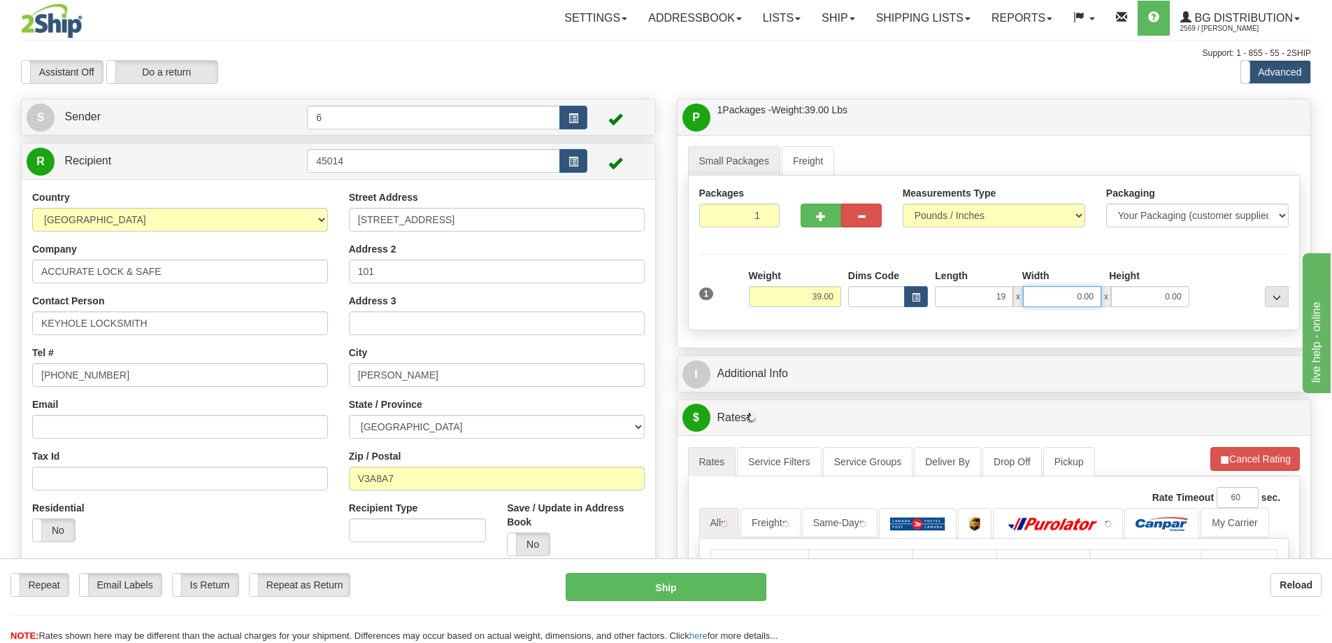
type input "19.00"
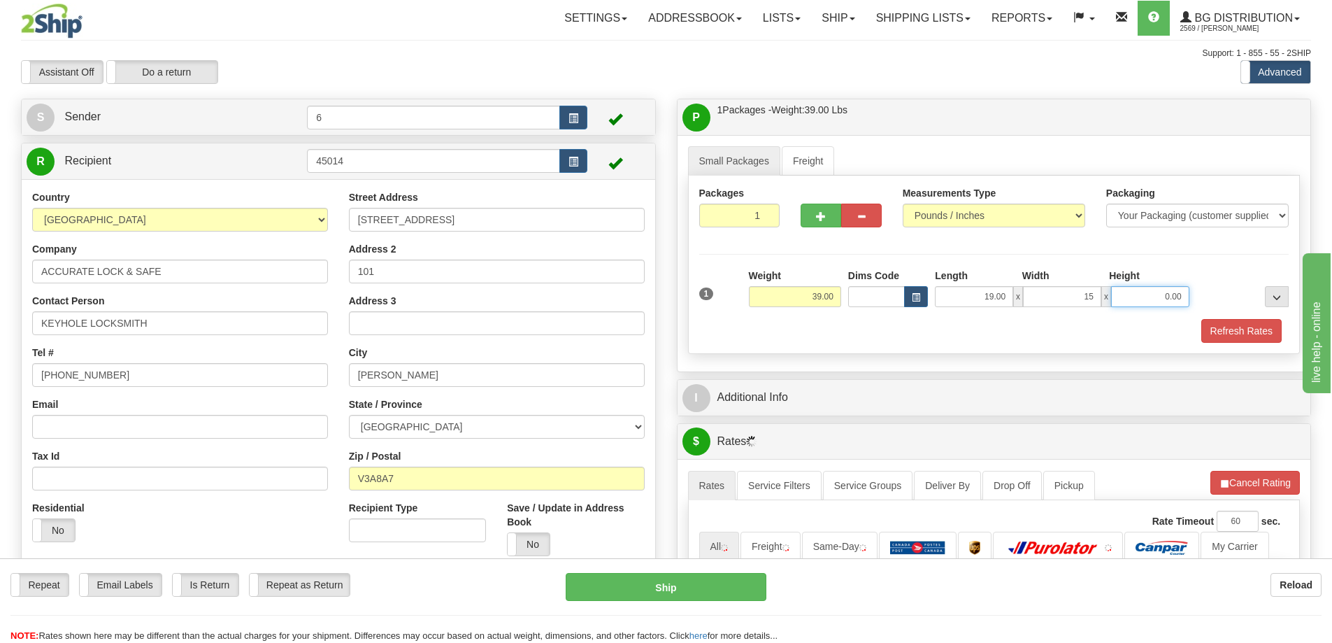
type input "15.00"
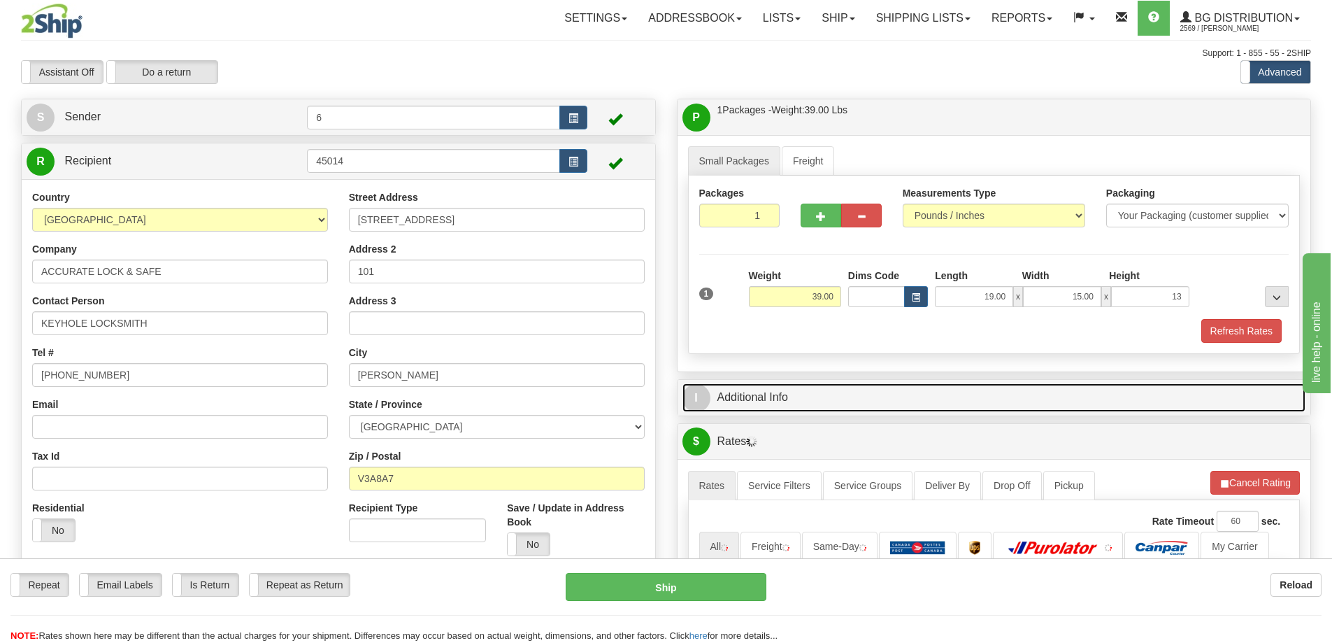
type input "13.00"
click at [891, 407] on link "I Additional Info" at bounding box center [994, 397] width 624 height 29
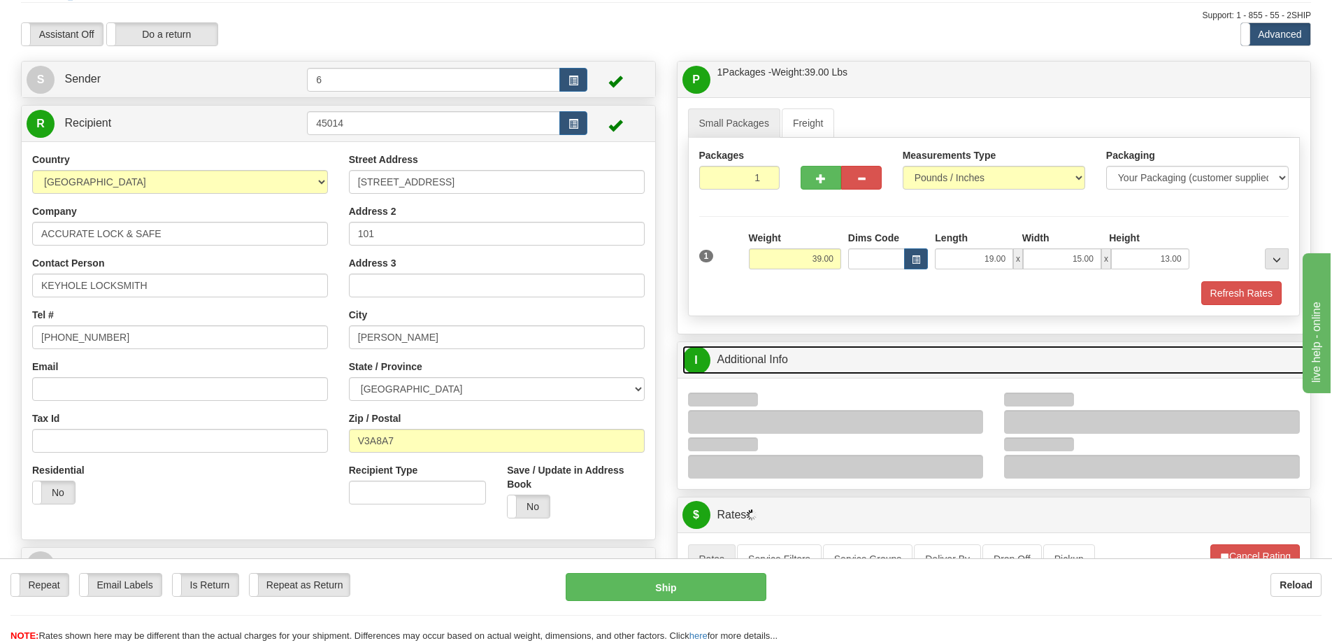
scroll to position [70, 0]
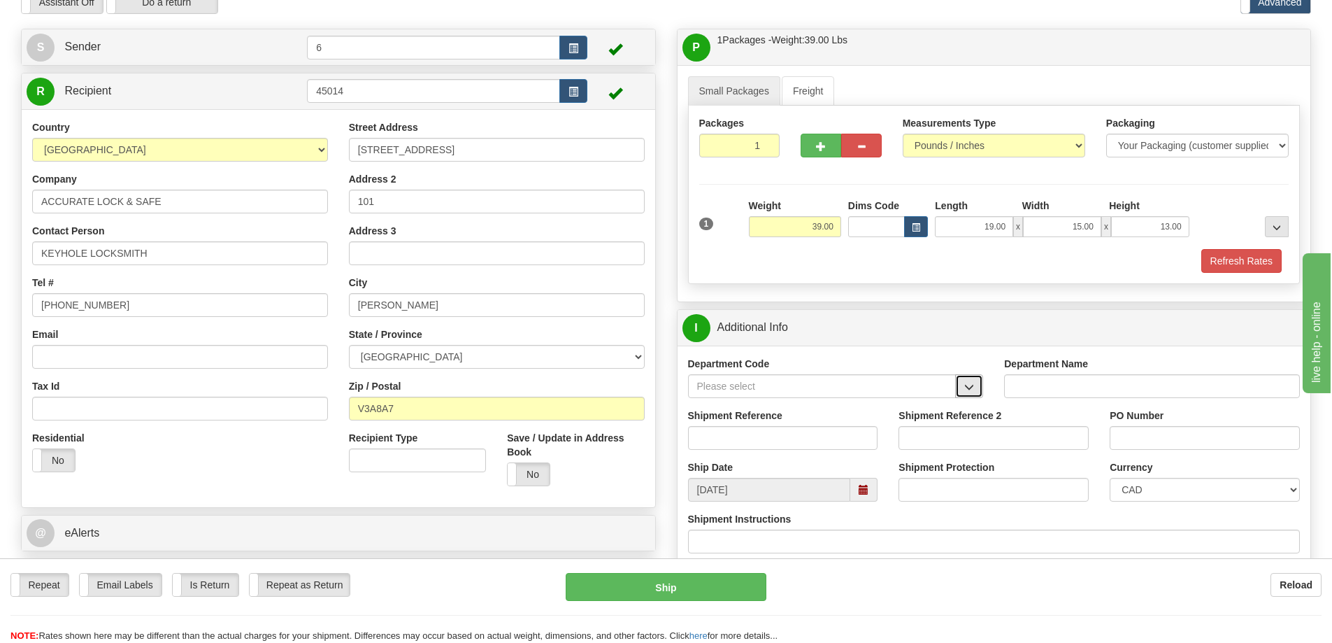
click at [976, 388] on button "button" at bounding box center [969, 386] width 28 height 24
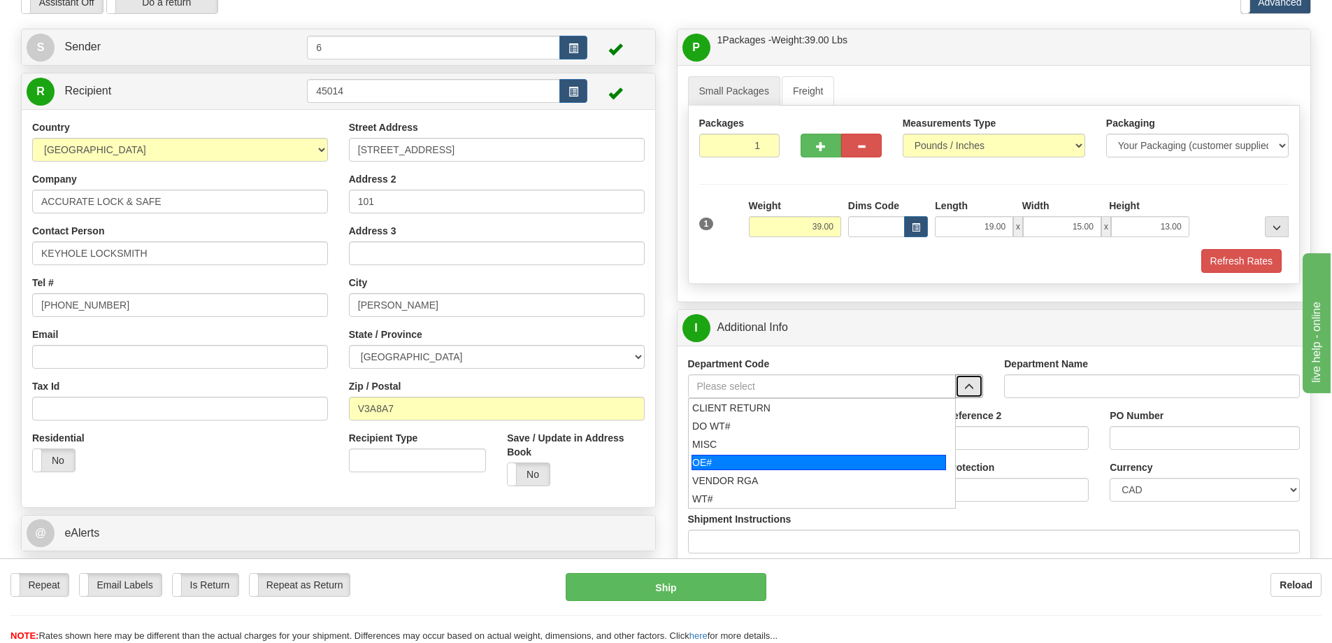
click at [795, 463] on div "OE#" at bounding box center [819, 462] width 255 height 15
type input "OE#"
type input "ORDERS"
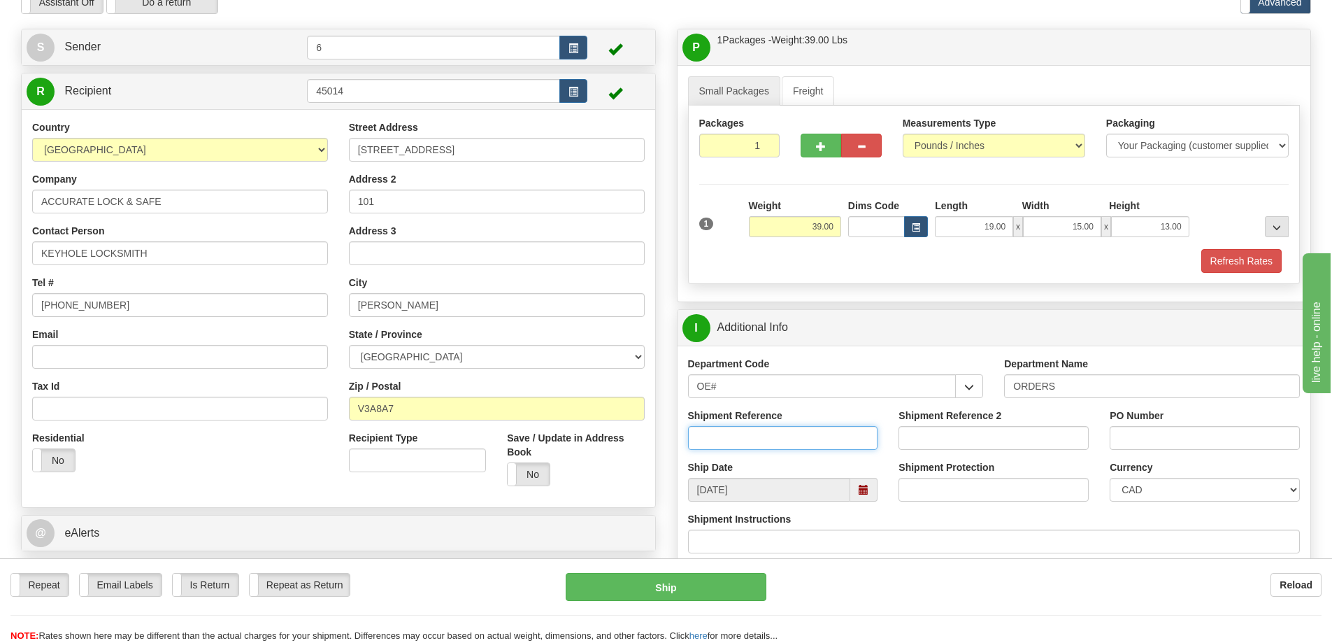
click at [847, 434] on input "Shipment Reference" at bounding box center [783, 438] width 190 height 24
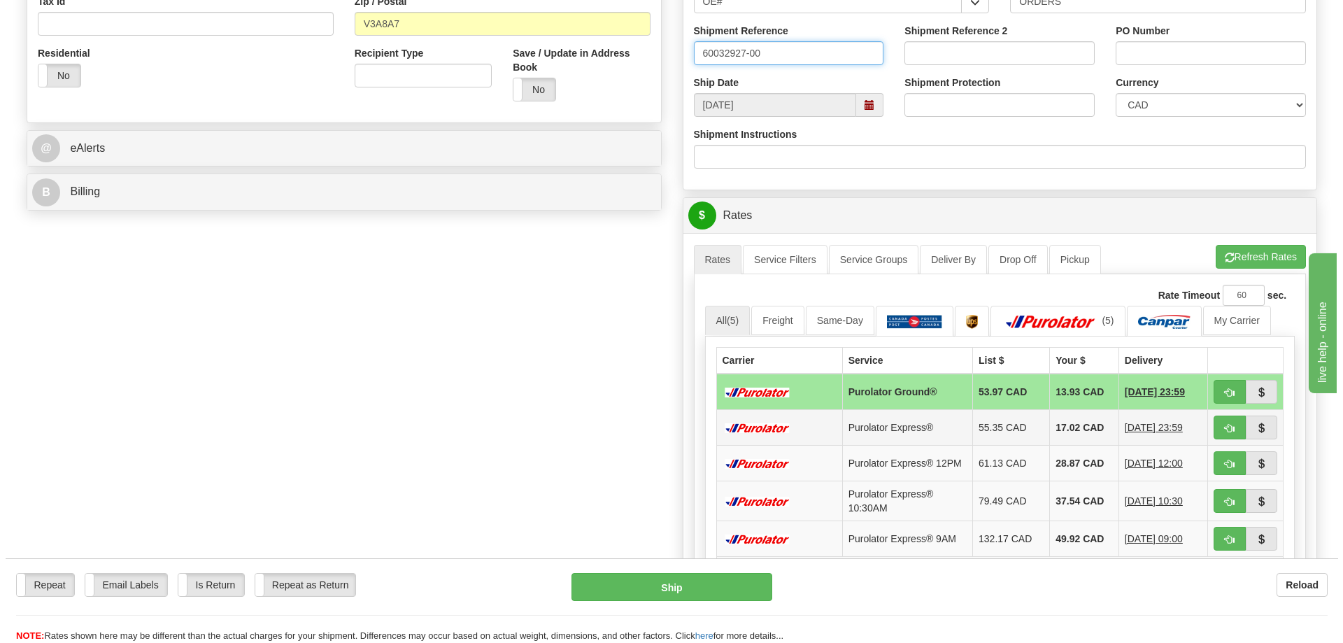
scroll to position [489, 0]
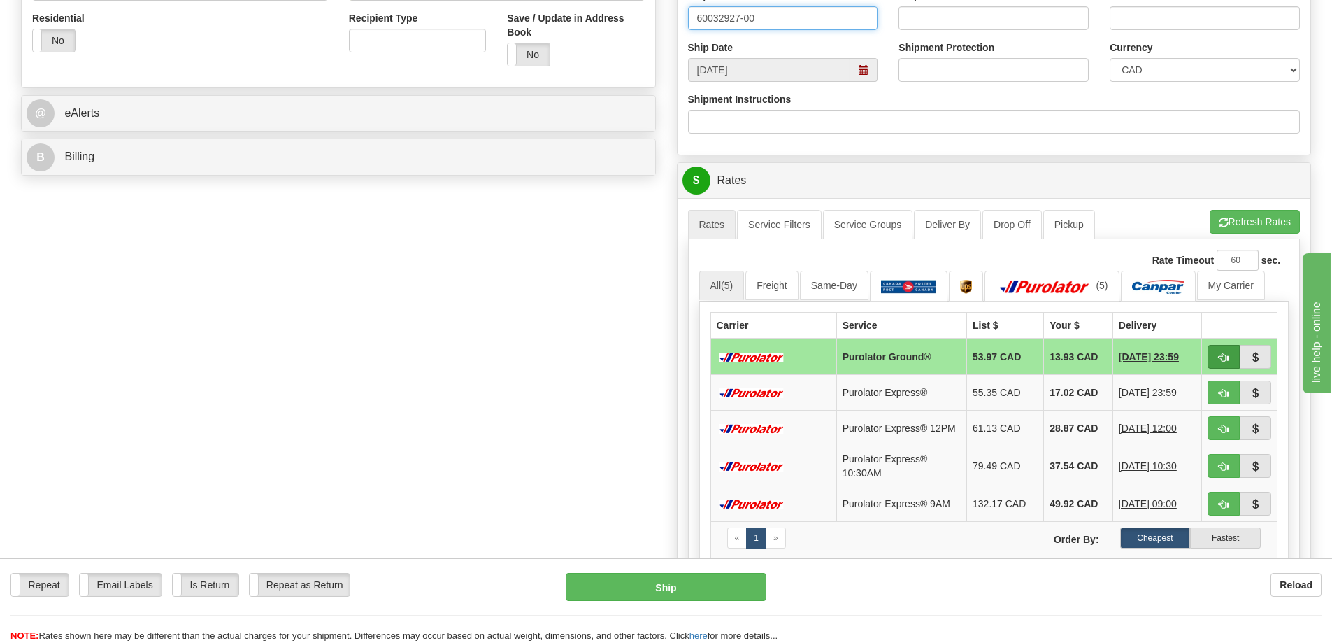
type input "60032927-00"
drag, startPoint x: 1229, startPoint y: 354, endPoint x: 1266, endPoint y: 313, distance: 55.0
click at [1226, 343] on td at bounding box center [1240, 356] width 76 height 36
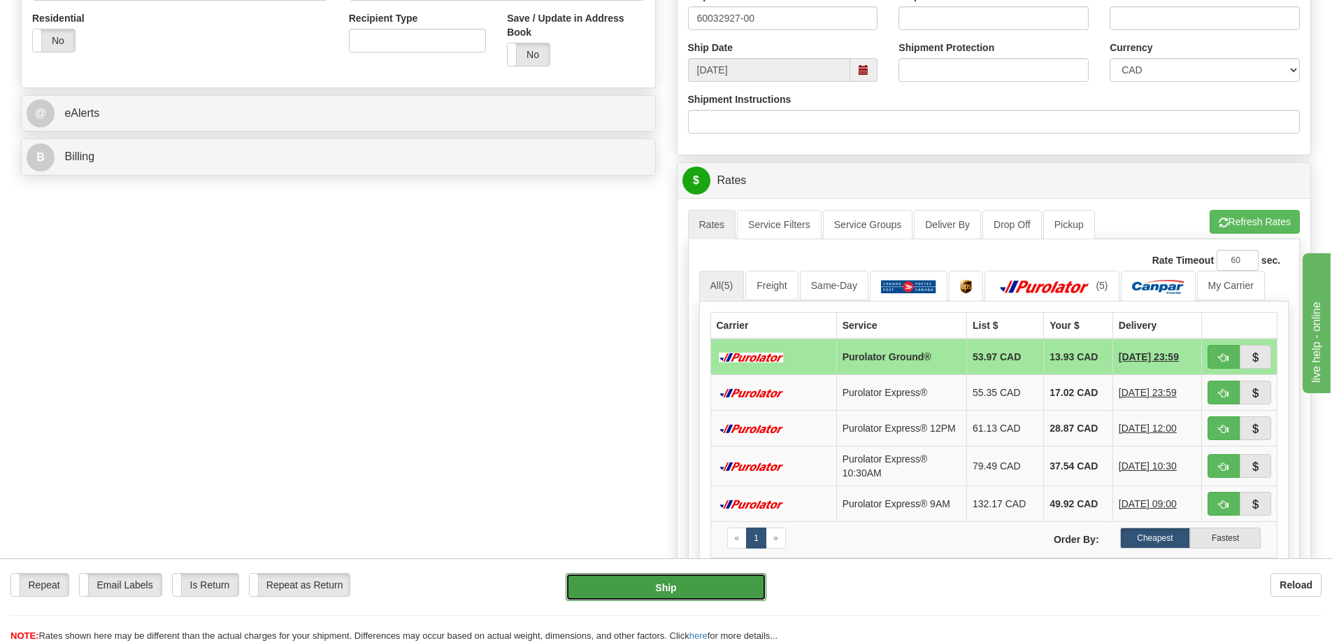
click at [633, 589] on button "Ship" at bounding box center [666, 587] width 201 height 28
type input "260"
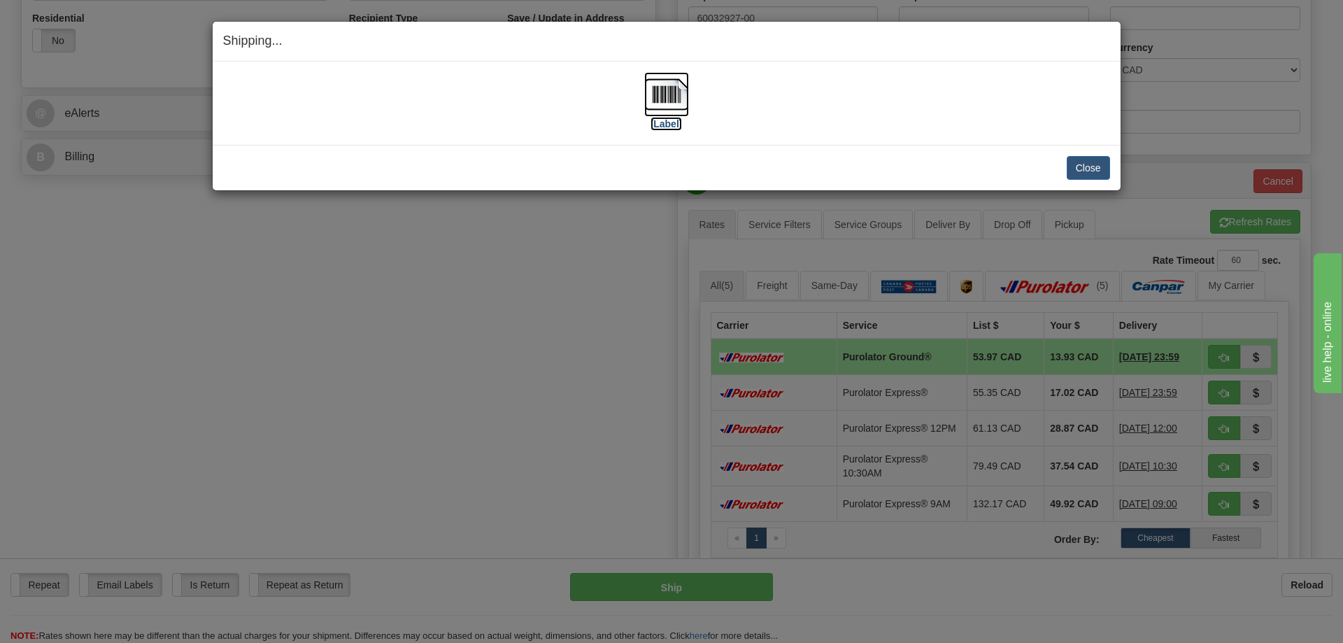
click at [668, 88] on img at bounding box center [666, 94] width 45 height 45
click at [1086, 168] on button "Close" at bounding box center [1087, 168] width 43 height 24
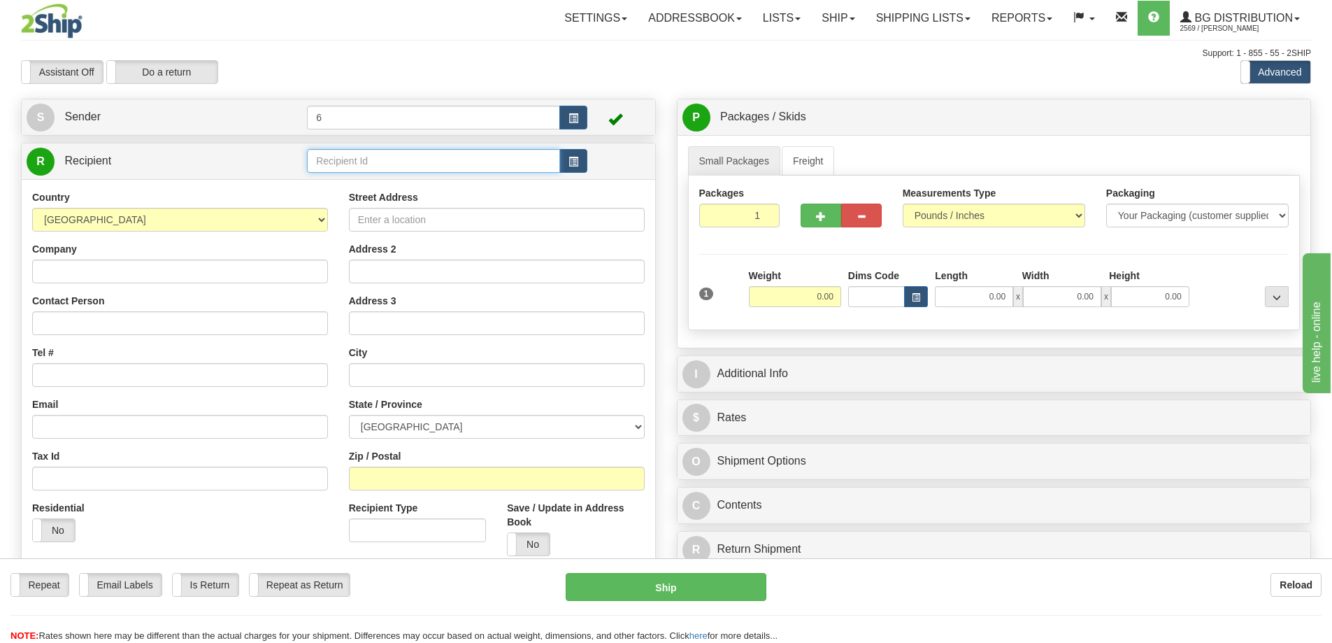
click at [452, 159] on input "text" at bounding box center [433, 161] width 253 height 24
click at [384, 188] on div "45028" at bounding box center [431, 184] width 240 height 15
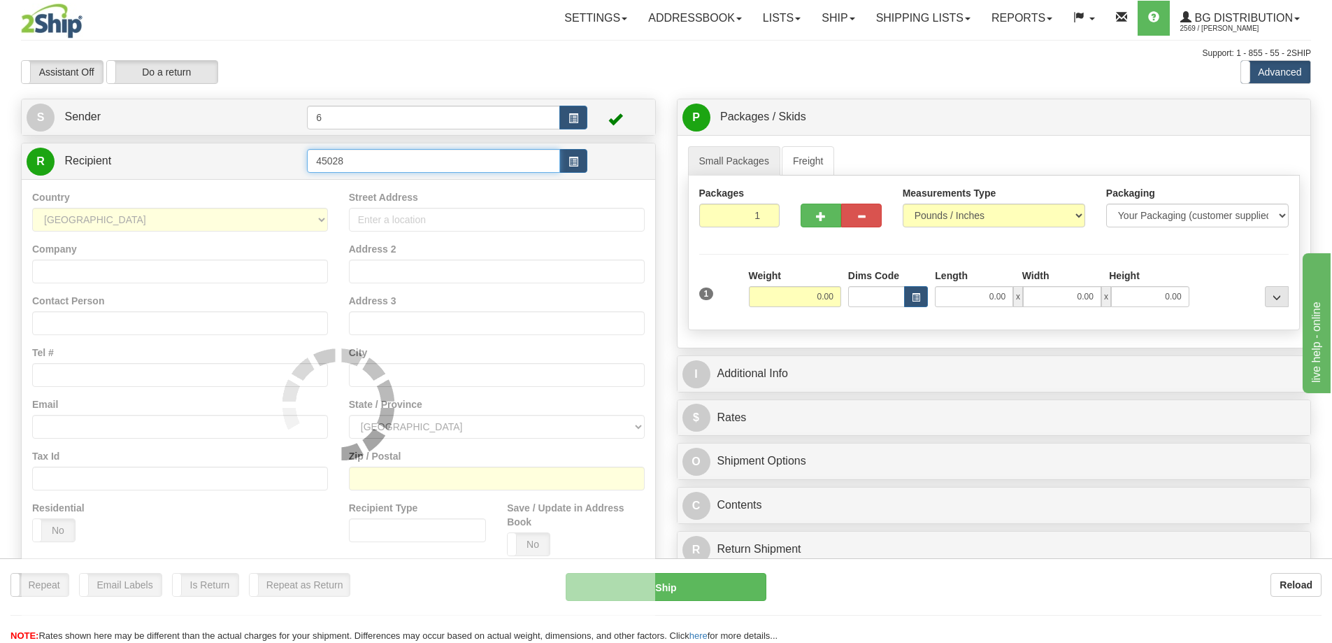
type input "45028"
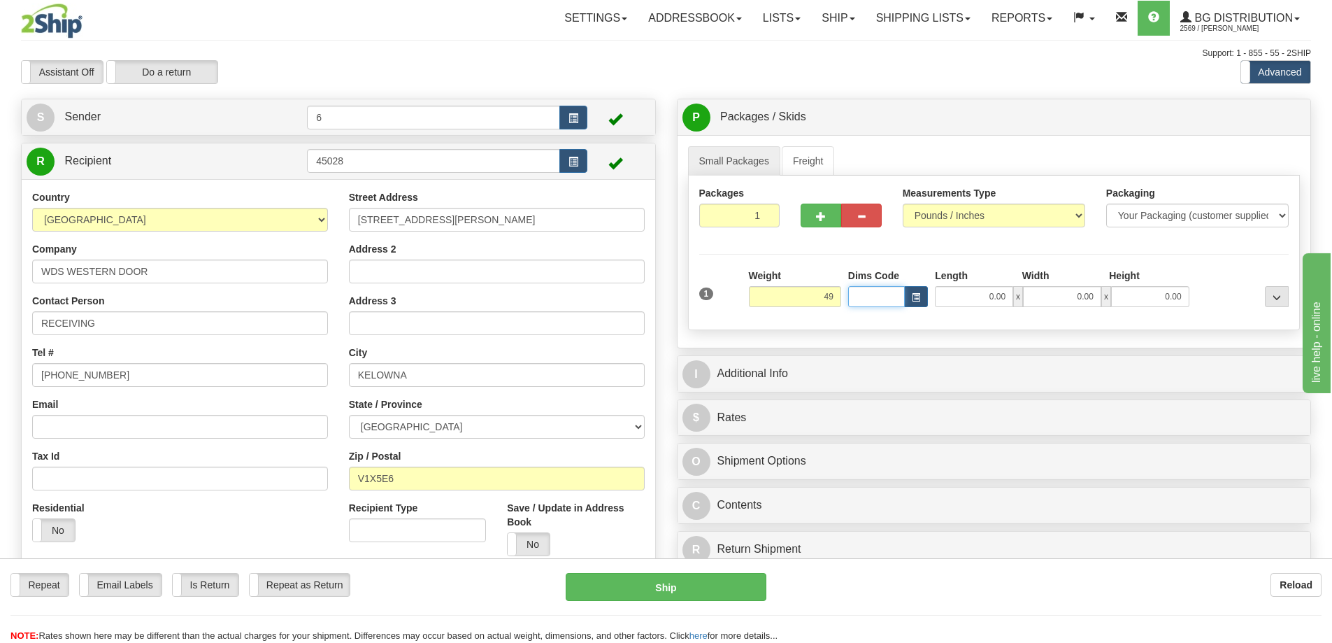
type input "49.00"
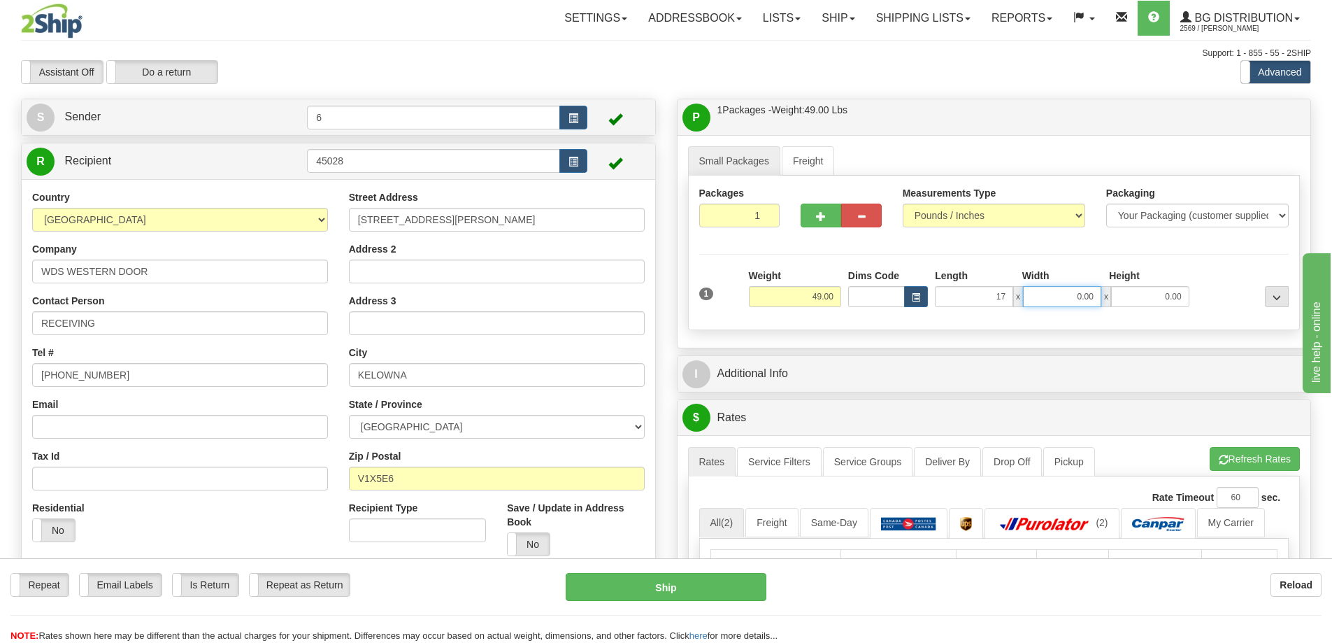
type input "17.00"
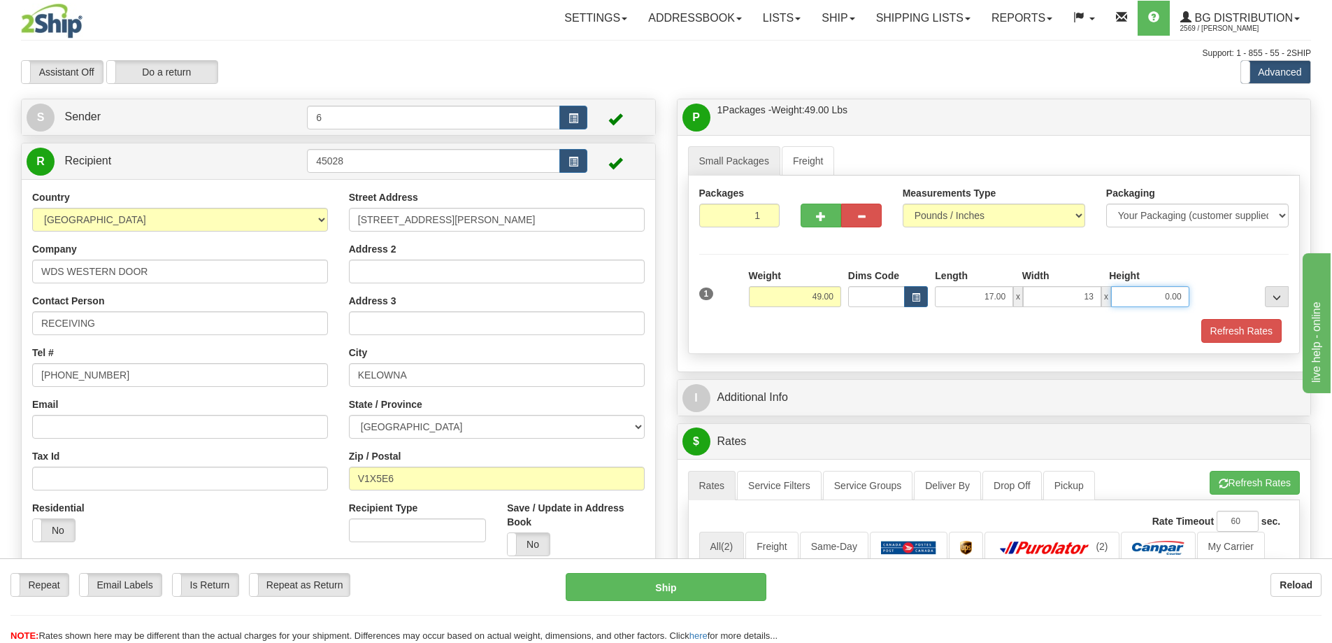
type input "13.00"
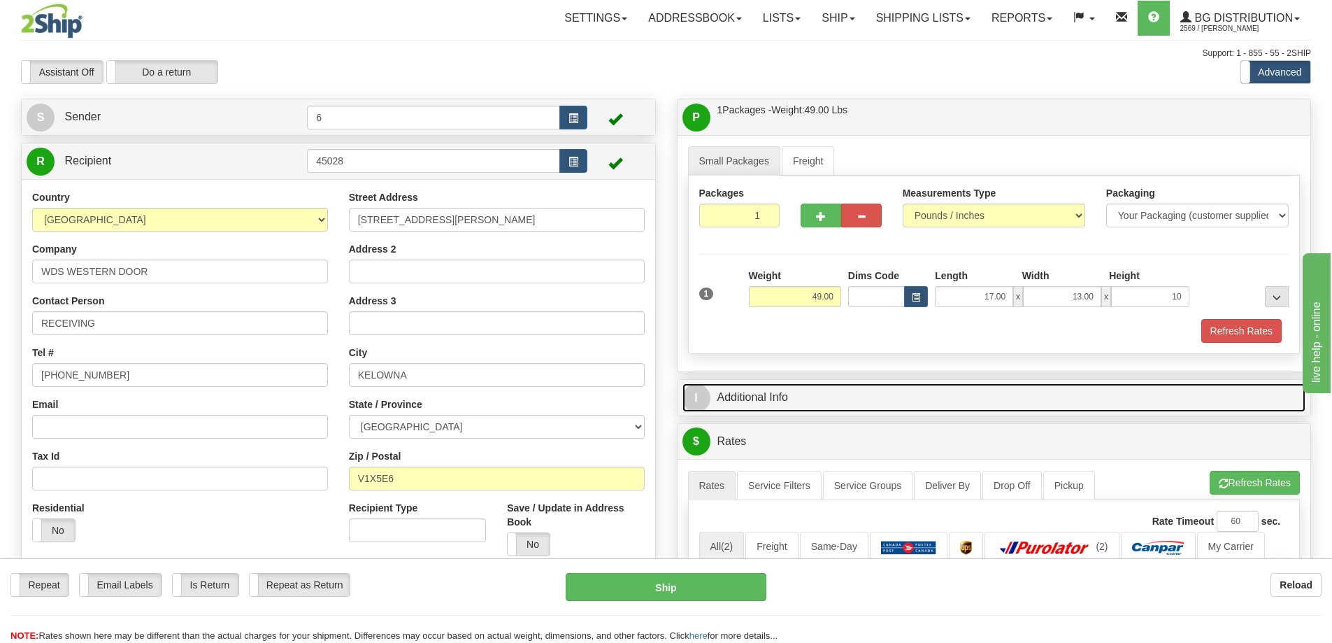
type input "10.00"
click at [859, 392] on link "I Additional Info" at bounding box center [994, 397] width 624 height 29
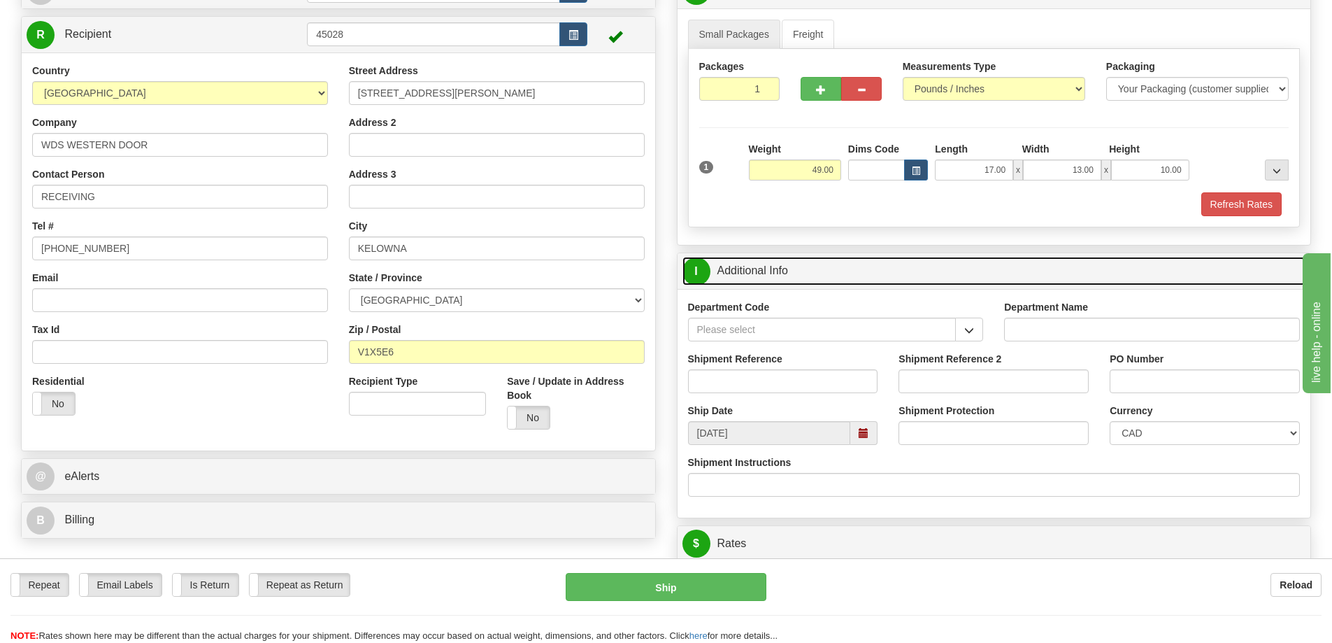
scroll to position [140, 0]
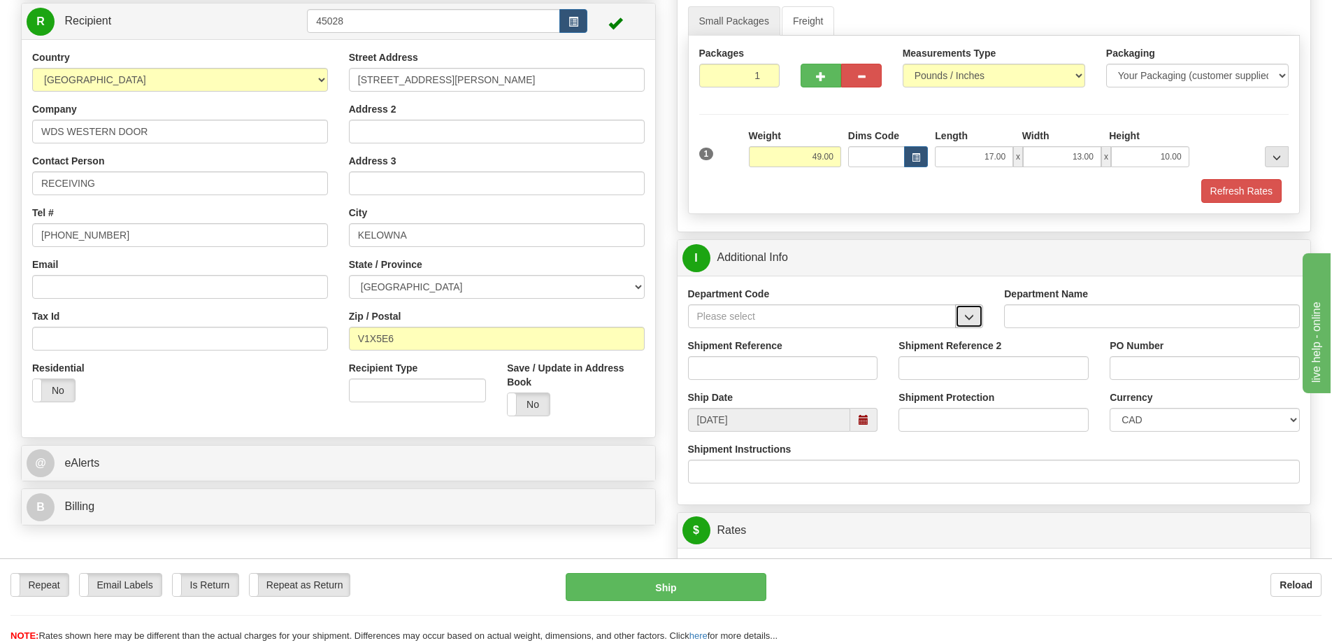
click at [976, 316] on button "button" at bounding box center [969, 316] width 28 height 24
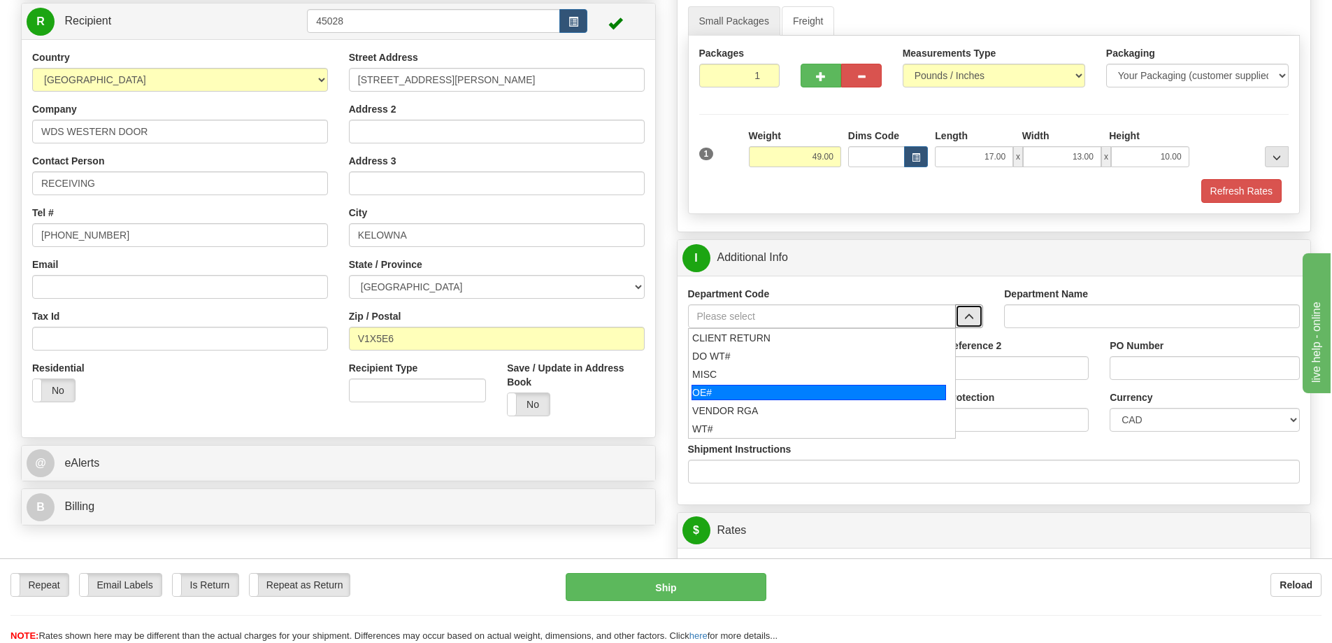
click at [785, 396] on div "OE#" at bounding box center [819, 392] width 255 height 15
type input "OE#"
type input "ORDERS"
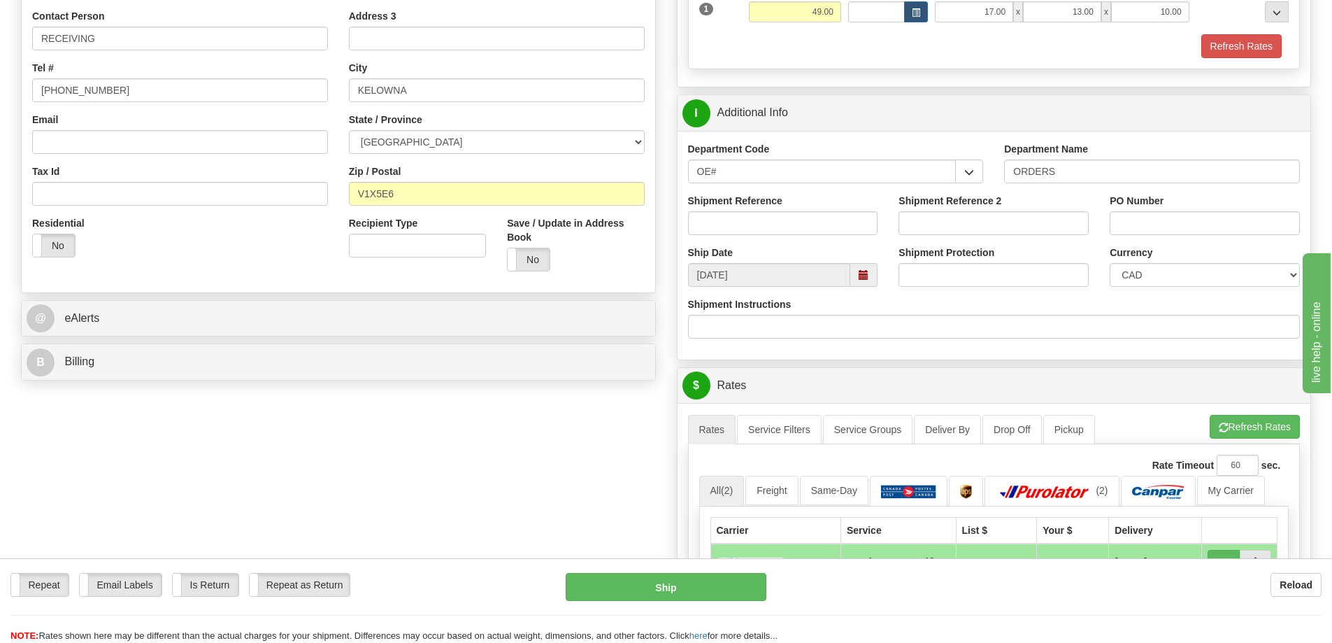
scroll to position [280, 0]
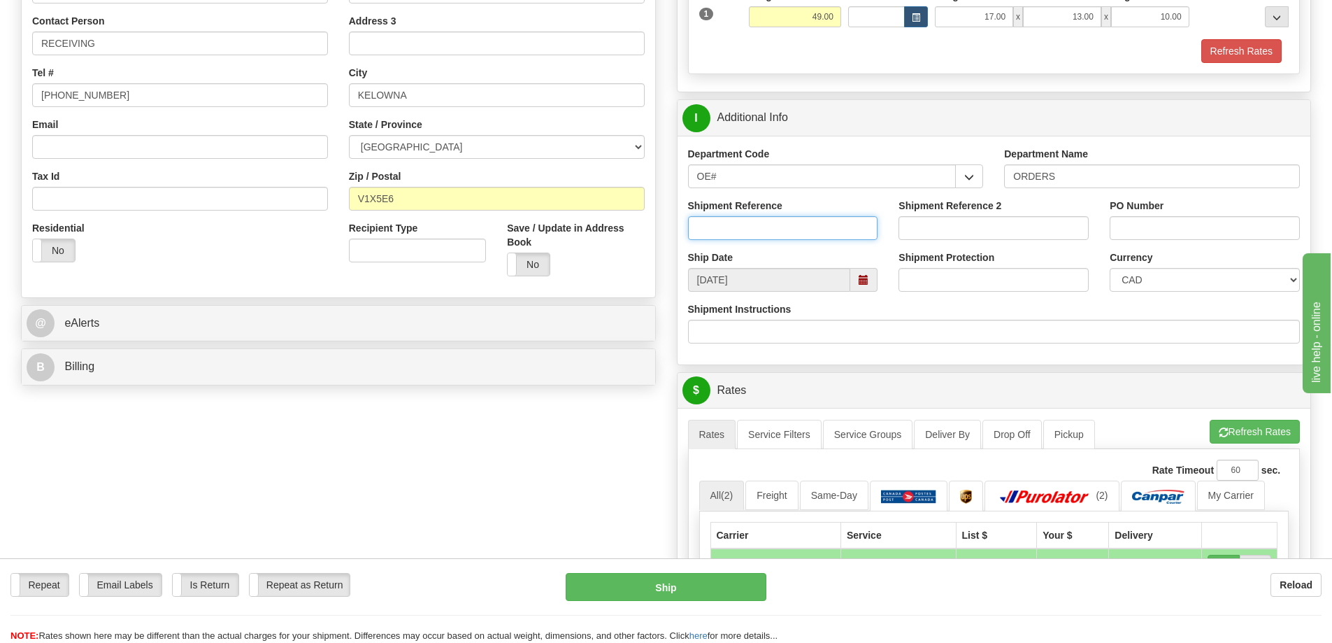
click at [726, 233] on input "Shipment Reference" at bounding box center [783, 228] width 190 height 24
type input "60032953-00"
click at [1206, 224] on input "PO Number" at bounding box center [1205, 228] width 190 height 24
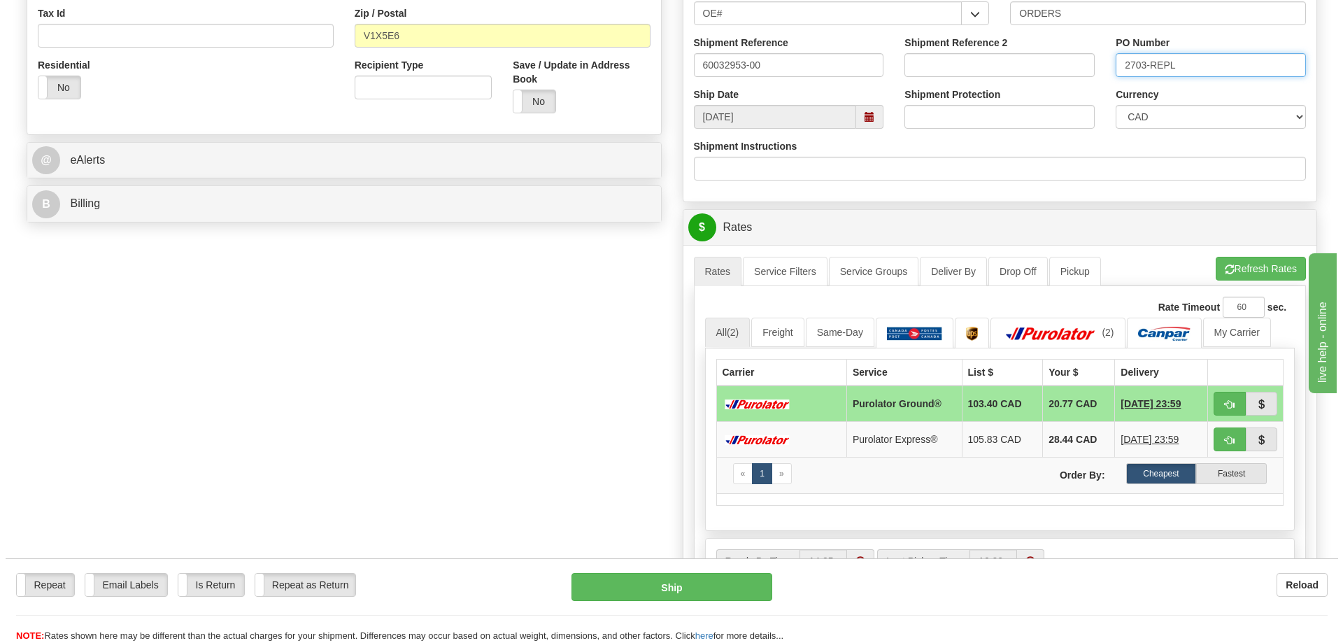
scroll to position [489, 0]
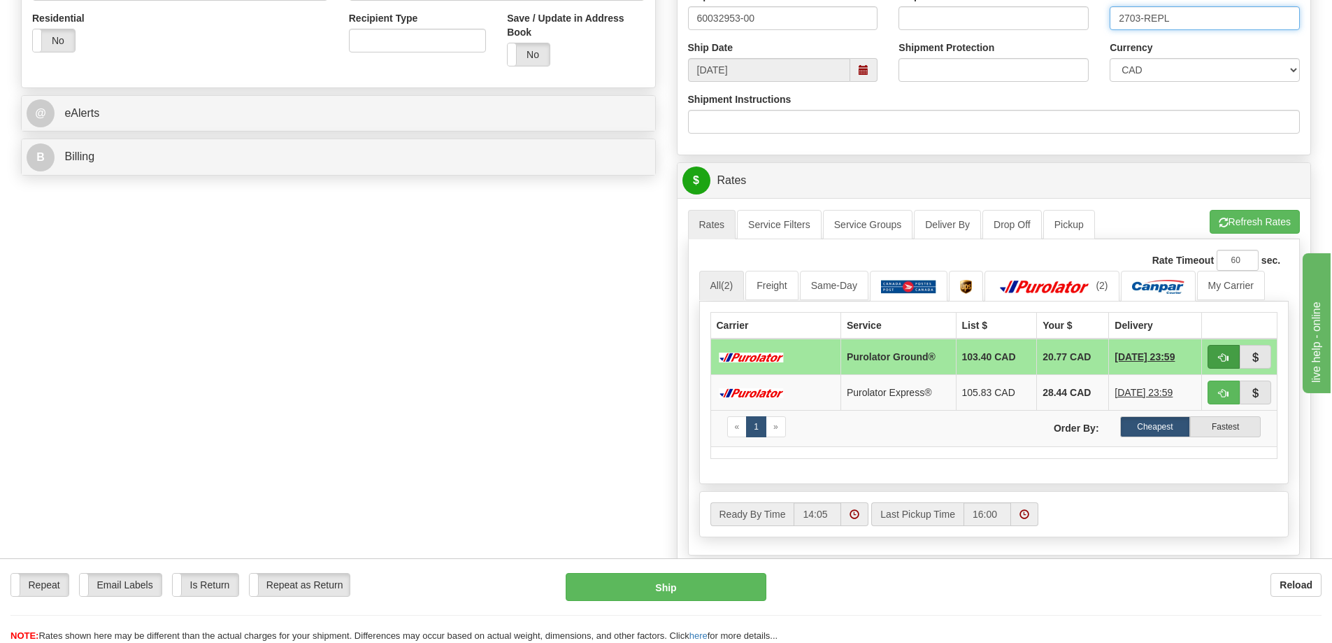
type input "2703-REPL"
click at [1227, 358] on span "button" at bounding box center [1224, 357] width 10 height 9
type input "260"
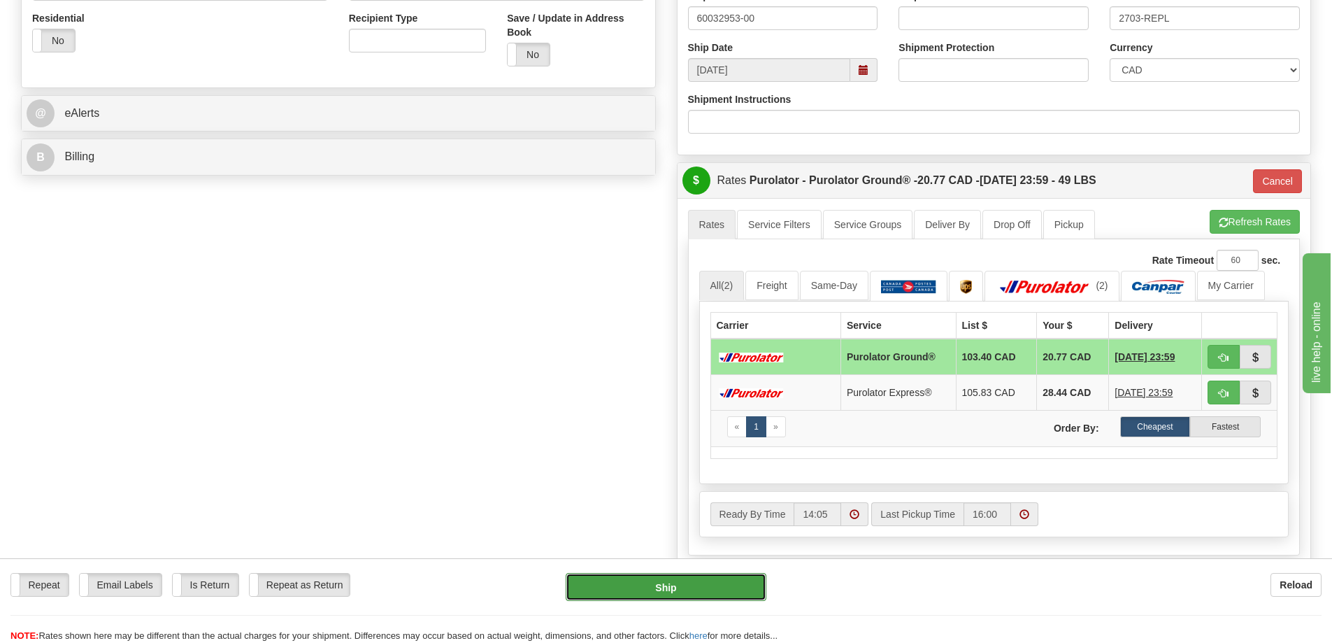
click at [697, 587] on button "Ship" at bounding box center [666, 587] width 201 height 28
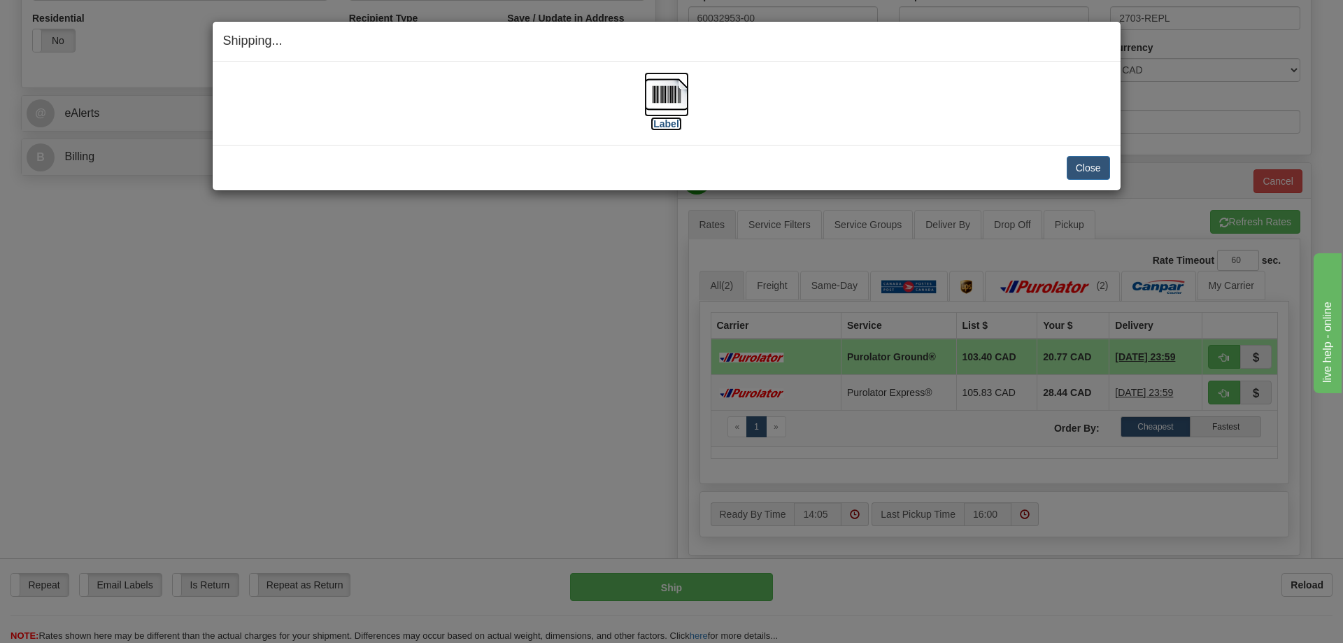
click at [657, 95] on img at bounding box center [666, 94] width 45 height 45
click at [1085, 170] on button "Close" at bounding box center [1087, 168] width 43 height 24
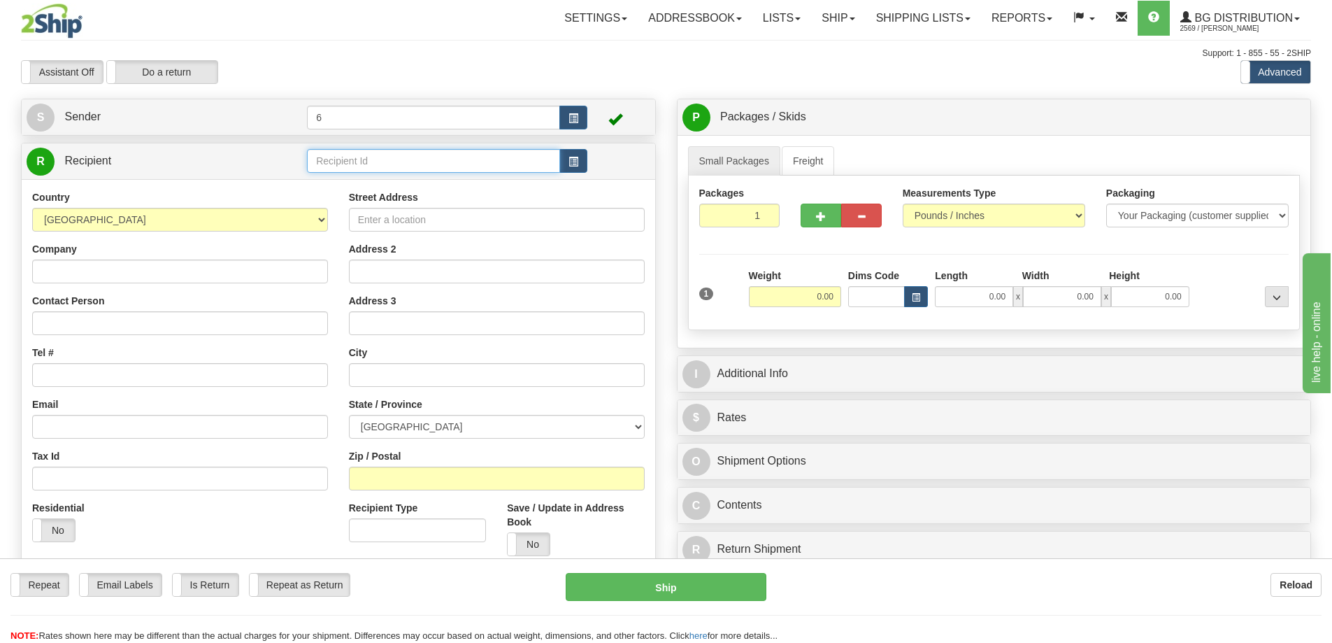
click at [366, 159] on input "text" at bounding box center [433, 161] width 253 height 24
click at [334, 180] on div "41032" at bounding box center [431, 184] width 240 height 15
type input "41032"
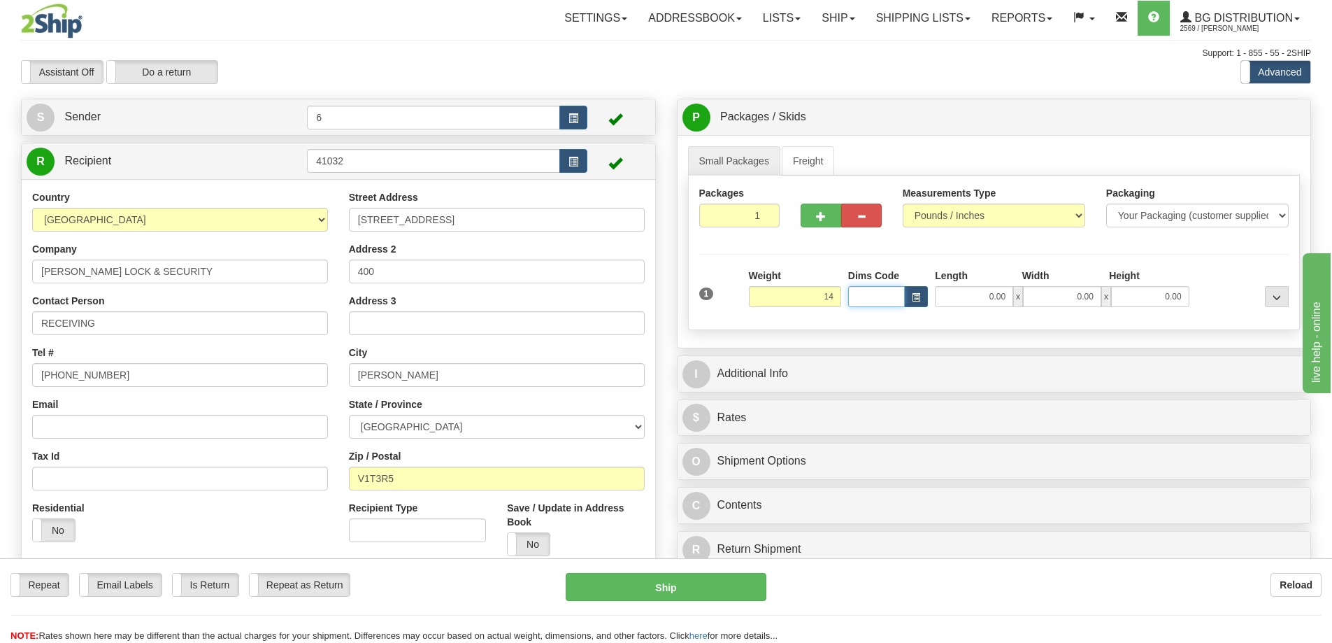
type input "14.00"
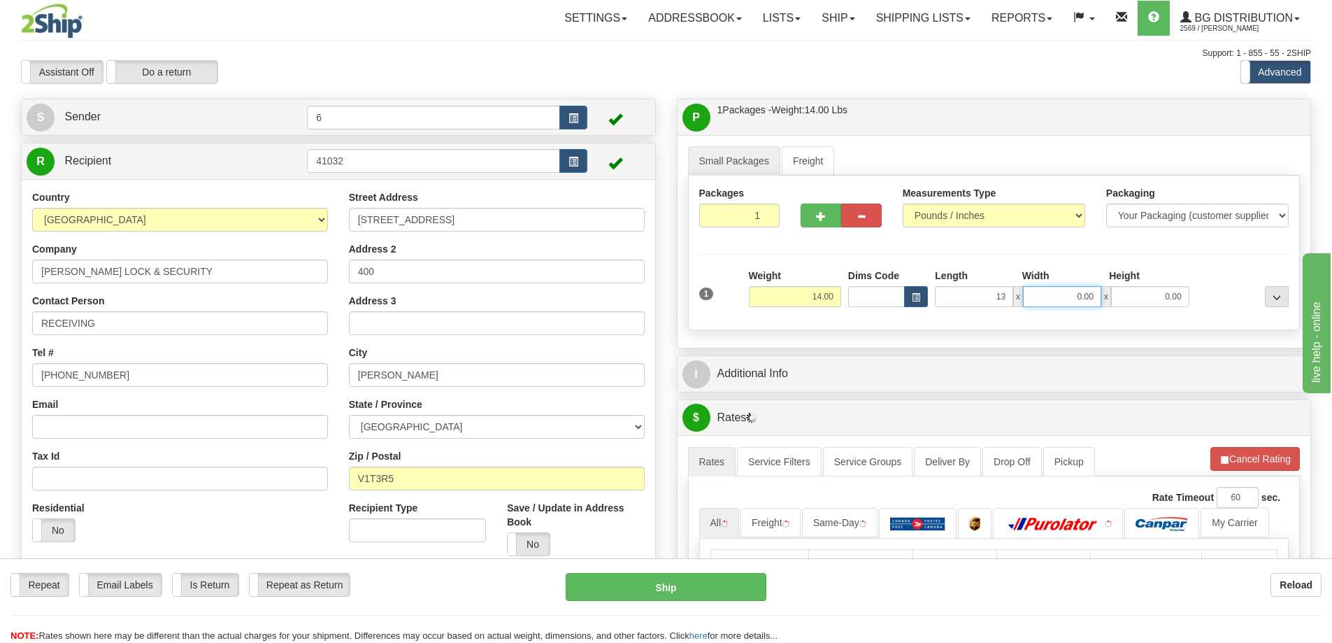
type input "13.00"
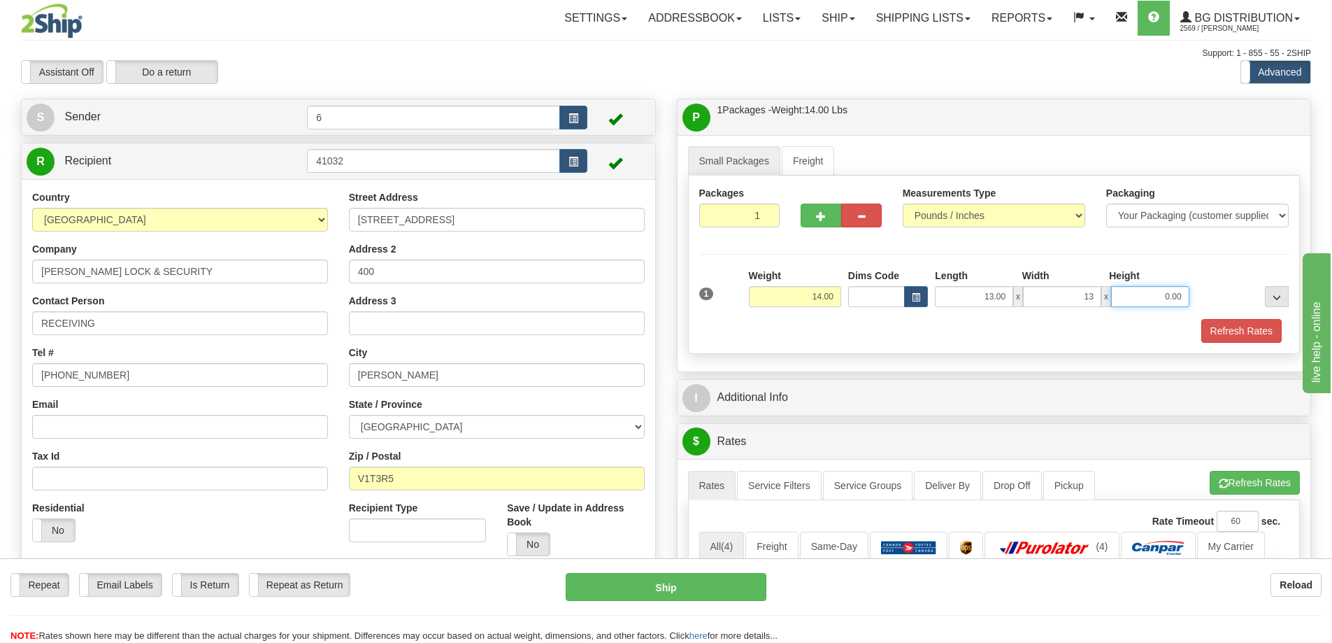
type input "13.00"
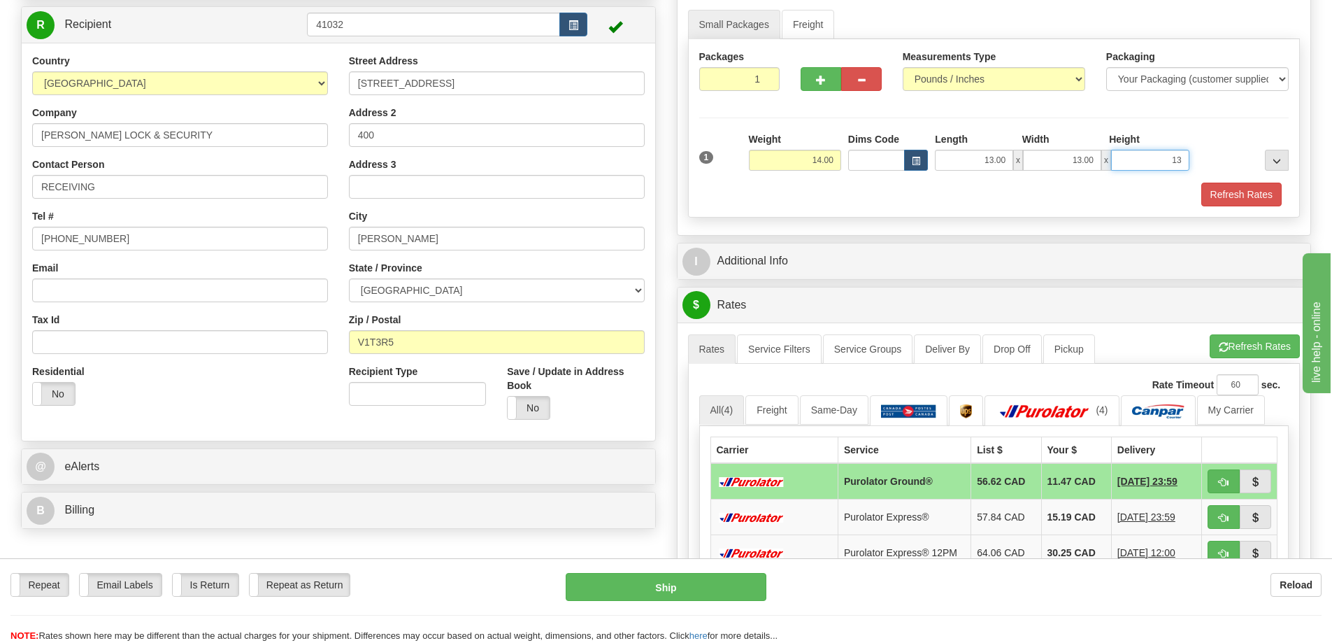
scroll to position [140, 0]
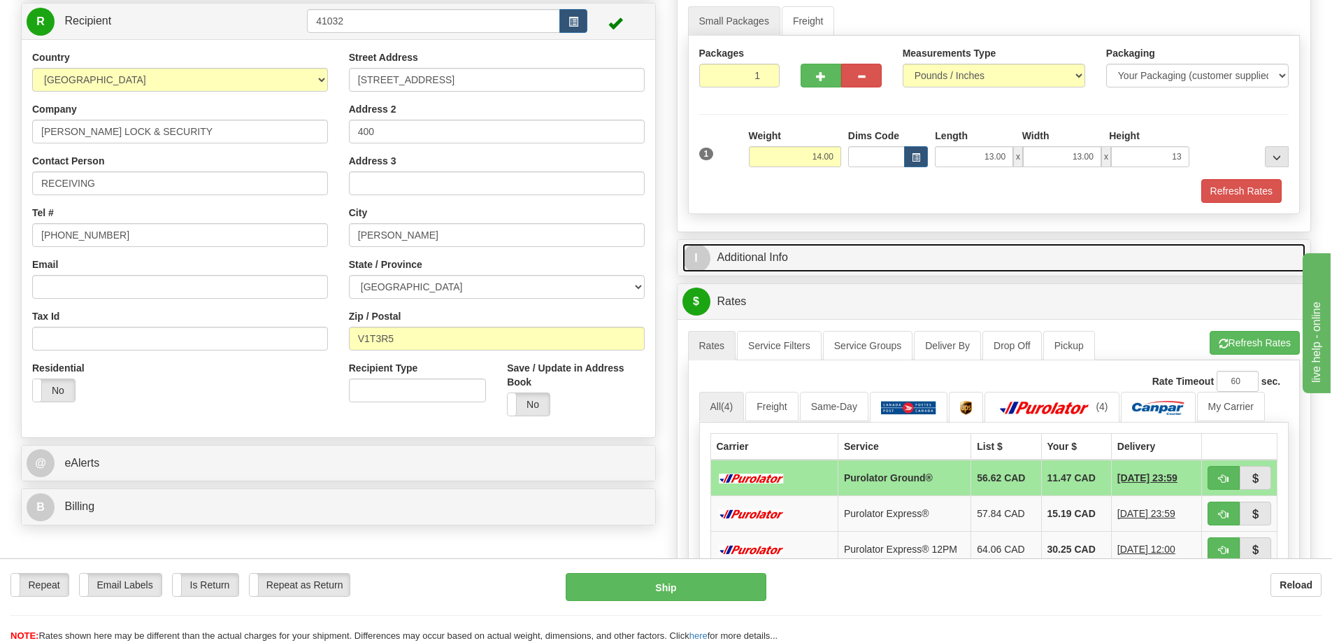
type input "13.00"
click at [778, 254] on link "I Additional Info" at bounding box center [994, 257] width 624 height 29
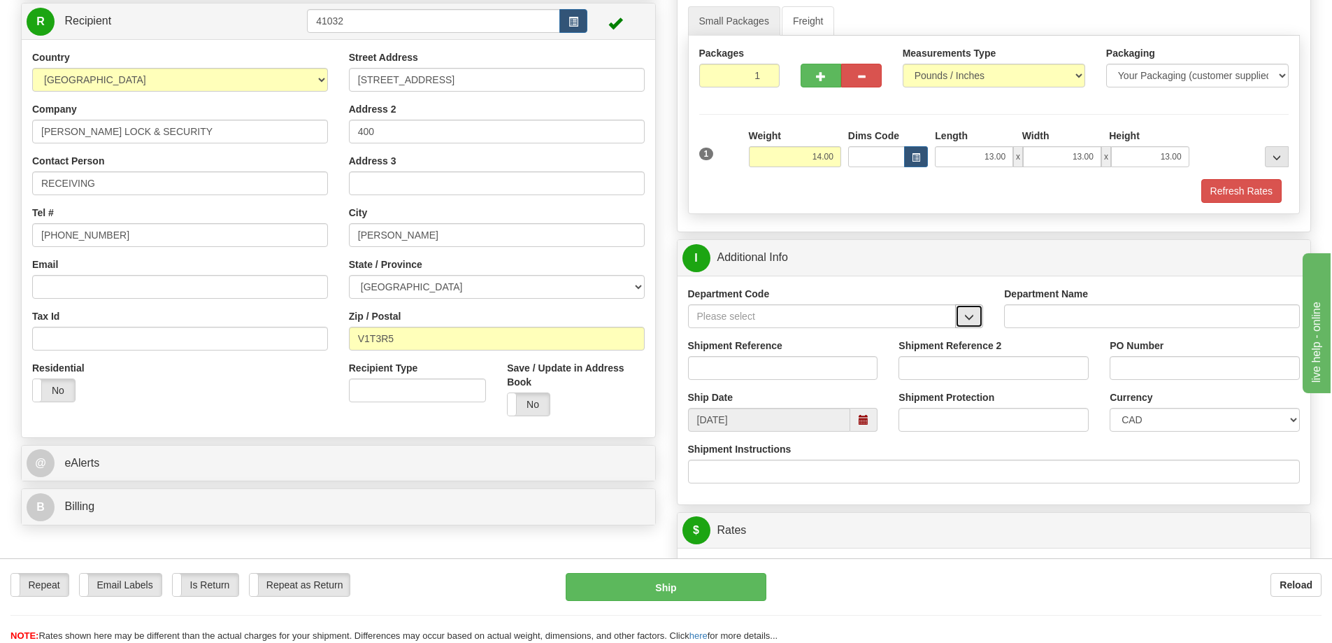
click at [971, 315] on span "button" at bounding box center [969, 317] width 10 height 9
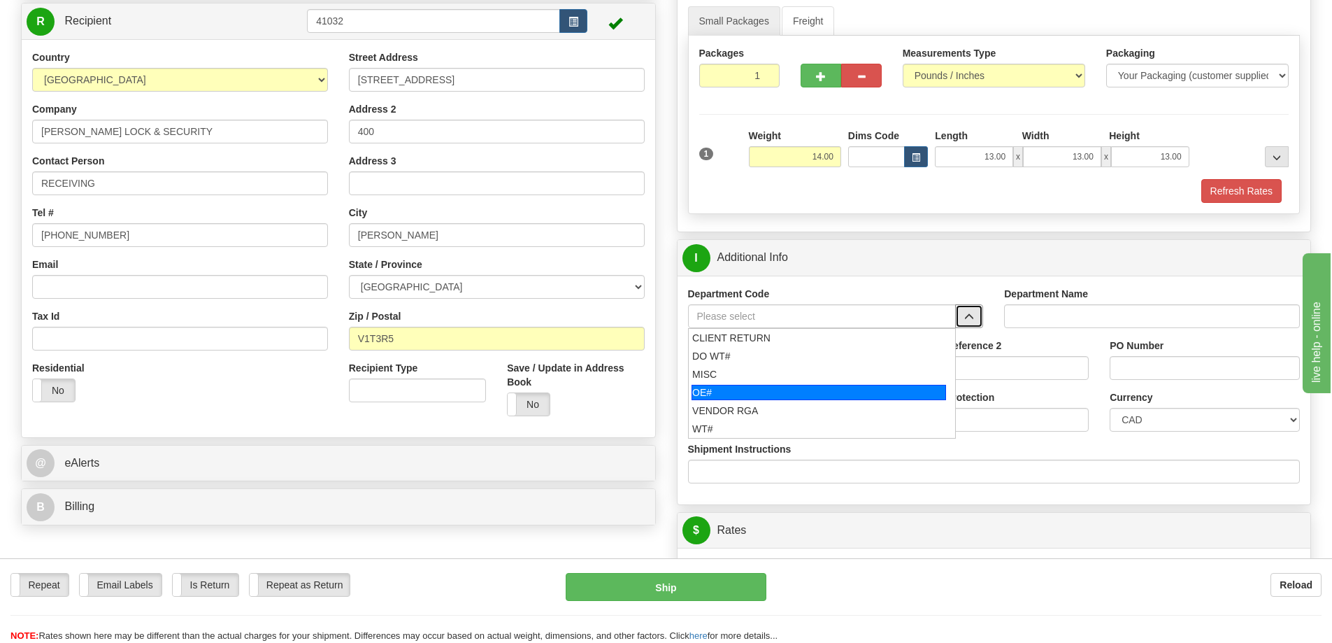
click at [914, 391] on div "OE#" at bounding box center [819, 392] width 255 height 15
type input "OE#"
type input "ORDERS"
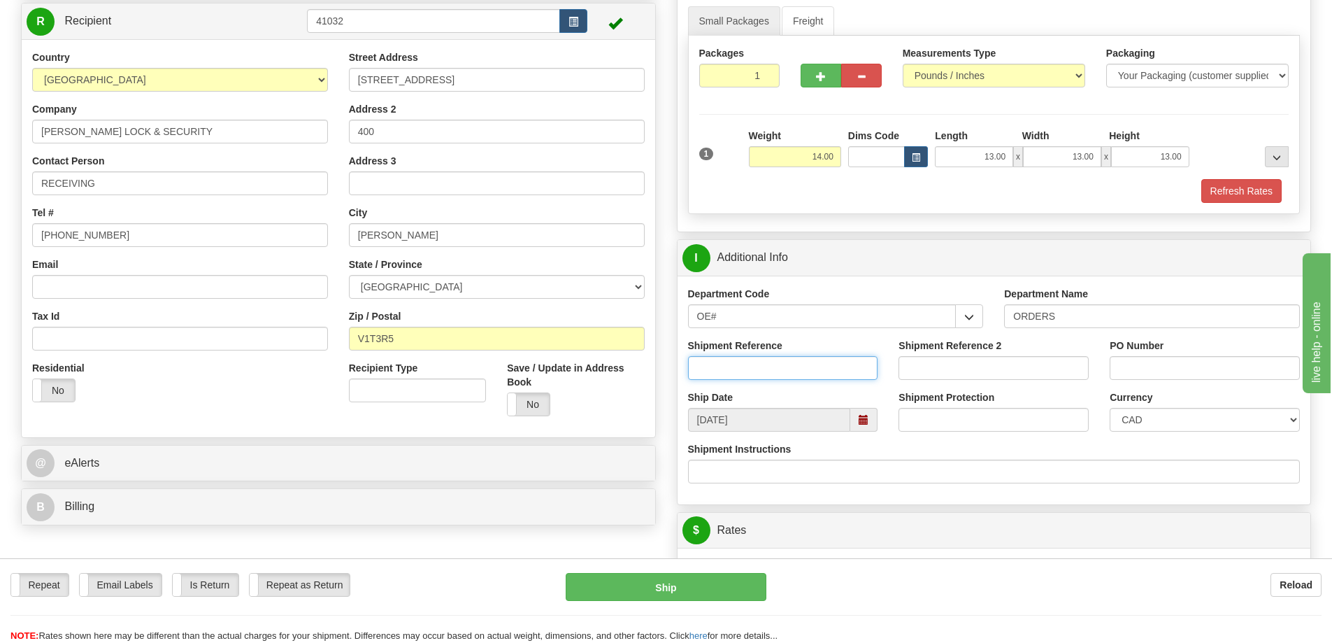
drag, startPoint x: 846, startPoint y: 377, endPoint x: 837, endPoint y: 351, distance: 27.4
click at [847, 375] on input "Shipment Reference" at bounding box center [783, 368] width 190 height 24
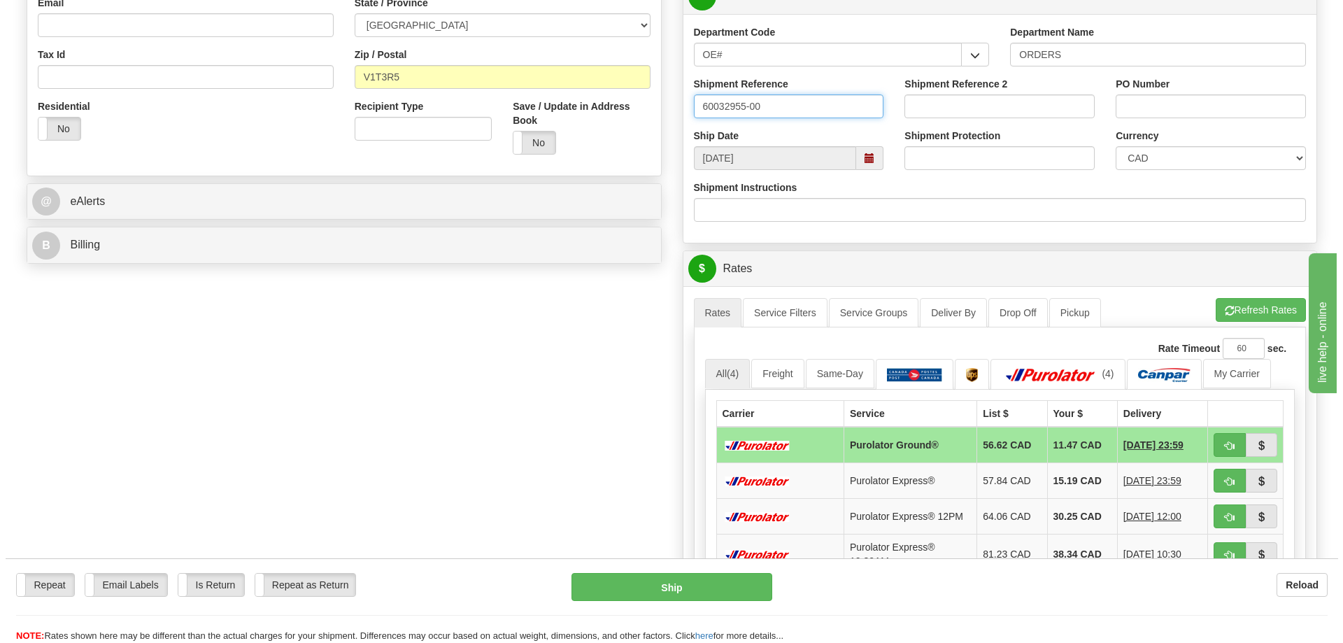
scroll to position [420, 0]
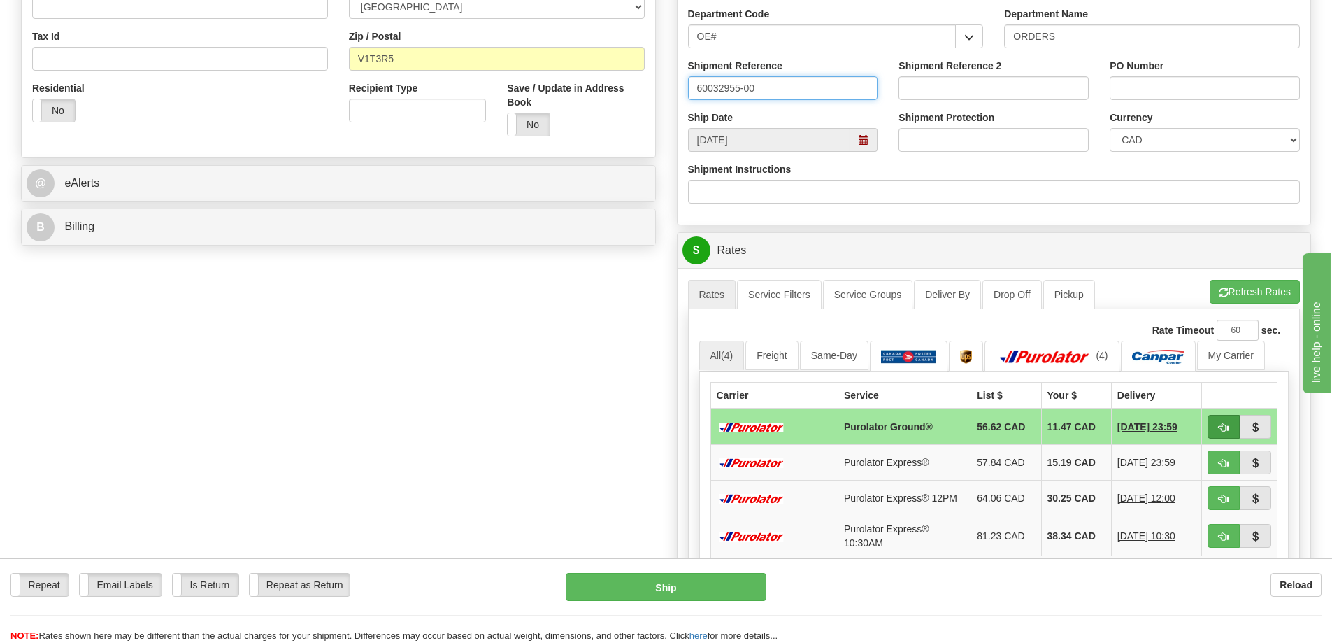
type input "60032955-00"
click at [1214, 432] on button "button" at bounding box center [1224, 427] width 32 height 24
type input "260"
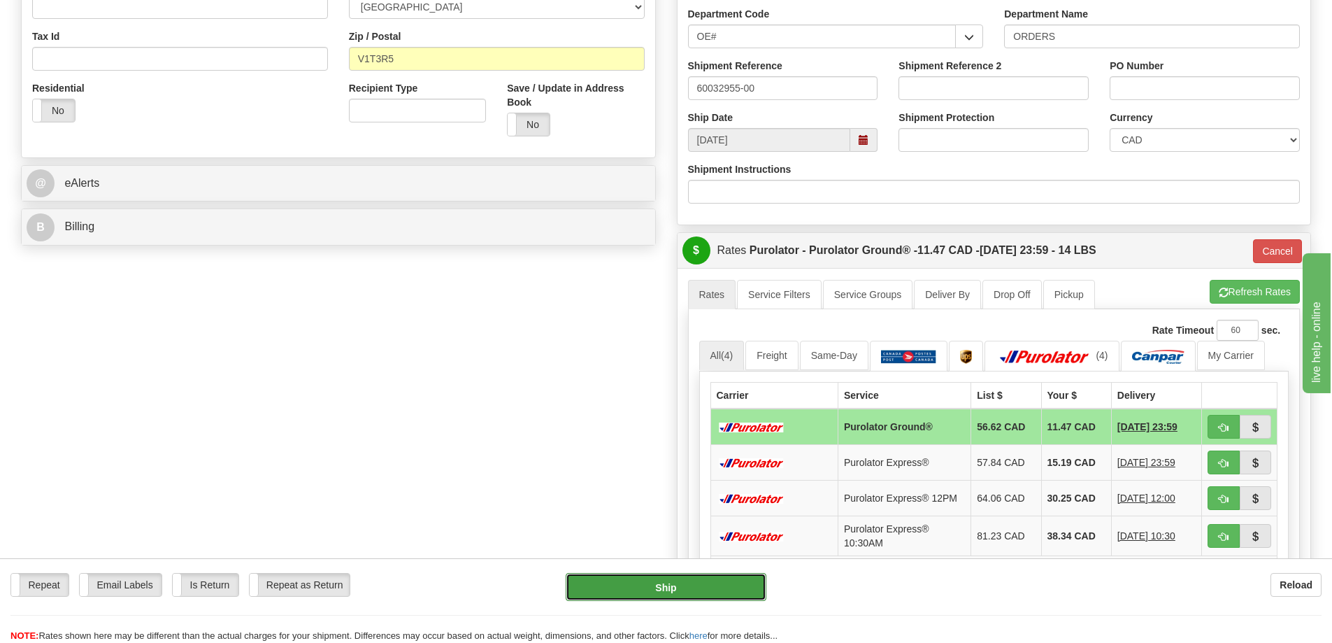
click at [666, 579] on button "Ship" at bounding box center [666, 587] width 201 height 28
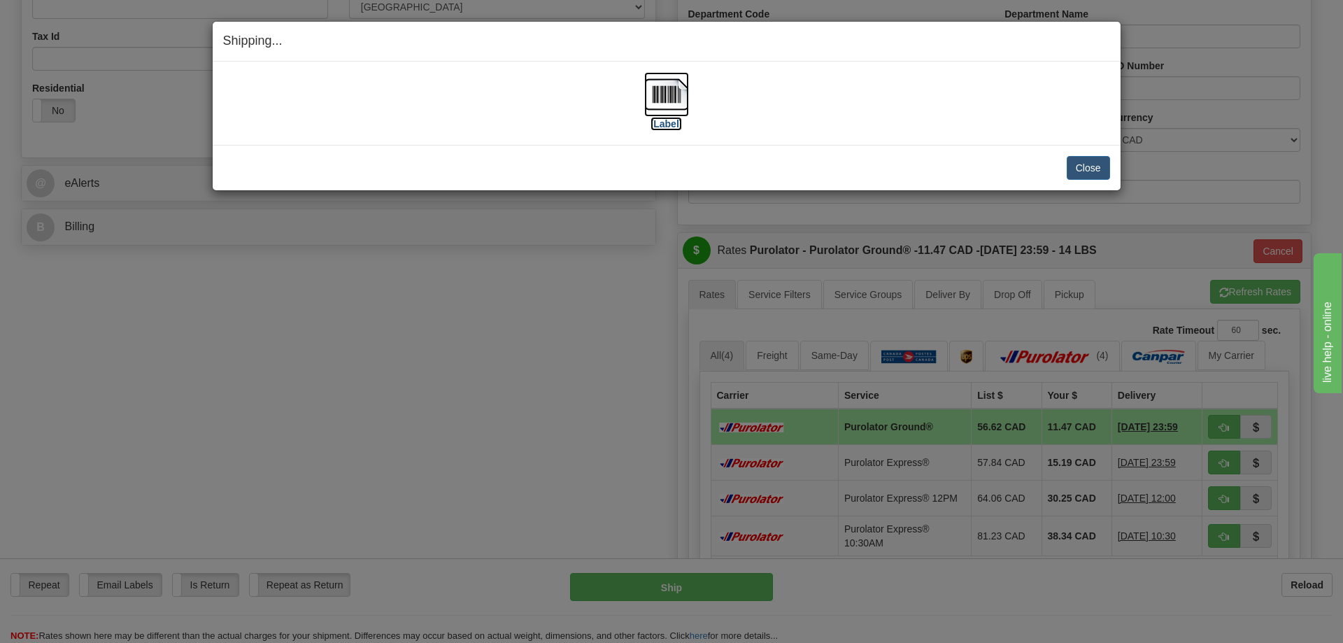
click at [672, 98] on img at bounding box center [666, 94] width 45 height 45
